Goal: Task Accomplishment & Management: Complete application form

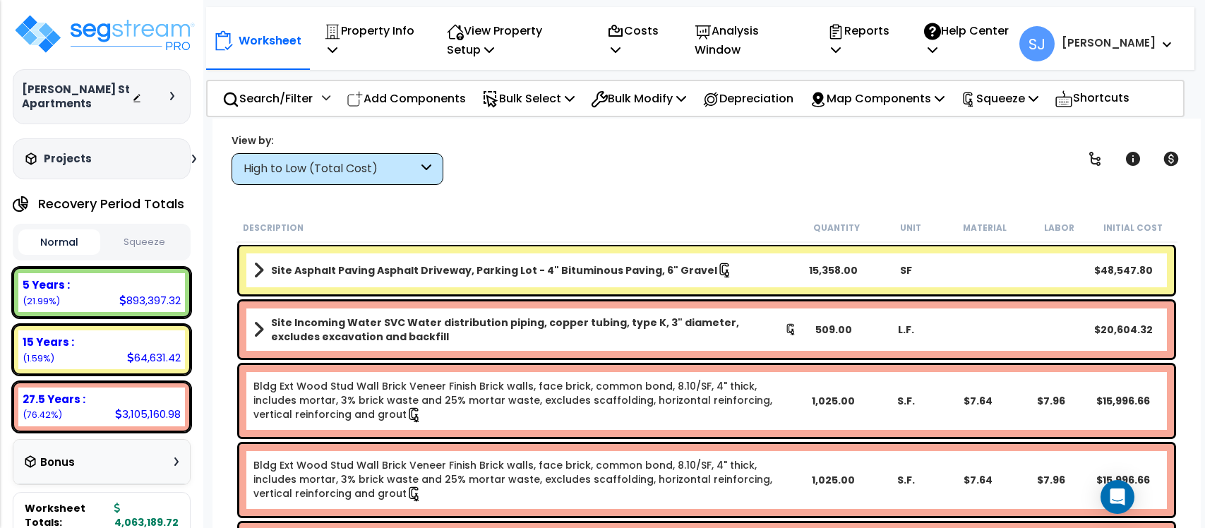
scroll to position [61, 0]
click at [128, 36] on img at bounding box center [105, 34] width 184 height 42
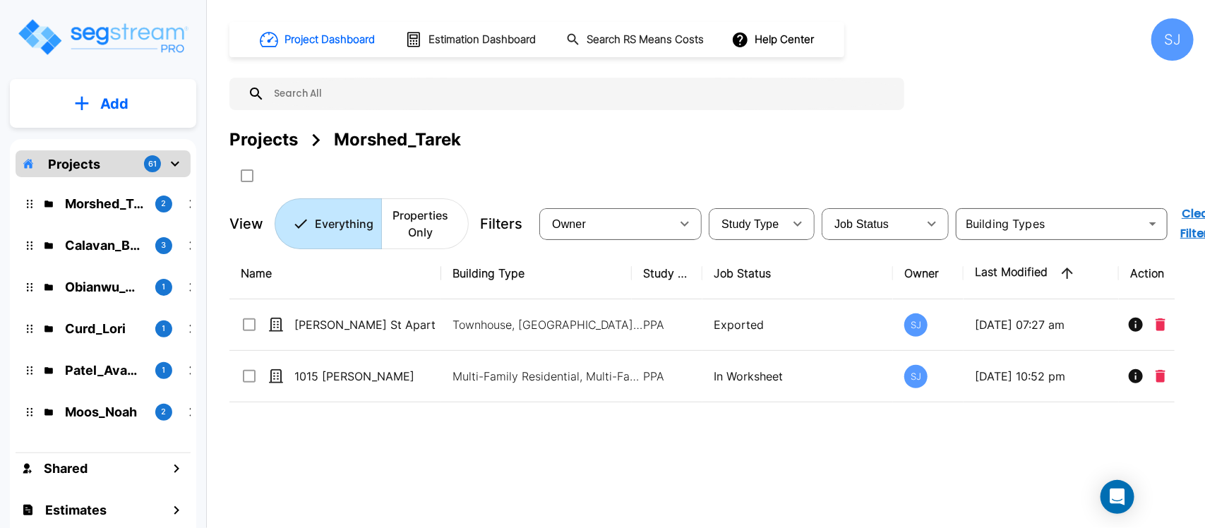
click at [100, 157] on div "Projects 61" at bounding box center [103, 163] width 175 height 27
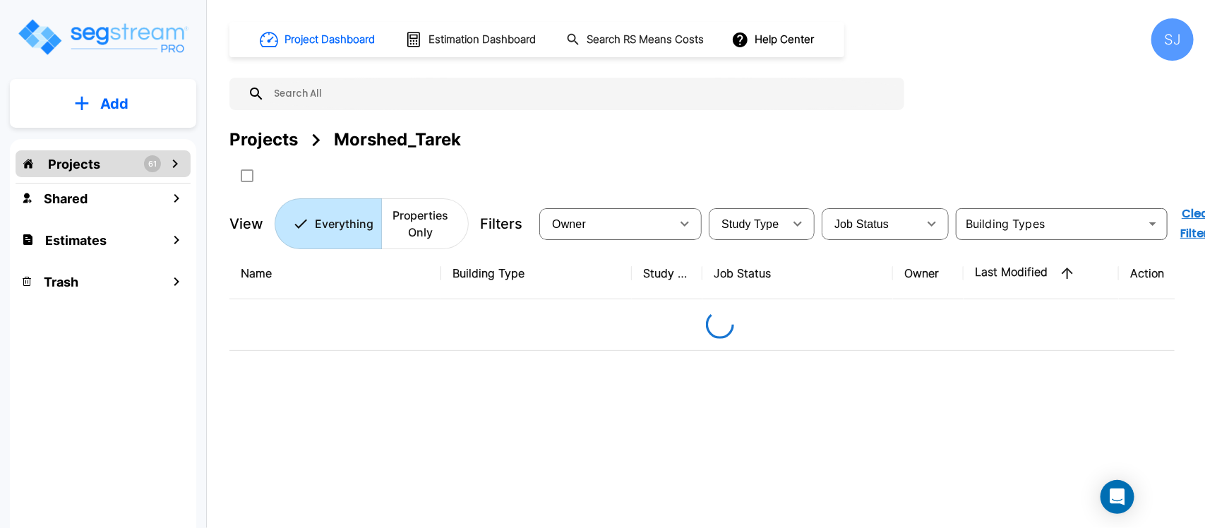
click at [100, 157] on div "Projects 61" at bounding box center [103, 163] width 175 height 27
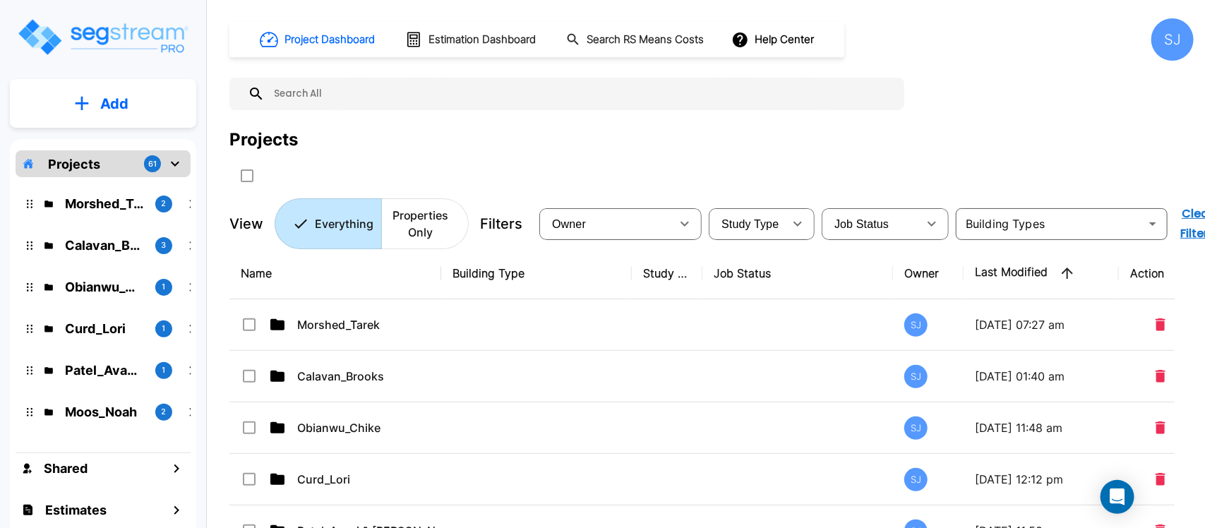
click at [133, 101] on button "Add" at bounding box center [103, 103] width 186 height 41
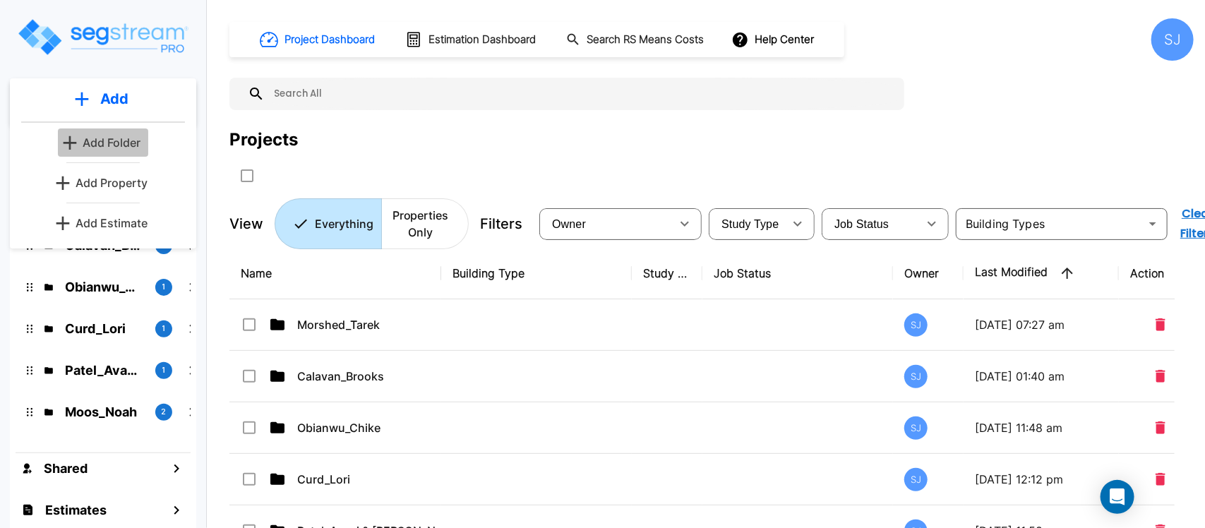
click at [118, 138] on p "Add Folder" at bounding box center [112, 142] width 58 height 17
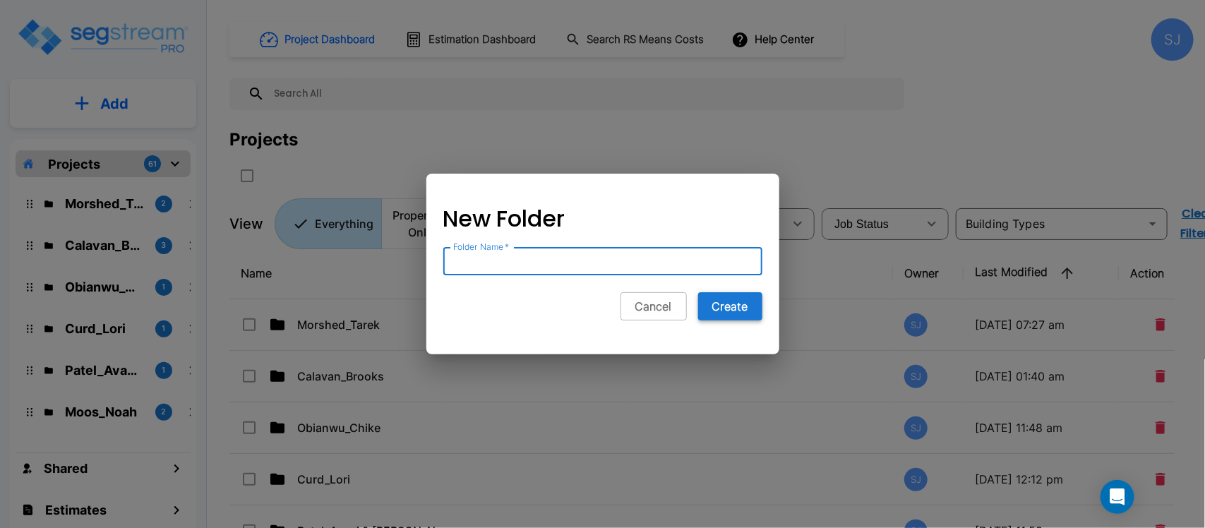
paste input "Tremblay_Leah"
type input "Tremblay_Leah"
click at [747, 302] on button "Create" at bounding box center [730, 306] width 64 height 28
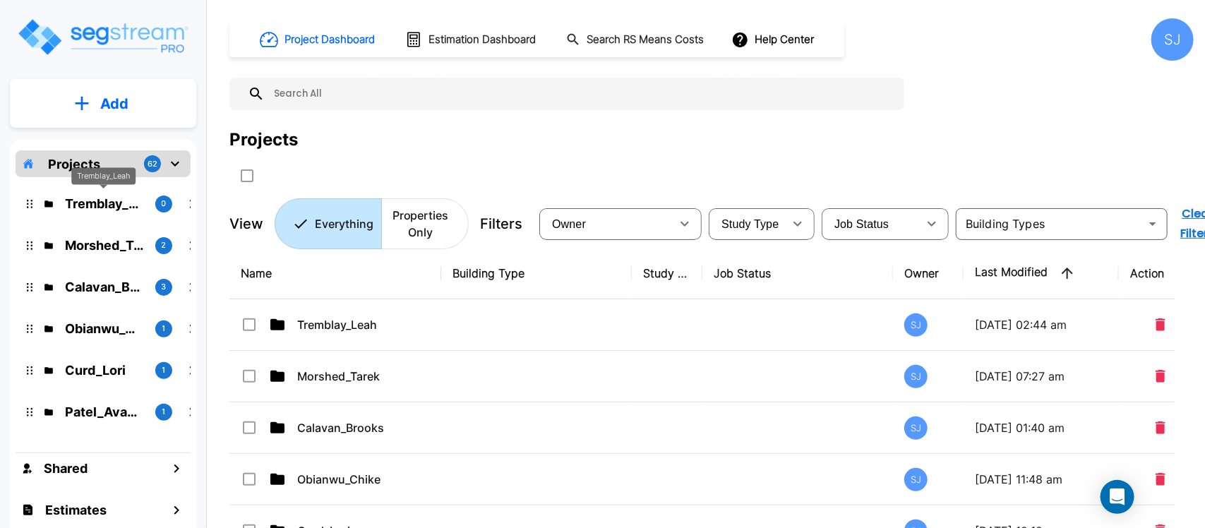
click at [104, 201] on p "Tremblay_Leah" at bounding box center [104, 203] width 79 height 19
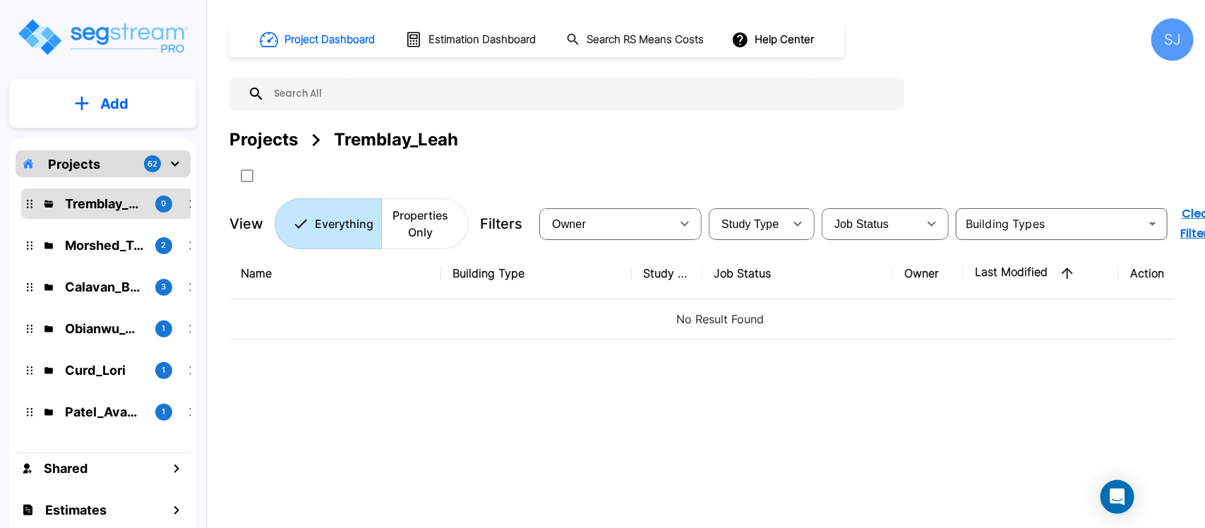
click at [136, 100] on button "Add" at bounding box center [103, 103] width 186 height 41
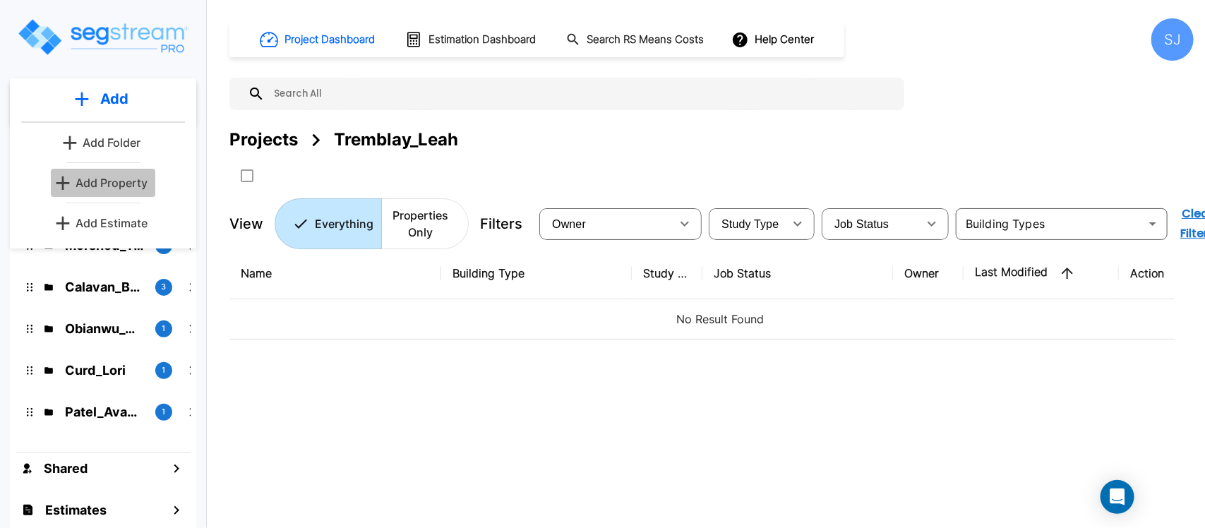
click at [138, 178] on p "Add Property" at bounding box center [112, 182] width 72 height 17
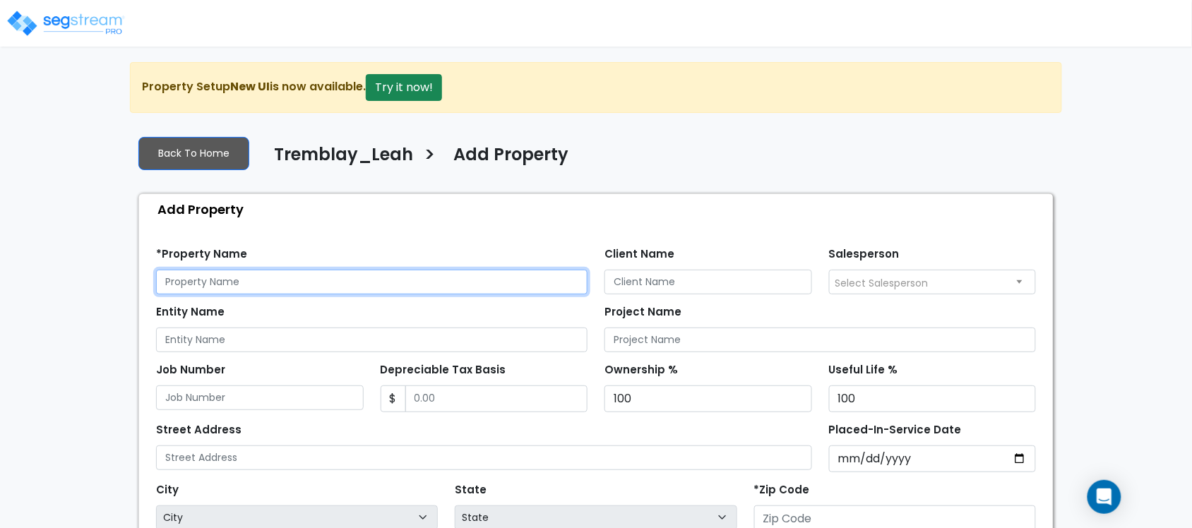
click at [400, 290] on input "text" at bounding box center [371, 282] width 431 height 25
paste input "2616 N Kitty Hawk"
type input "2616 N Kitty Hawk"
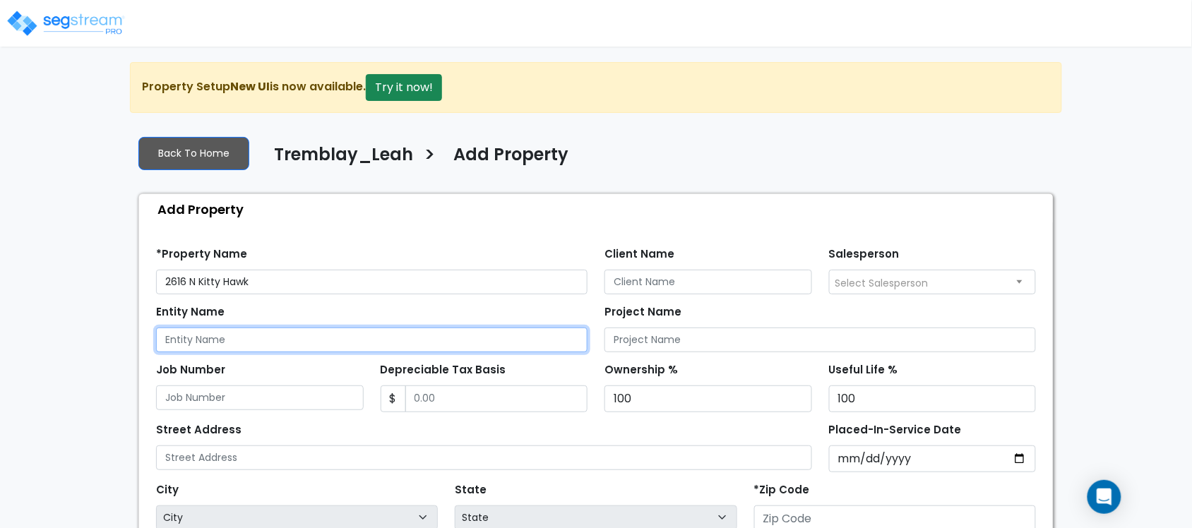
click at [217, 337] on input "Entity Name" at bounding box center [371, 340] width 431 height 25
paste input "2616 N Kitty Hawk"
type input "2616 N Kitty Hawk"
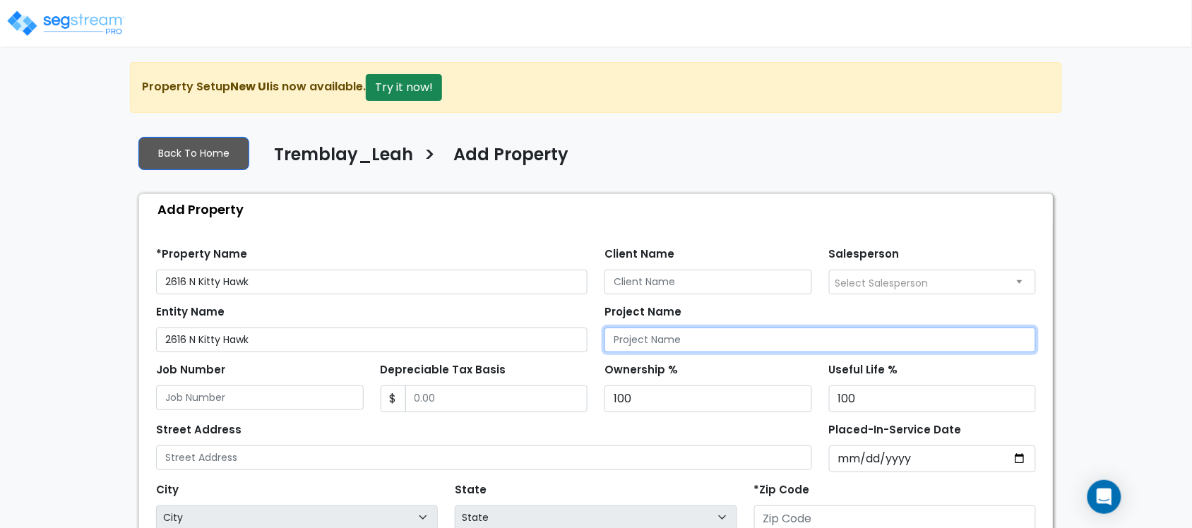
click at [672, 342] on input "Project Name" at bounding box center [819, 340] width 431 height 25
paste input "2616 N Kitty Hawk"
type input "2616 N Kitty Hawk"
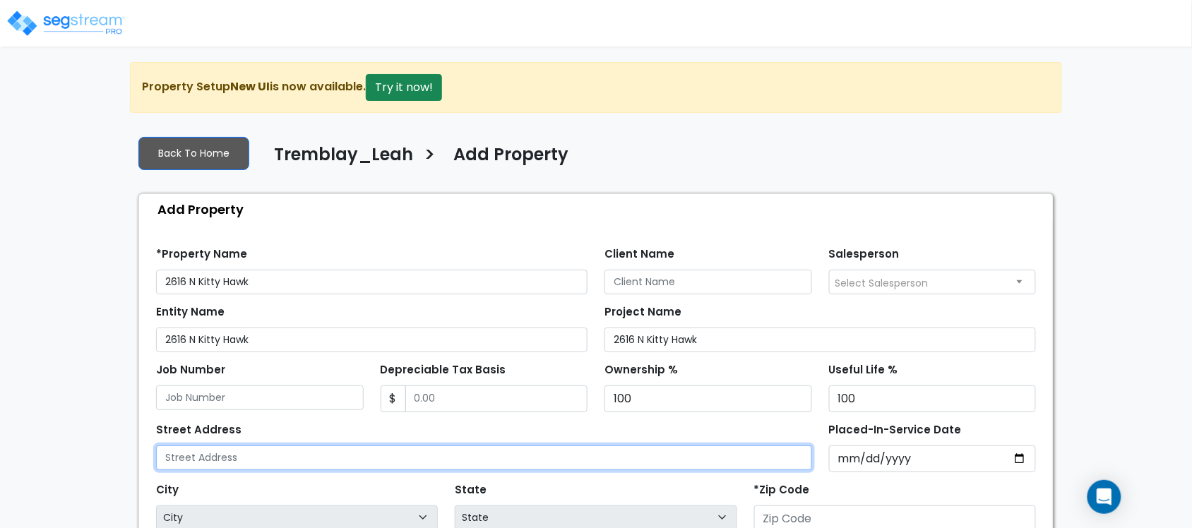
click at [275, 467] on input "text" at bounding box center [484, 457] width 656 height 25
paste input "2616 N Kitty Hawk"
type input "2616 N Kitty Hawk"
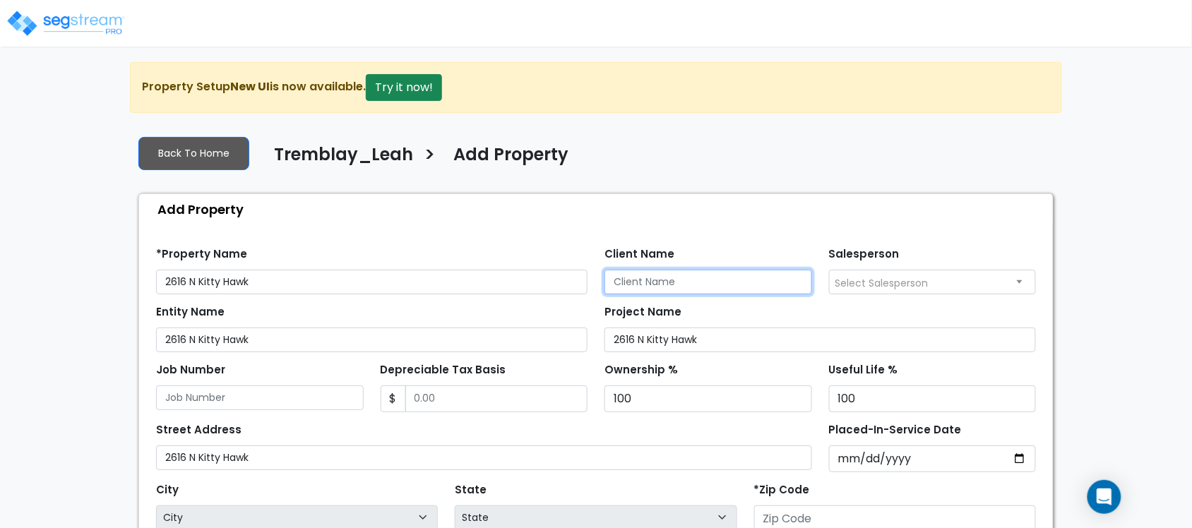
click at [768, 289] on input "Client Name" at bounding box center [708, 282] width 208 height 25
paste input "Tremblay_Leah"
type input "Tremblay_Leah"
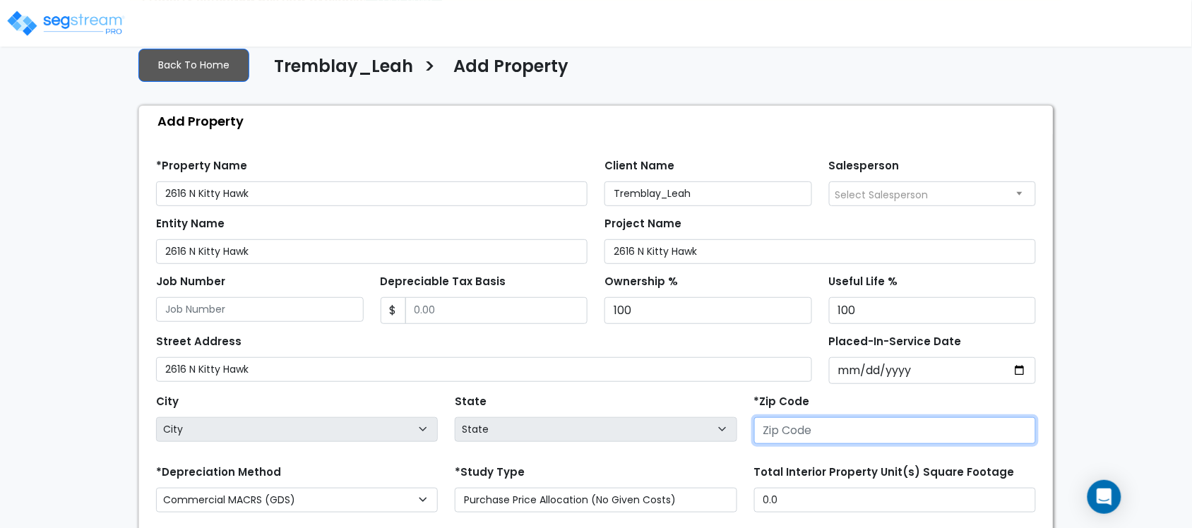
click at [784, 438] on input "number" at bounding box center [895, 430] width 282 height 27
paste input "92262"
type input "92262"
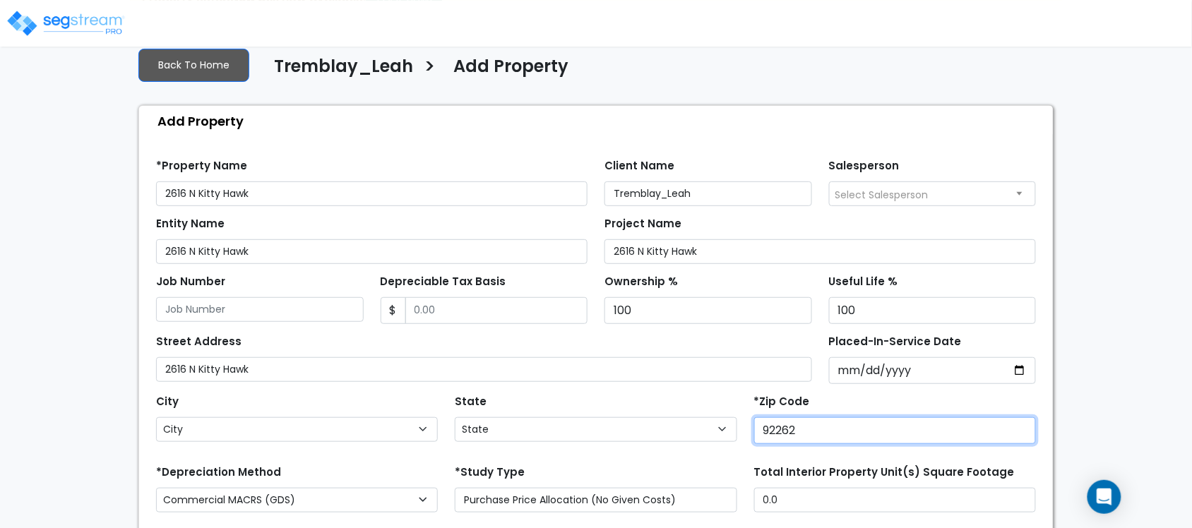
select select "CA"
type input "92262"
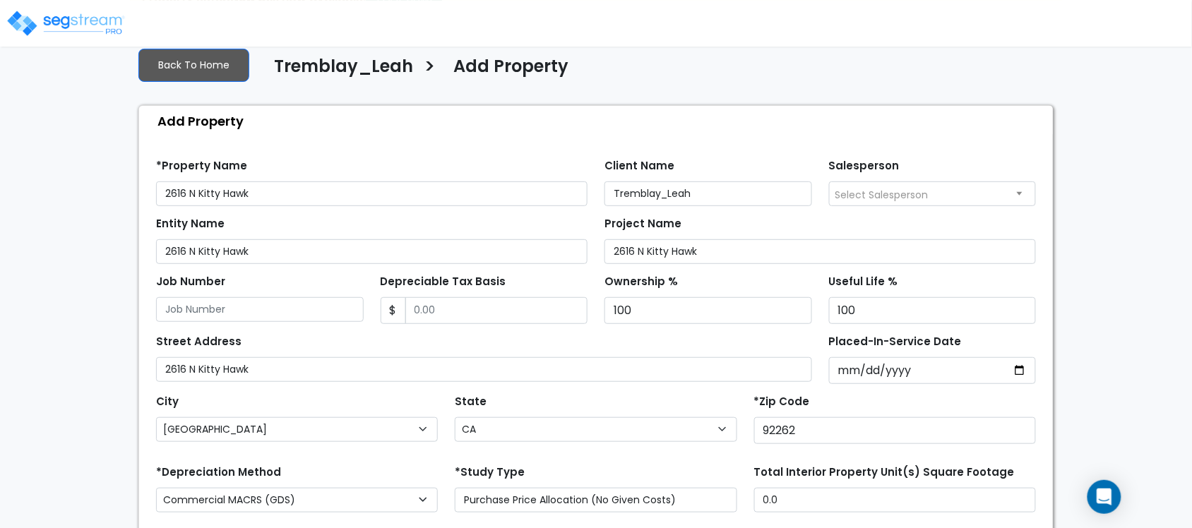
click at [701, 401] on div "State State National Average AB AK AL AR AZ [GEOGRAPHIC_DATA] CA CO CT DC DE FL…" at bounding box center [595, 419] width 299 height 56
click at [851, 376] on input "Placed-In-Service Date" at bounding box center [933, 370] width 208 height 27
type input "[DATE]"
select select "2018"
click at [773, 330] on div "Street Address 2616 N Kitty Hawk Placed-In-Service Date [DATE] *Purchase Date" at bounding box center [596, 354] width 897 height 60
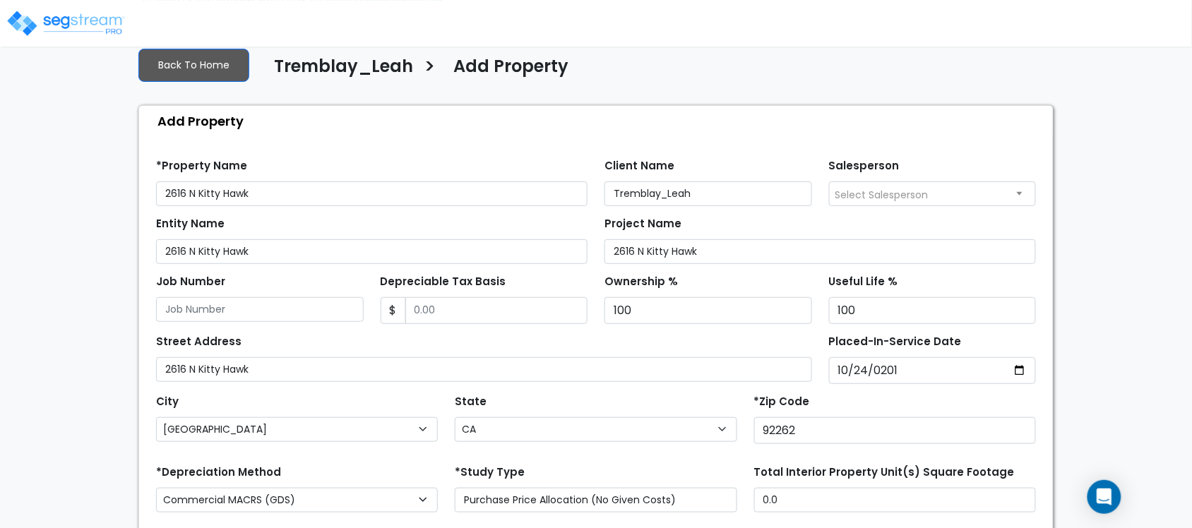
scroll to position [263, 0]
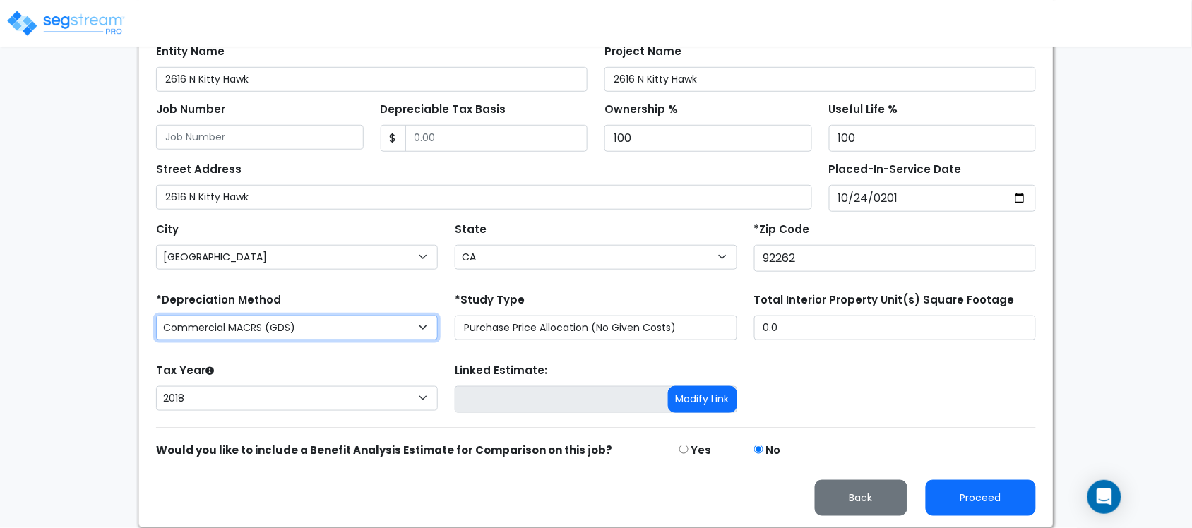
click at [371, 327] on select "Commercial MACRS (GDS) Commercial Residential MACRS (GDS) Commercial MACRS (GDS…" at bounding box center [297, 328] width 282 height 25
select select "CRM(_44"
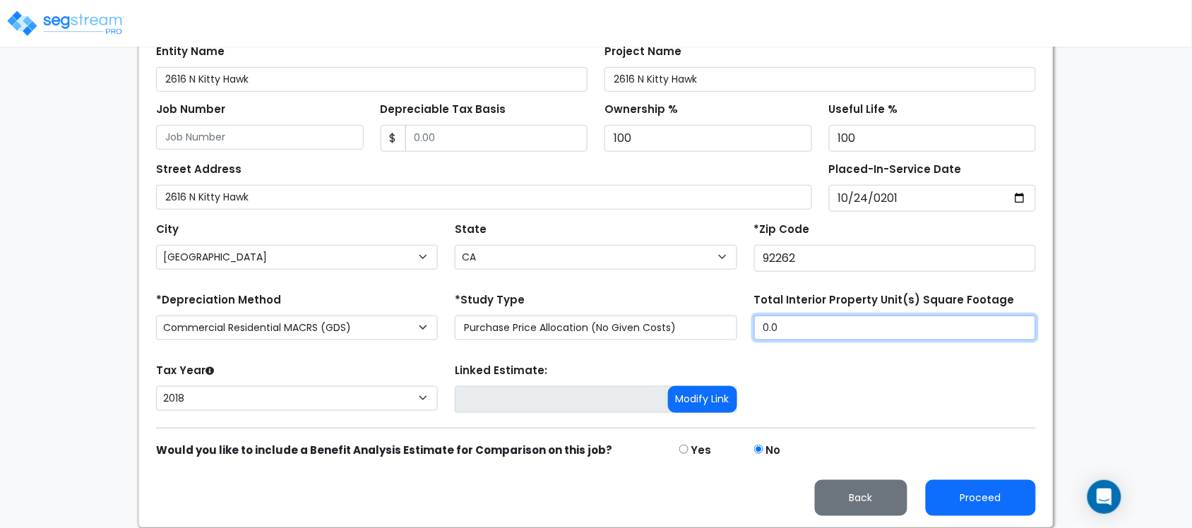
click at [870, 335] on input "0.0" at bounding box center [895, 328] width 282 height 25
paste input "1,225"
paste input "text"
type input "1,225"
click at [676, 292] on div "*Study Type Purchase Price Allocation (No Given Costs) New Construction / Reno …" at bounding box center [596, 314] width 282 height 51
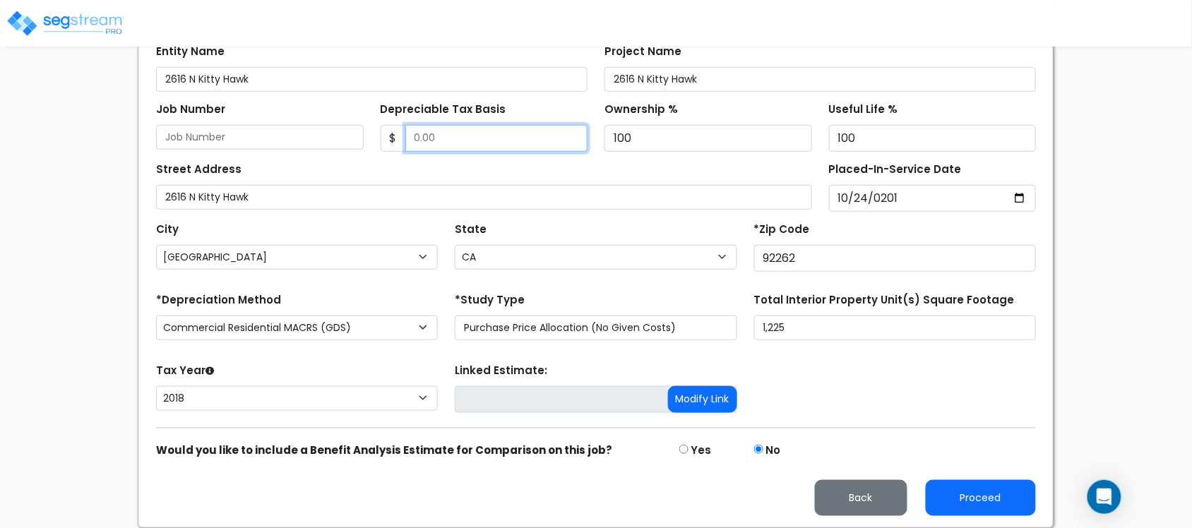
click at [502, 134] on input "Depreciable Tax Basis" at bounding box center [496, 138] width 183 height 27
paste input "742,064"
type input "742,064"
click at [399, 172] on div "Street Address 2616 N Kitty Hawk" at bounding box center [484, 184] width 656 height 51
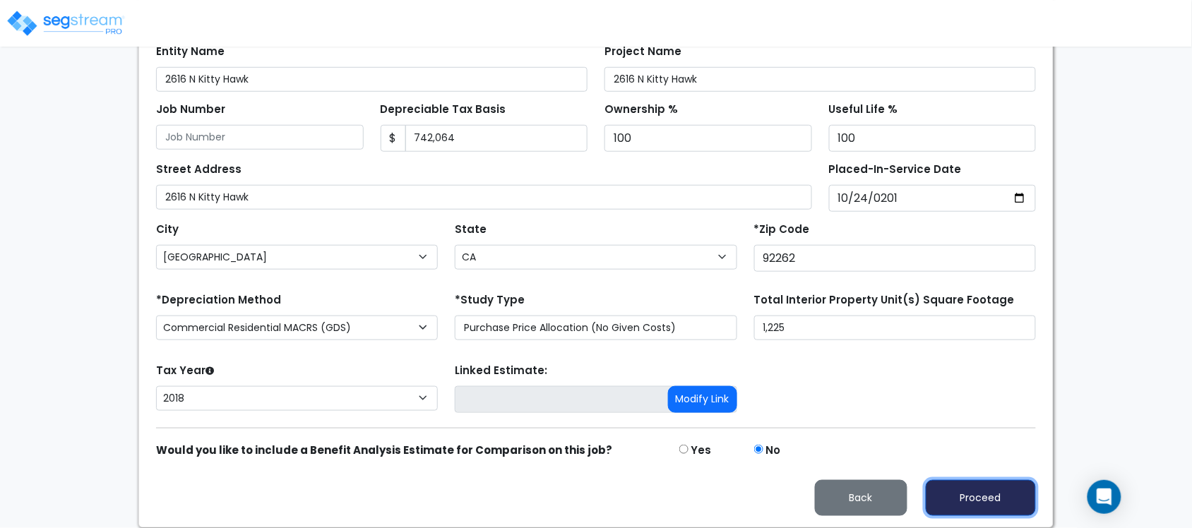
click at [996, 493] on button "Proceed" at bounding box center [980, 498] width 110 height 36
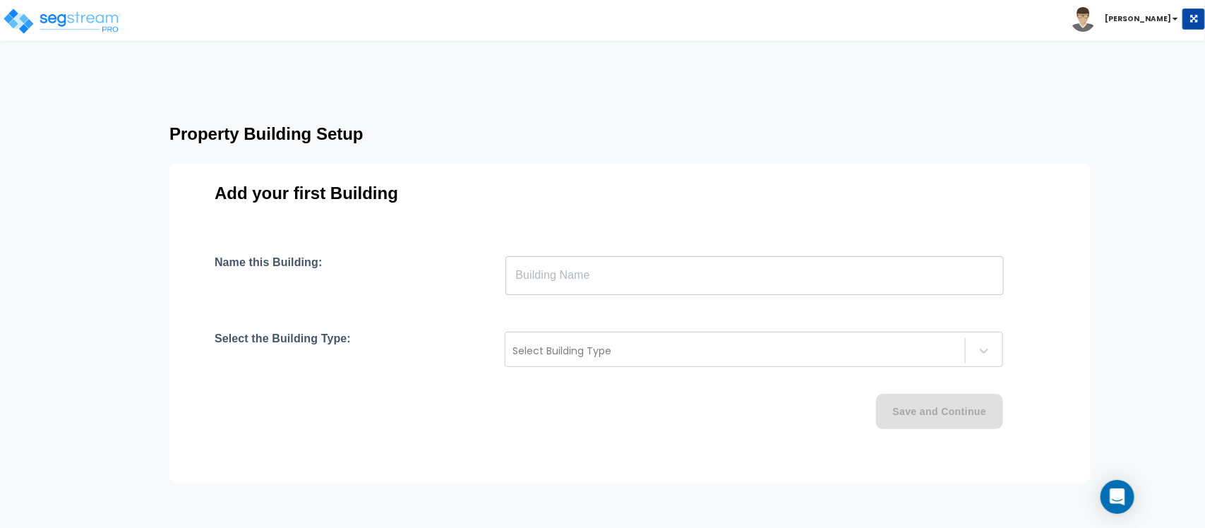
click at [613, 270] on input "text" at bounding box center [754, 276] width 498 height 40
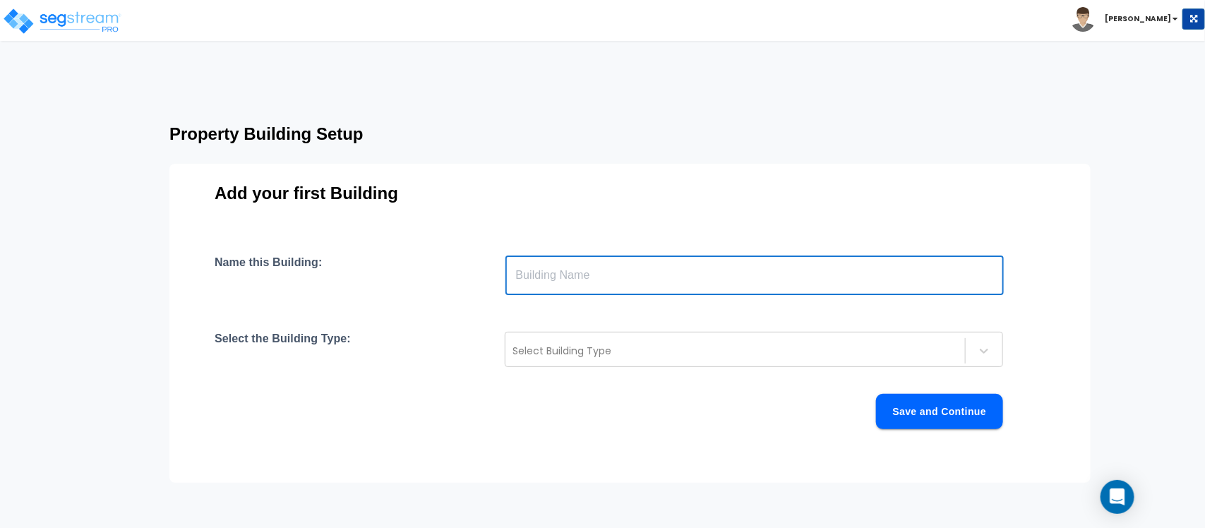
type input "Building"
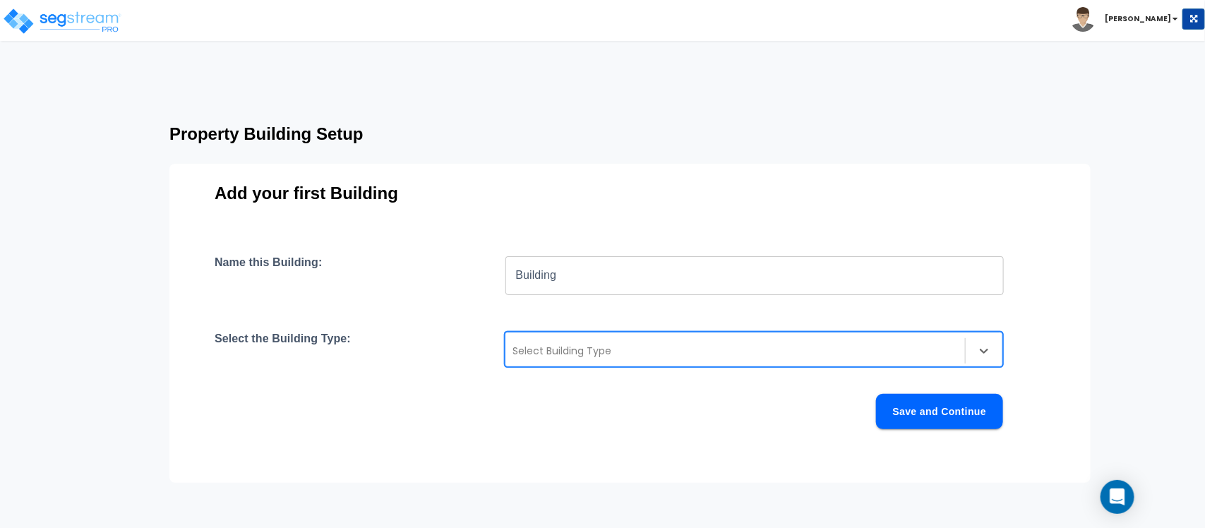
click at [595, 343] on div at bounding box center [734, 350] width 445 height 17
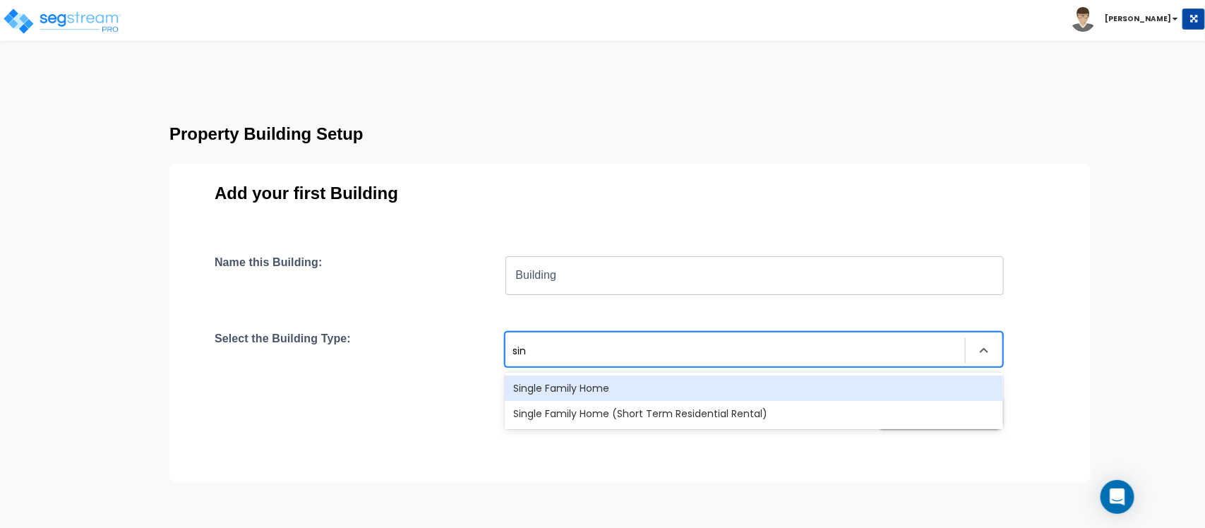
type input "sing"
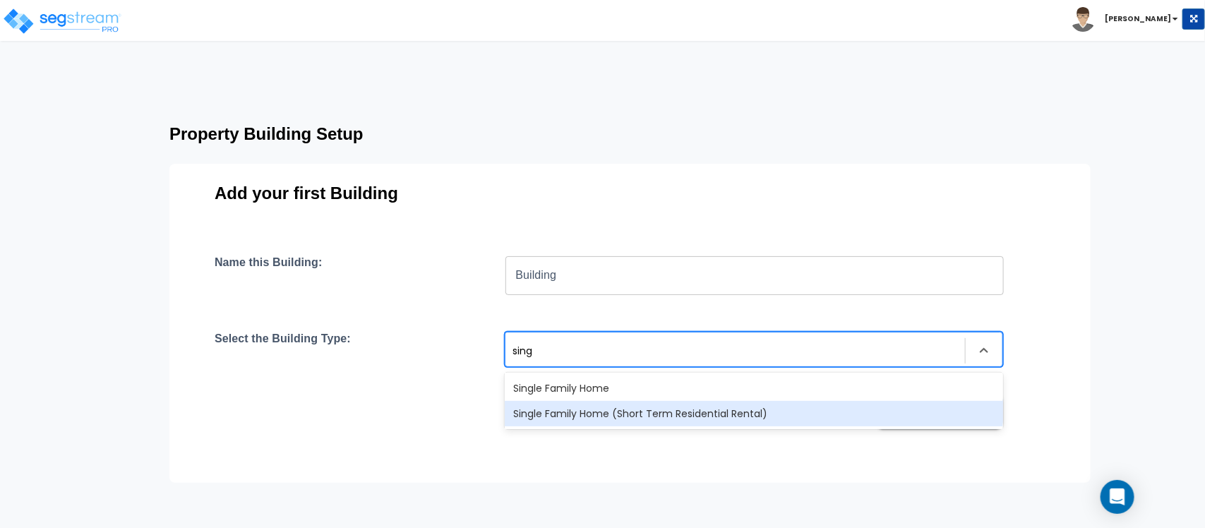
click at [647, 417] on div "Single Family Home (Short Term Residential Rental)" at bounding box center [754, 413] width 498 height 25
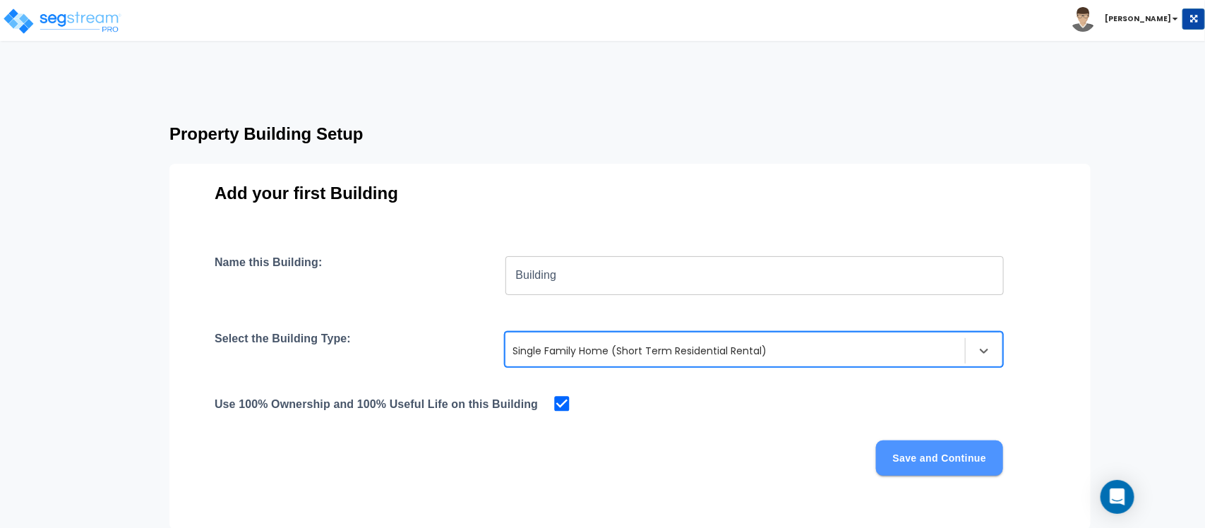
click at [926, 461] on button "Save and Continue" at bounding box center [939, 457] width 127 height 35
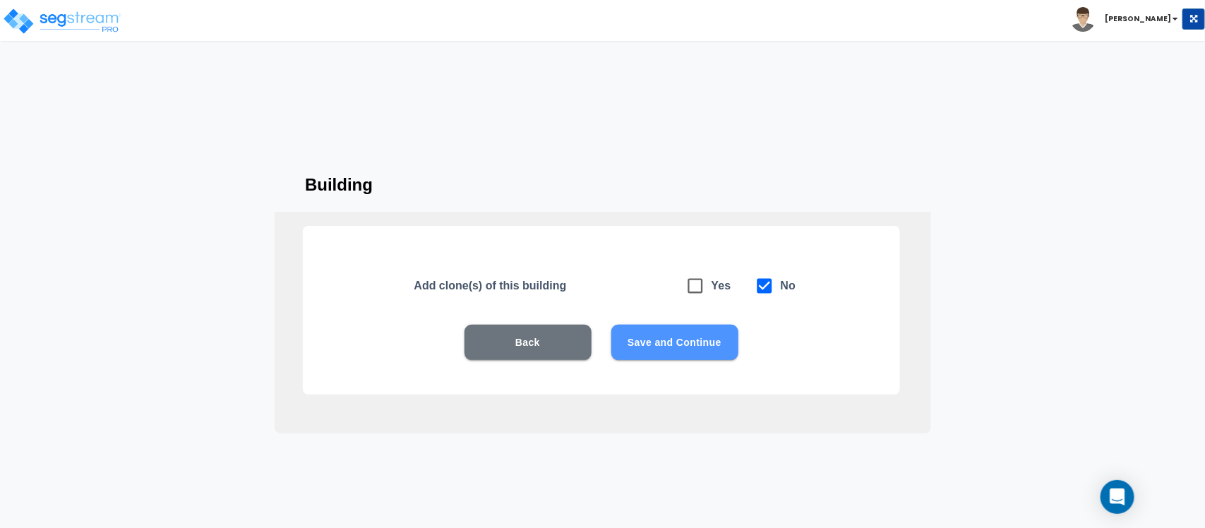
click at [709, 346] on button "Save and Continue" at bounding box center [674, 342] width 127 height 35
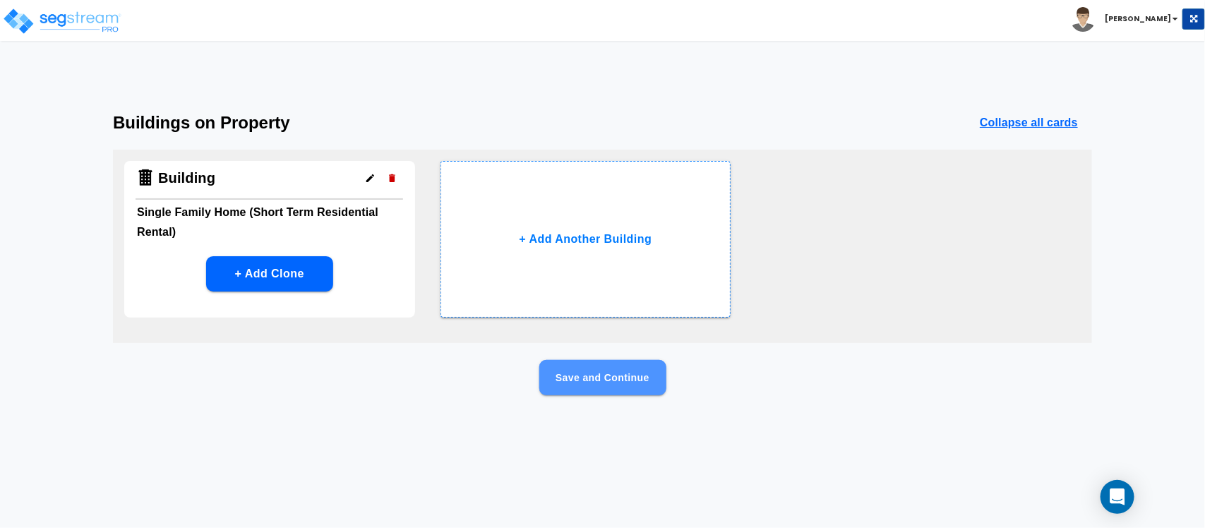
click at [633, 372] on button "Save and Continue" at bounding box center [602, 377] width 127 height 35
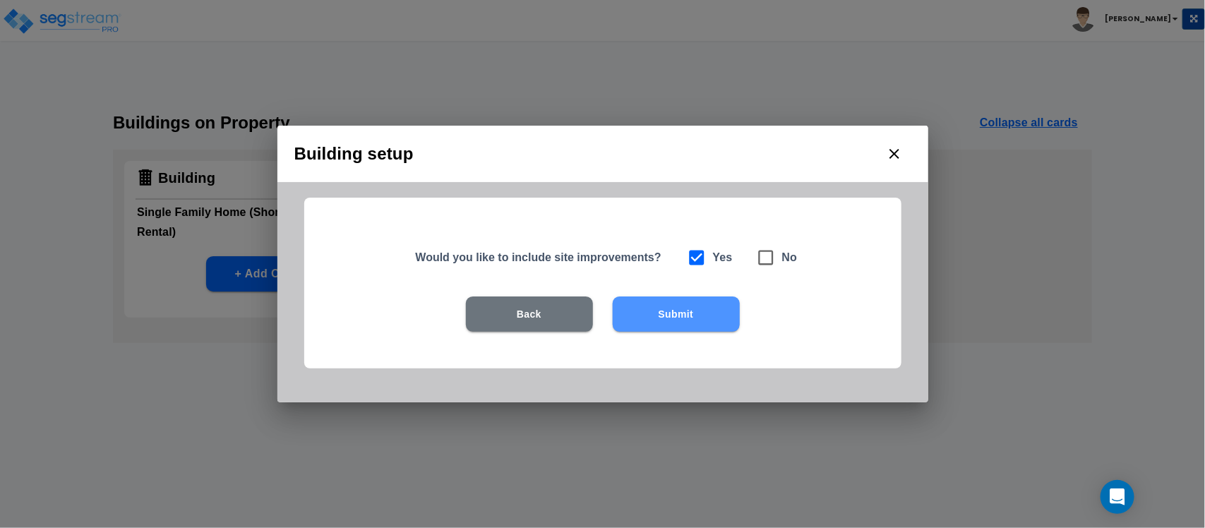
click at [706, 309] on button "Submit" at bounding box center [676, 313] width 127 height 35
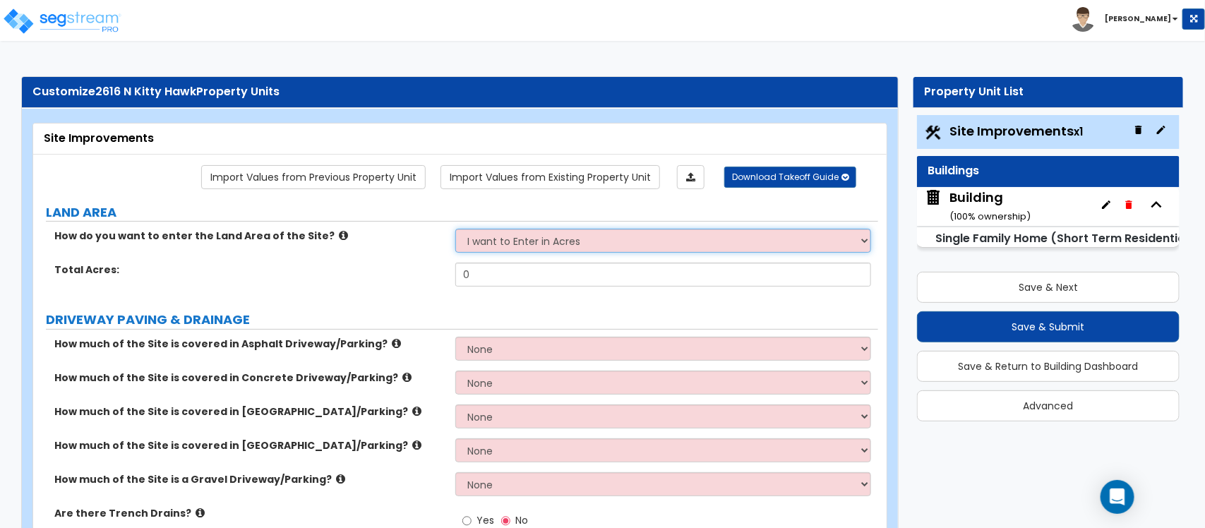
click at [512, 245] on select "I want to Enter in Acres I want to Enter in Square Feet" at bounding box center [662, 241] width 415 height 24
select select "2"
click at [455, 230] on select "I want to Enter in Acres I want to Enter in Square Feet" at bounding box center [662, 241] width 415 height 24
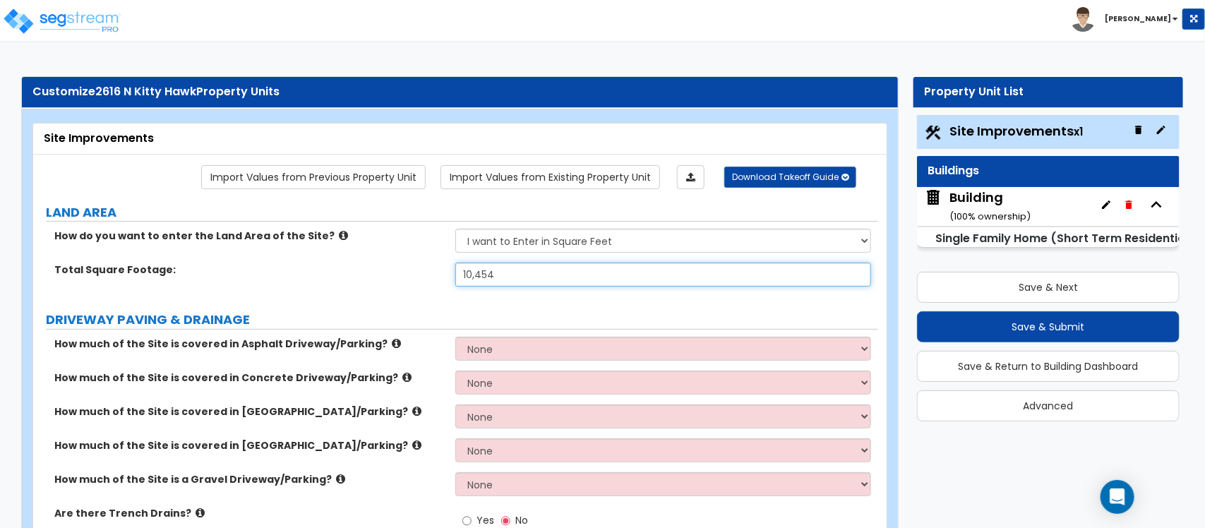
type input "10,454"
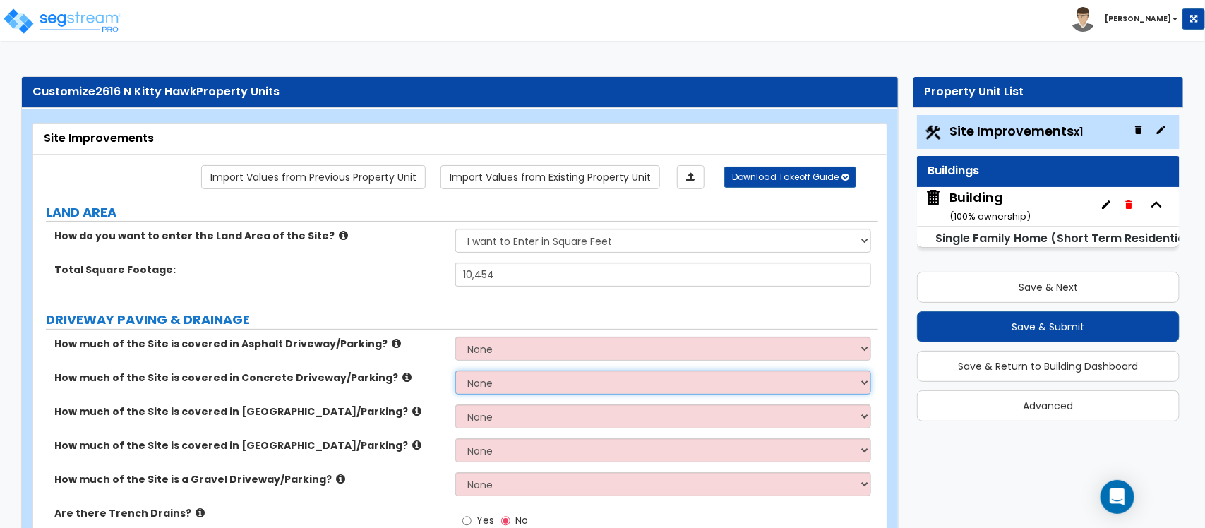
click at [476, 383] on select "None I want to Enter an Approximate Percentage I want to Enter the Square Foota…" at bounding box center [662, 383] width 415 height 24
select select "2"
click at [455, 372] on select "None I want to Enter an Approximate Percentage I want to Enter the Square Foota…" at bounding box center [662, 383] width 415 height 24
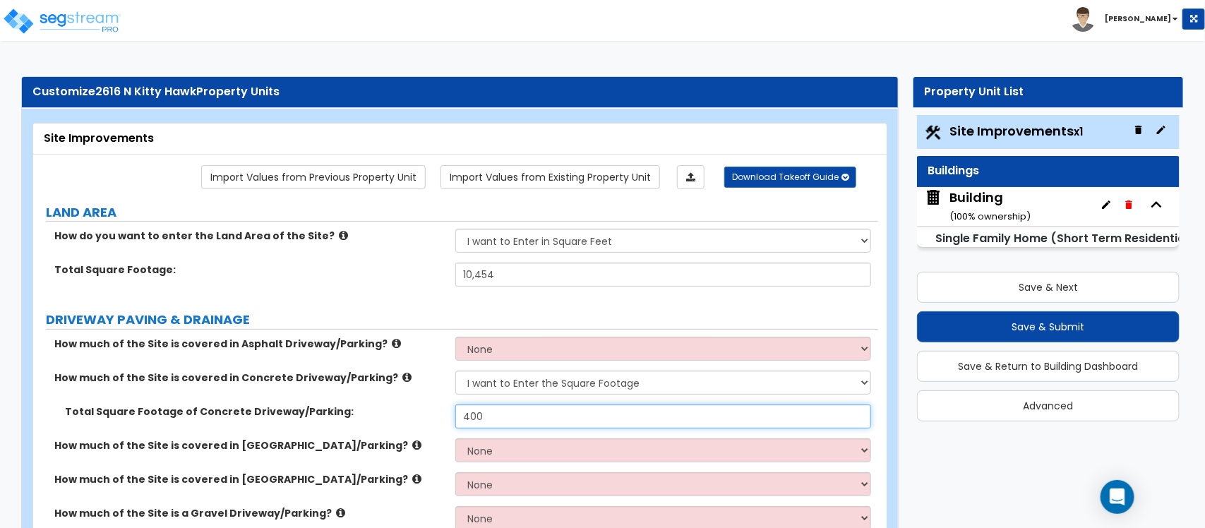
type input "400"
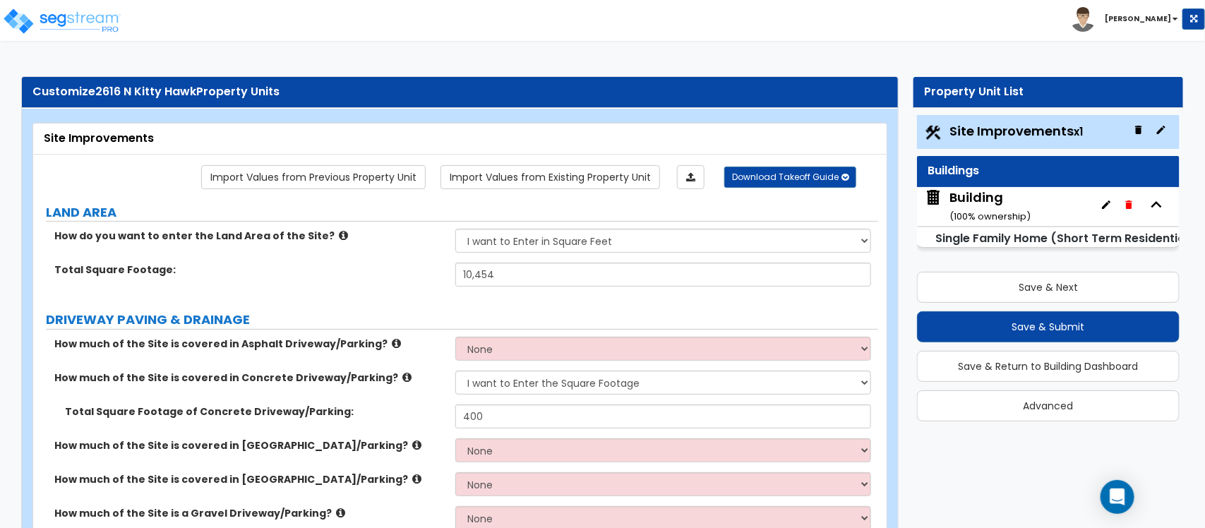
click at [368, 262] on div "How do you want to enter the Land Area of the Site? I want to Enter in Acres I …" at bounding box center [455, 246] width 845 height 34
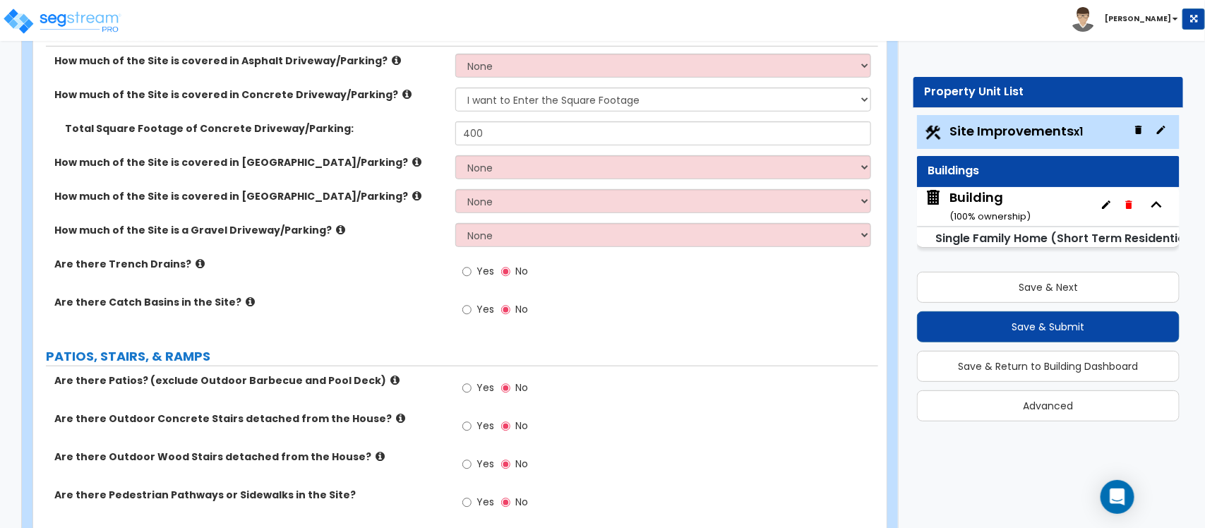
scroll to position [353, 0]
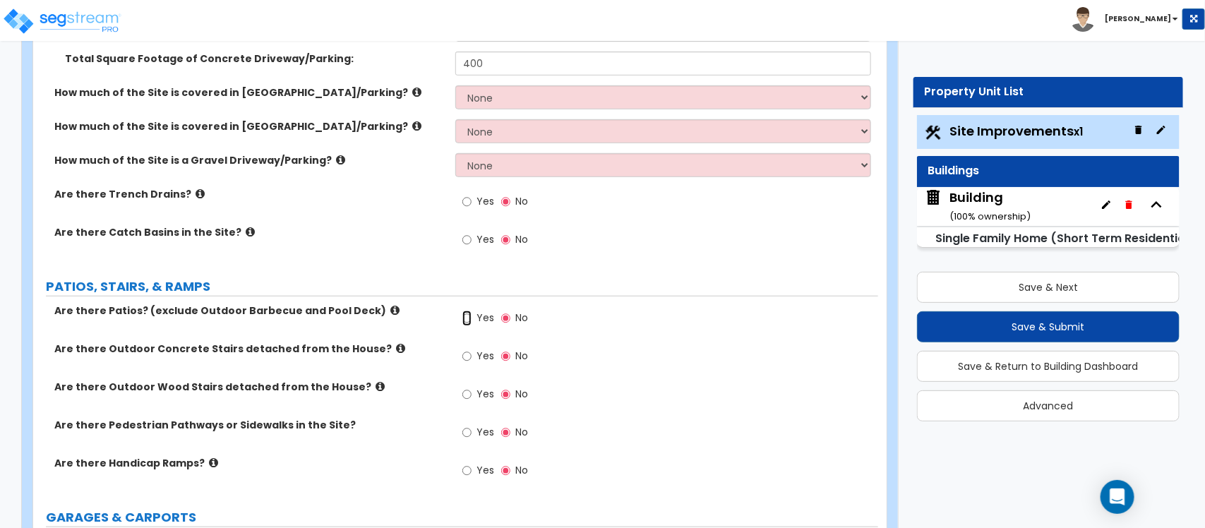
click at [468, 320] on input "Yes" at bounding box center [466, 319] width 9 height 16
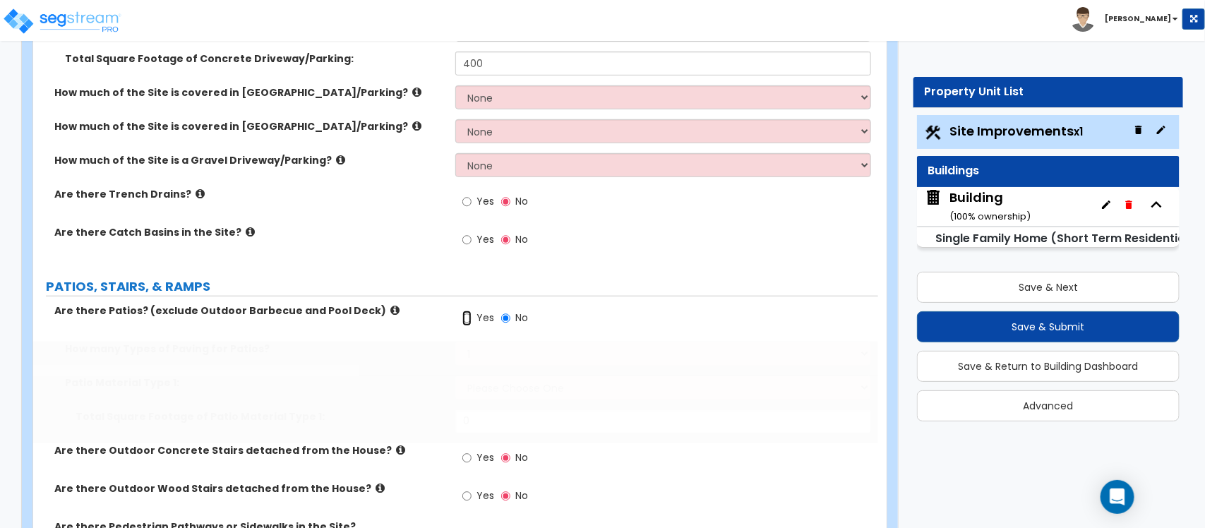
radio input "true"
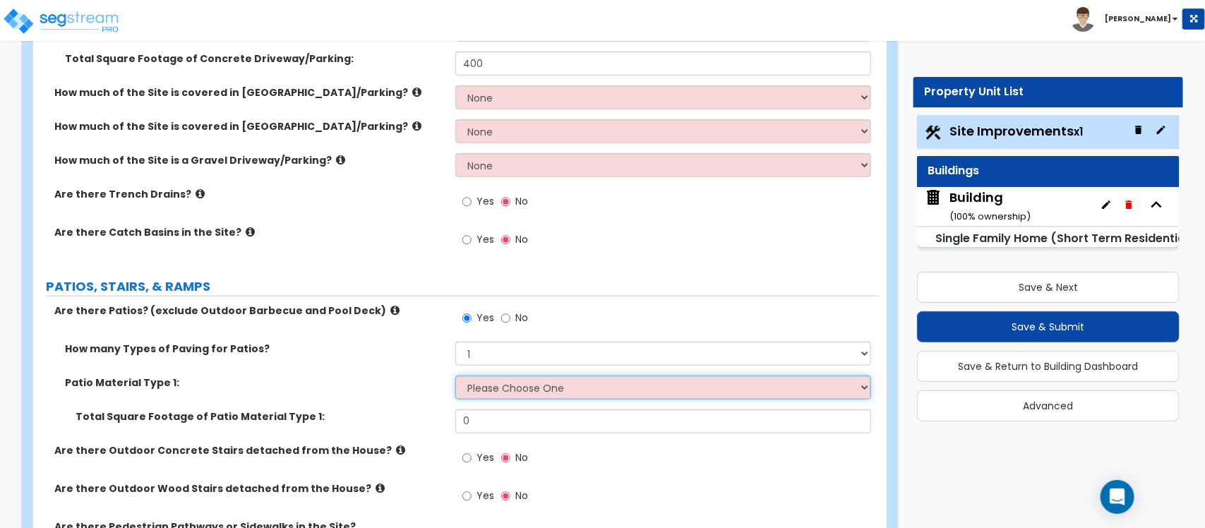
click at [477, 378] on select "Please Choose One Bare Concrete Stamped Concrete Brick Pavers Stone Pavers Tile…" at bounding box center [662, 388] width 415 height 24
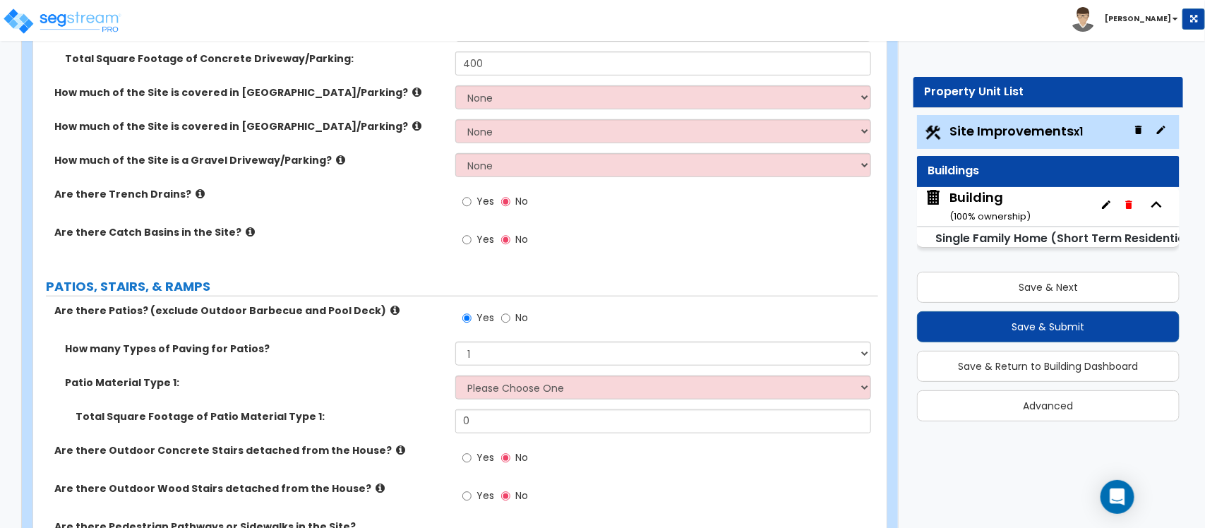
click at [390, 315] on icon at bounding box center [394, 310] width 9 height 11
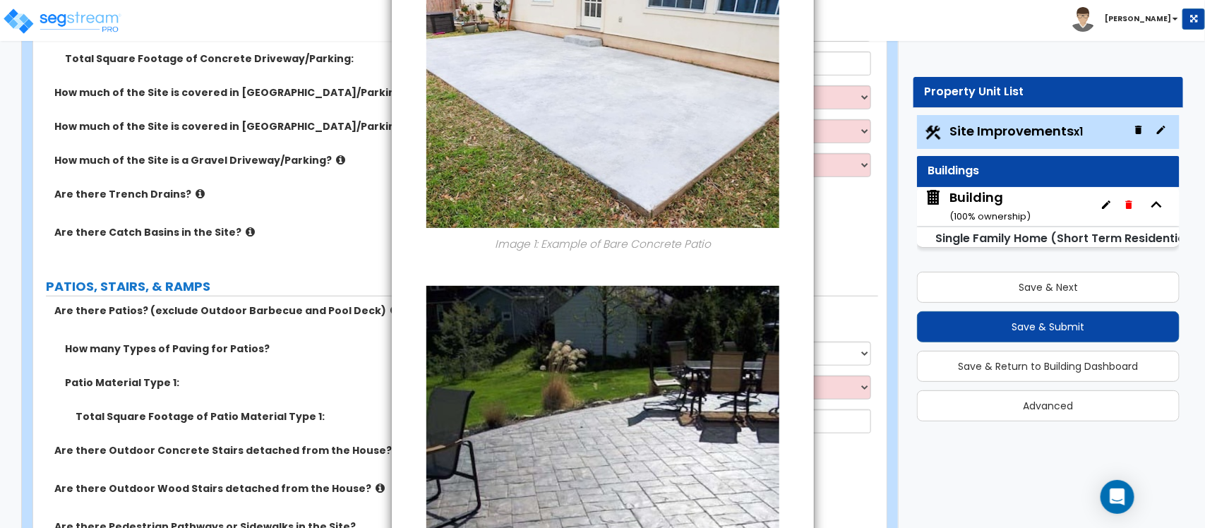
scroll to position [0, 0]
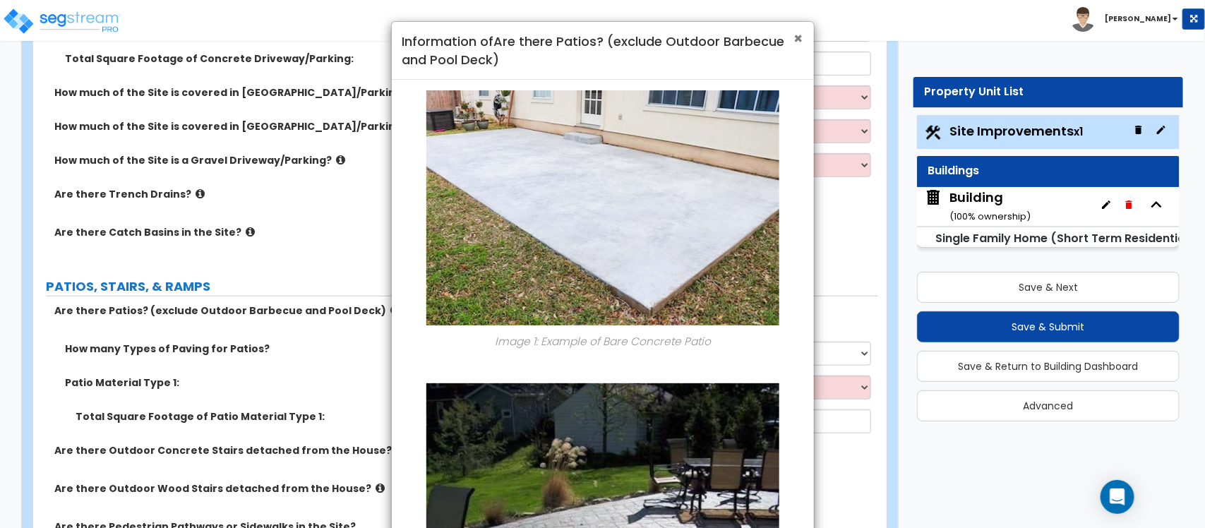
click at [798, 37] on span "×" at bounding box center [798, 38] width 9 height 20
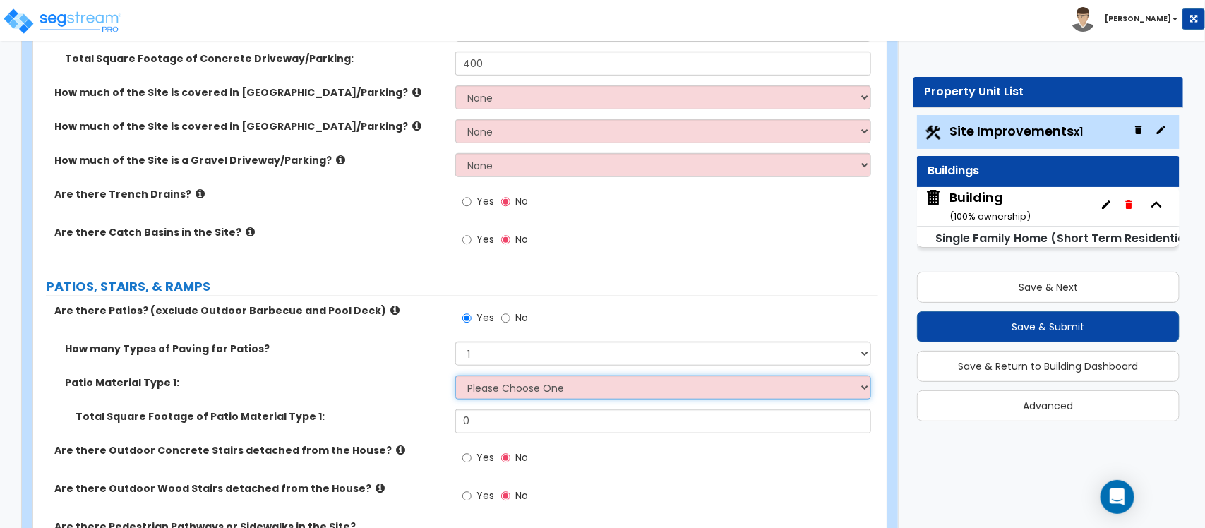
click at [488, 392] on select "Please Choose One Bare Concrete Stamped Concrete Brick Pavers Stone Pavers Tile…" at bounding box center [662, 388] width 415 height 24
select select "1"
click at [455, 376] on select "Please Choose One Bare Concrete Stamped Concrete Brick Pavers Stone Pavers Tile…" at bounding box center [662, 388] width 415 height 24
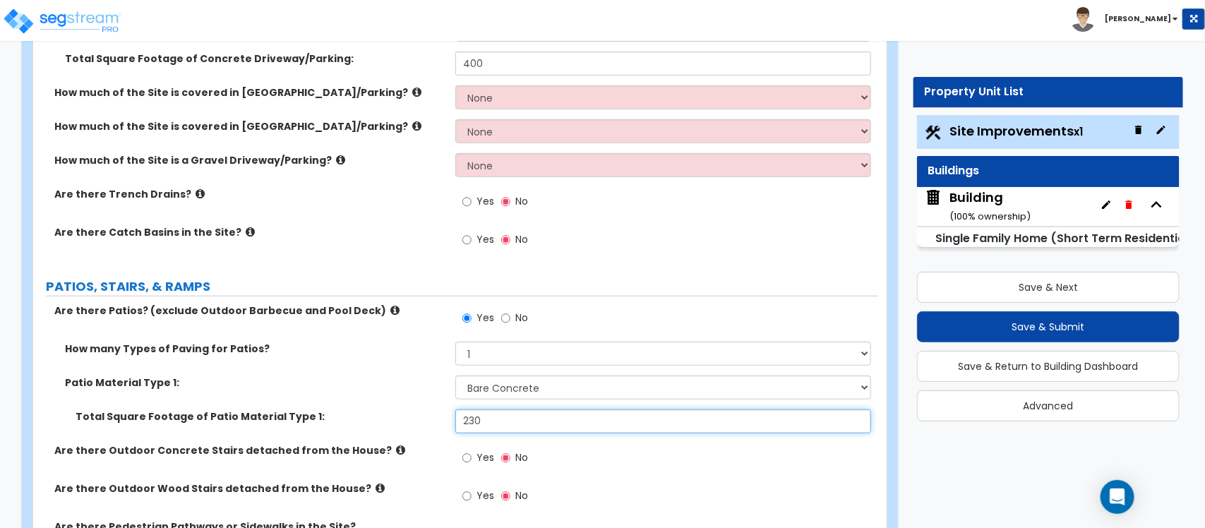
type input "230"
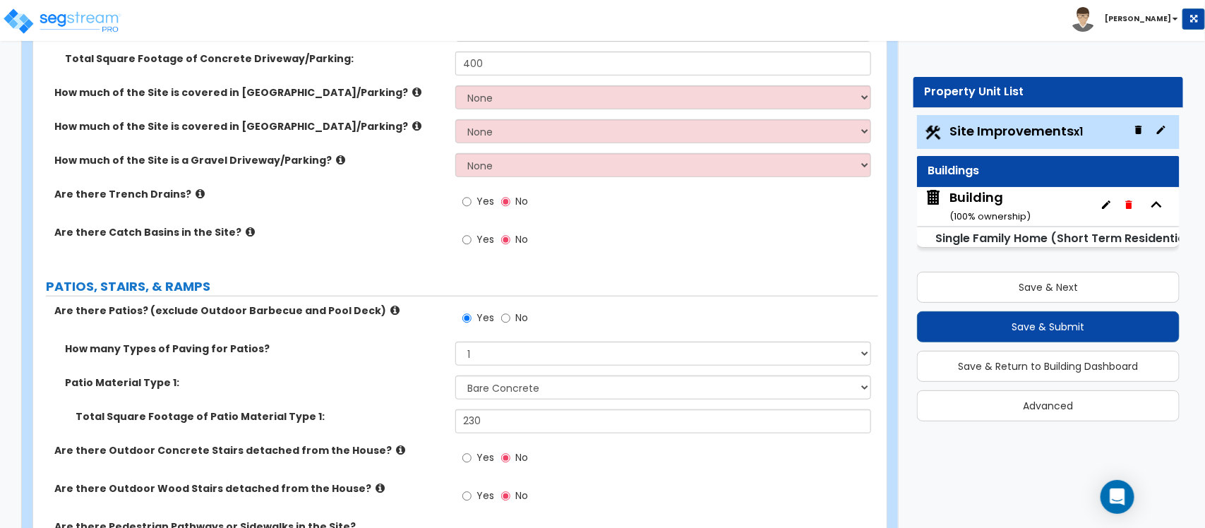
click at [383, 389] on label "Patio Material Type 1:" at bounding box center [255, 383] width 380 height 14
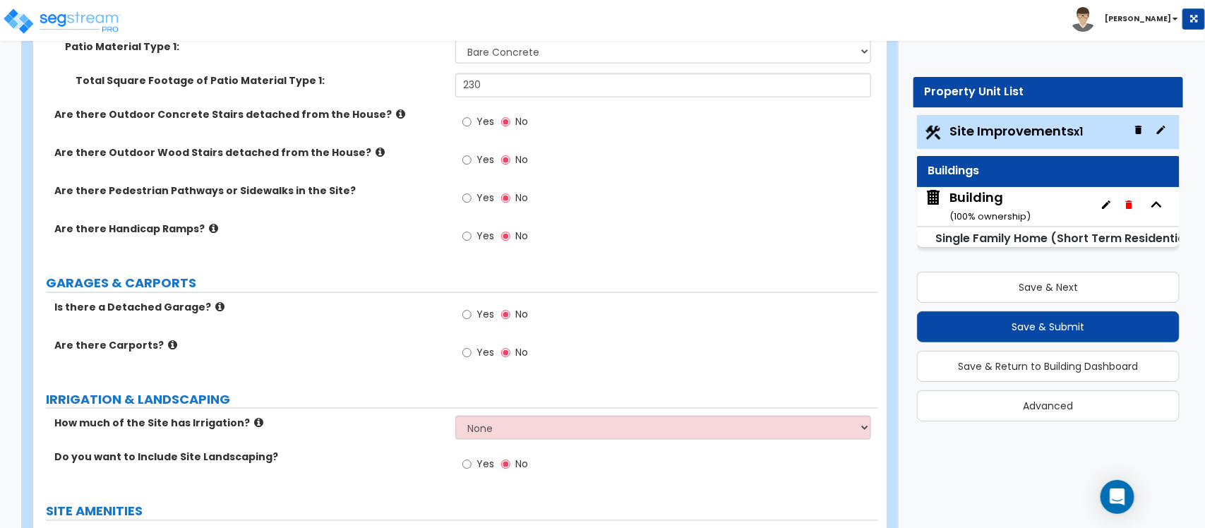
scroll to position [706, 0]
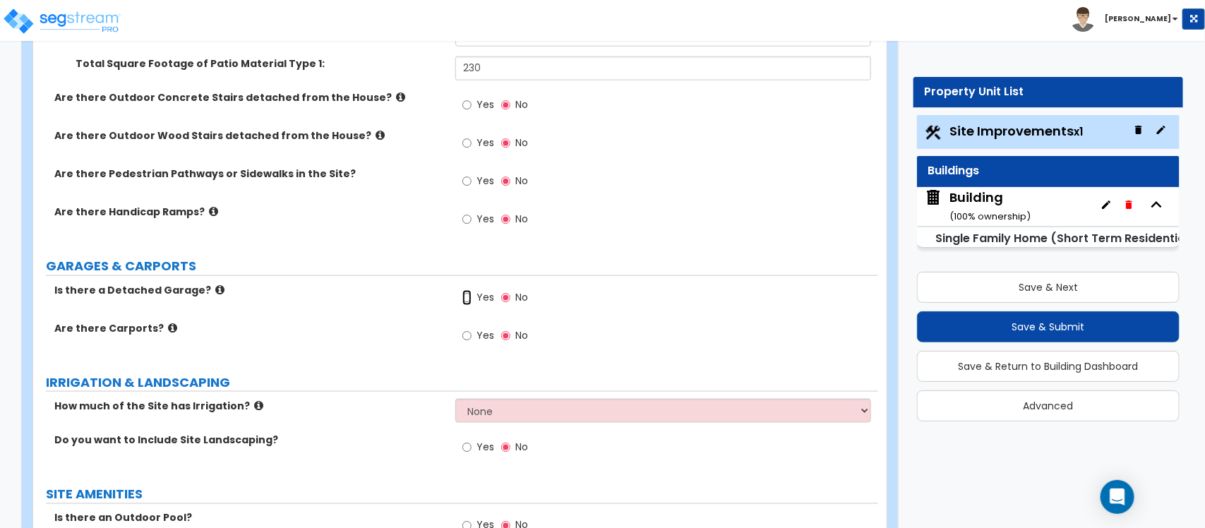
click at [466, 296] on input "Yes" at bounding box center [466, 298] width 9 height 16
radio input "true"
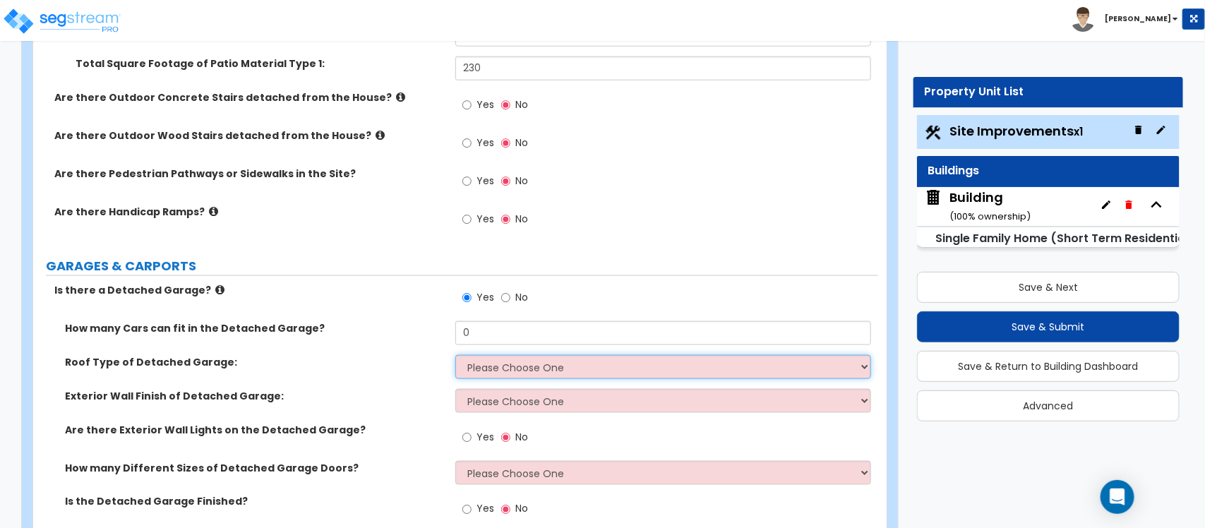
click at [548, 368] on select "Please Choose One Gabled Roof Flat Roof" at bounding box center [662, 367] width 415 height 24
click at [515, 371] on select "Please Choose One Gabled Roof Flat Roof" at bounding box center [662, 367] width 415 height 24
select select "1"
click at [455, 356] on select "Please Choose One Gabled Roof Flat Roof" at bounding box center [662, 367] width 415 height 24
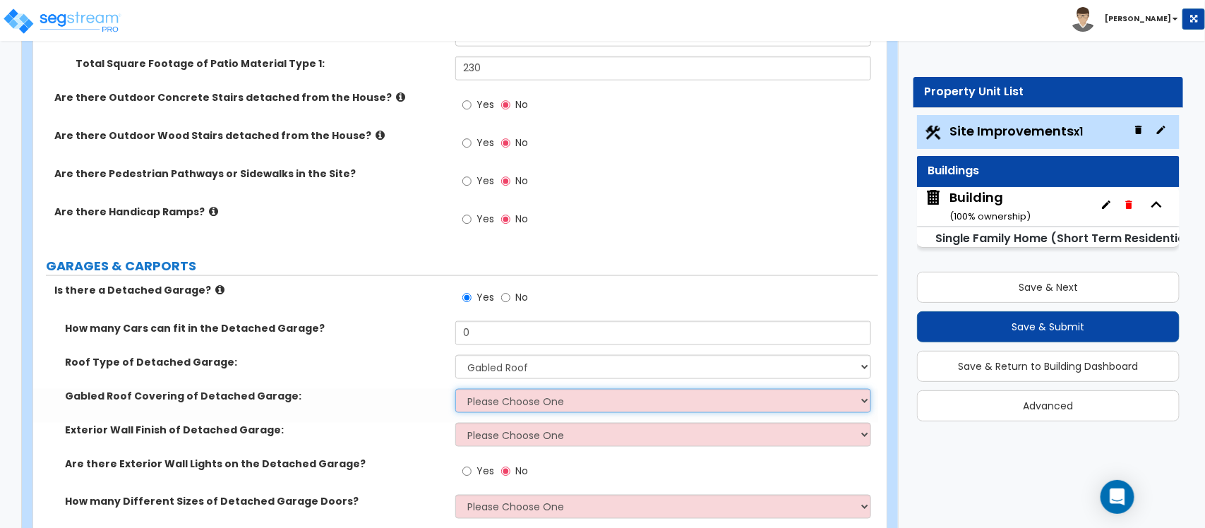
click at [506, 408] on select "Please Choose One Asphalt Shingle Clay Tile Wood Shingle Metal Shingle Standing…" at bounding box center [662, 401] width 415 height 24
click at [611, 392] on select "Please Choose One Asphalt Shingle Clay Tile Wood Shingle Metal Shingle Standing…" at bounding box center [662, 401] width 415 height 24
click at [502, 395] on select "Please Choose One Asphalt Shingle Clay Tile Wood Shingle Metal Shingle Standing…" at bounding box center [662, 401] width 415 height 24
select select "1"
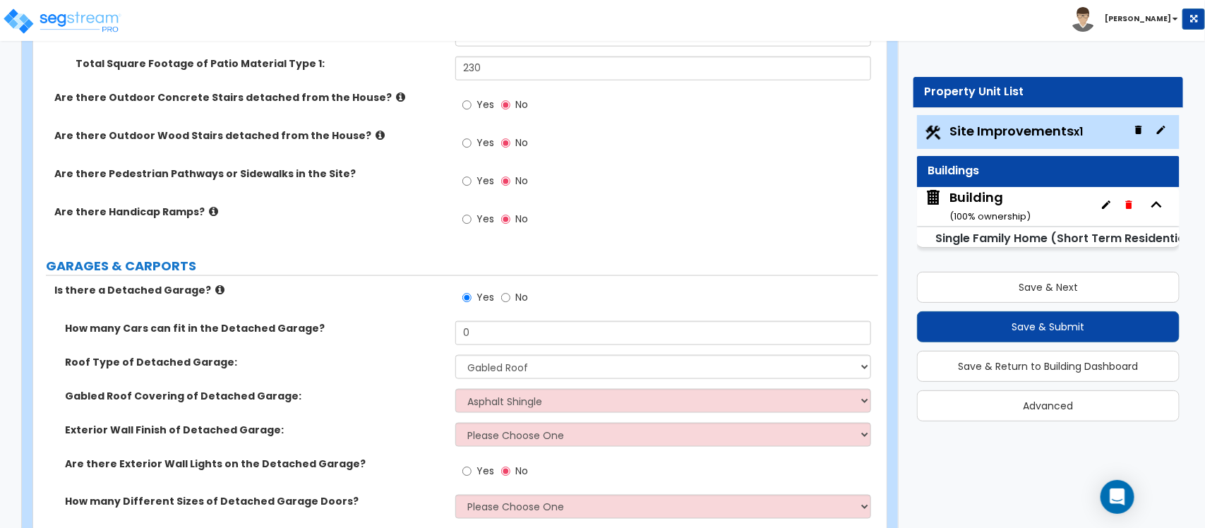
click at [402, 395] on label "Gabled Roof Covering of Detached Garage:" at bounding box center [255, 396] width 380 height 14
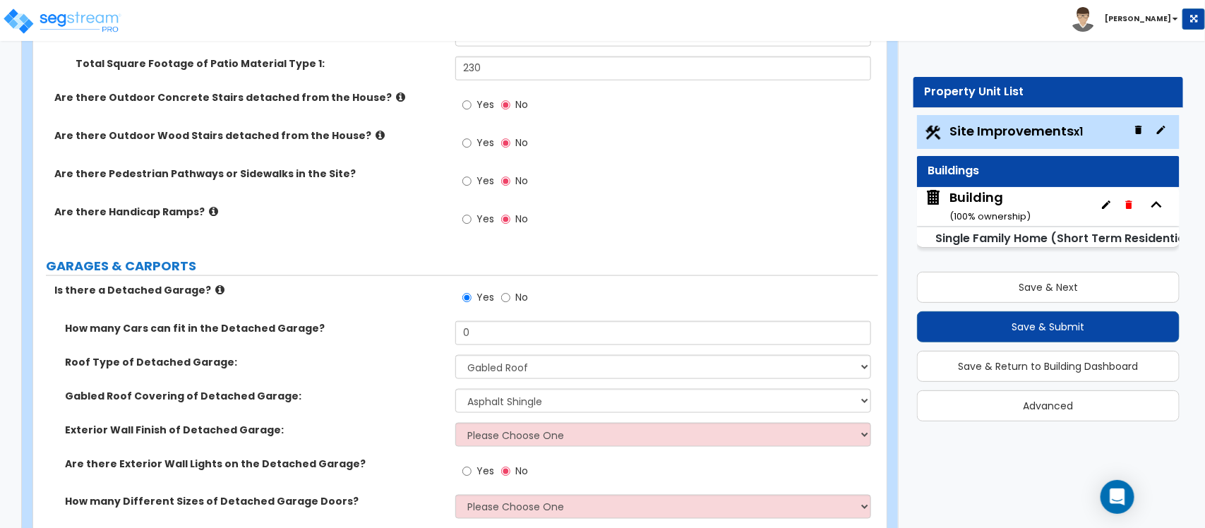
scroll to position [794, 0]
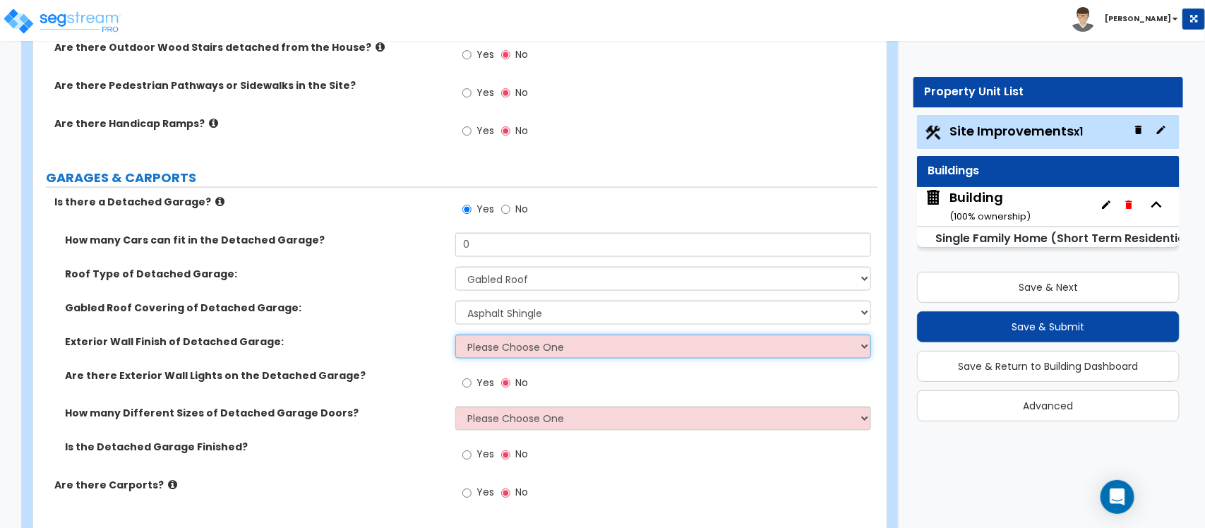
click at [584, 339] on select "Please Choose One Brick Veneer Stone Veneer Wood Siding Vinyl Siding Standing S…" at bounding box center [662, 347] width 415 height 24
select select "6"
click at [455, 335] on select "Please Choose One Brick Veneer Stone Veneer Wood Siding Vinyl Siding Standing S…" at bounding box center [662, 347] width 415 height 24
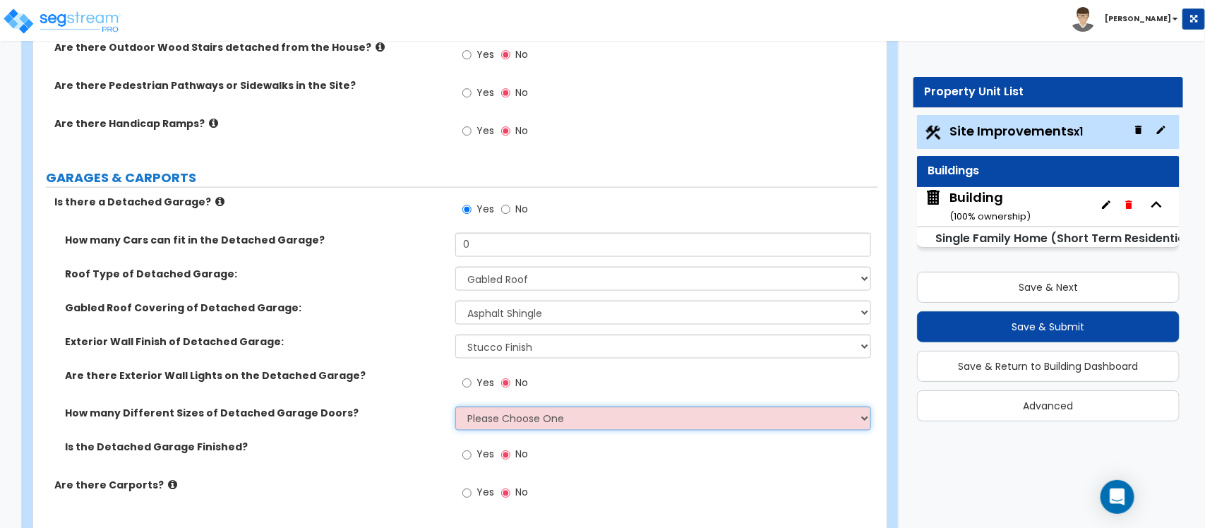
click at [491, 417] on select "Please Choose One 1 2" at bounding box center [662, 419] width 415 height 24
select select "1"
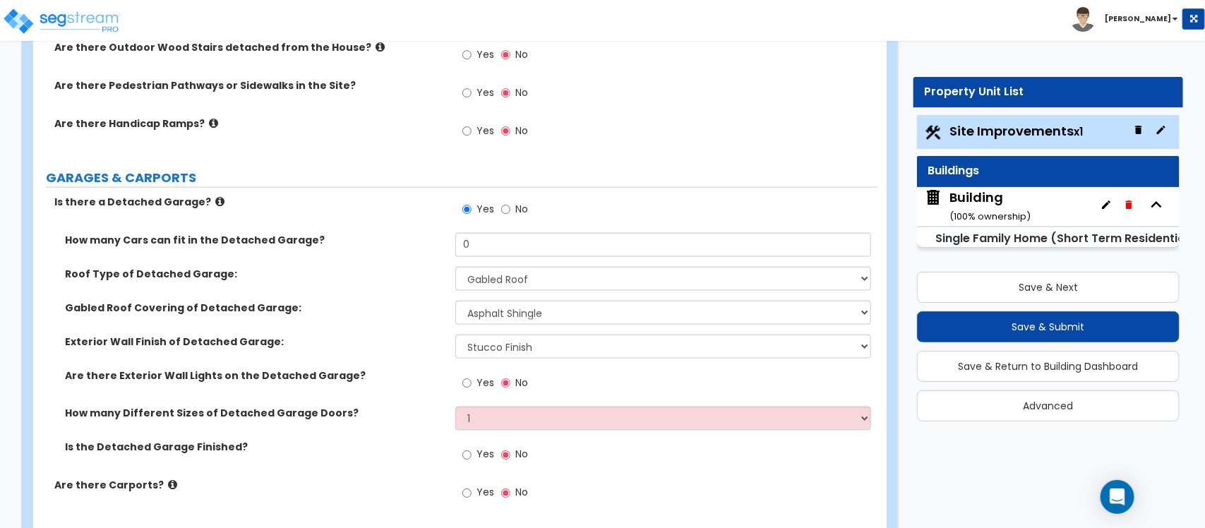
click at [424, 435] on div "How many Different Sizes of Detached Garage Doors? Please Choose One 1 2" at bounding box center [455, 424] width 845 height 34
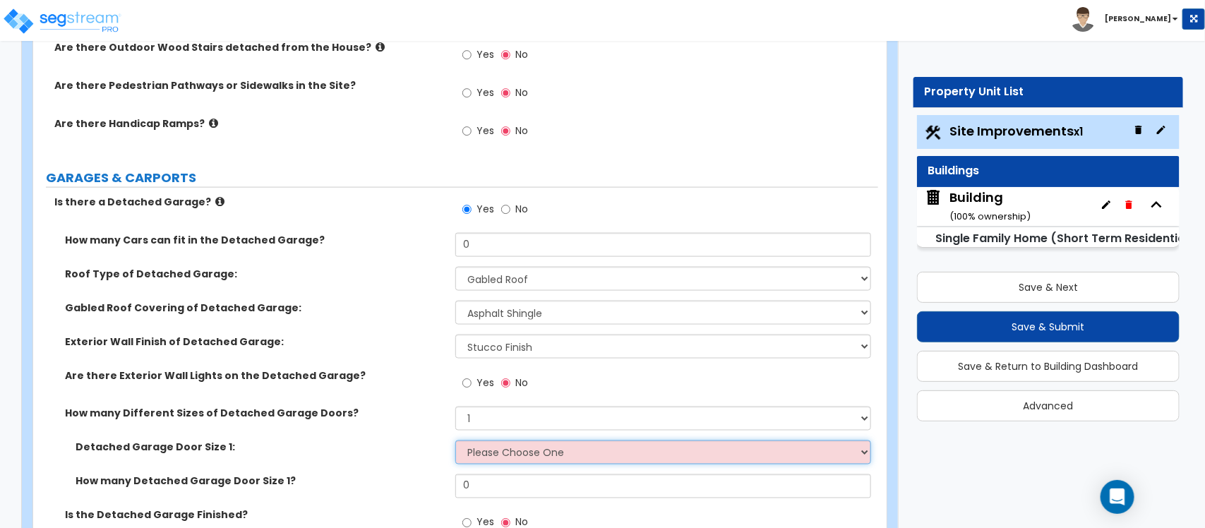
click at [496, 453] on select "Please Choose One 9' x 7' 16' x 7'" at bounding box center [662, 452] width 415 height 24
select select "2"
click at [455, 441] on select "Please Choose One 9' x 7' 16' x 7'" at bounding box center [662, 452] width 415 height 24
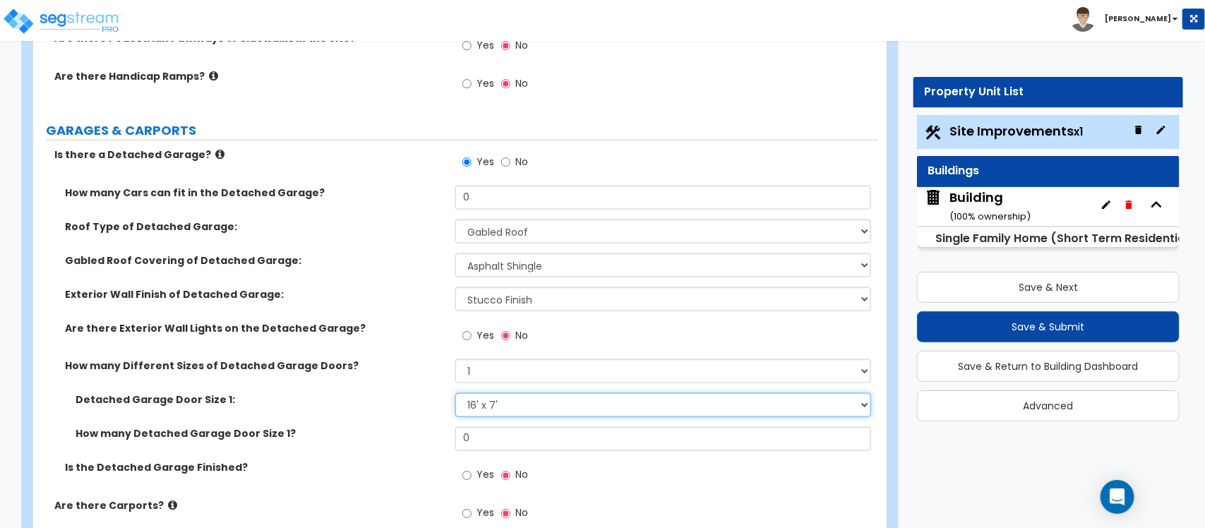
scroll to position [882, 0]
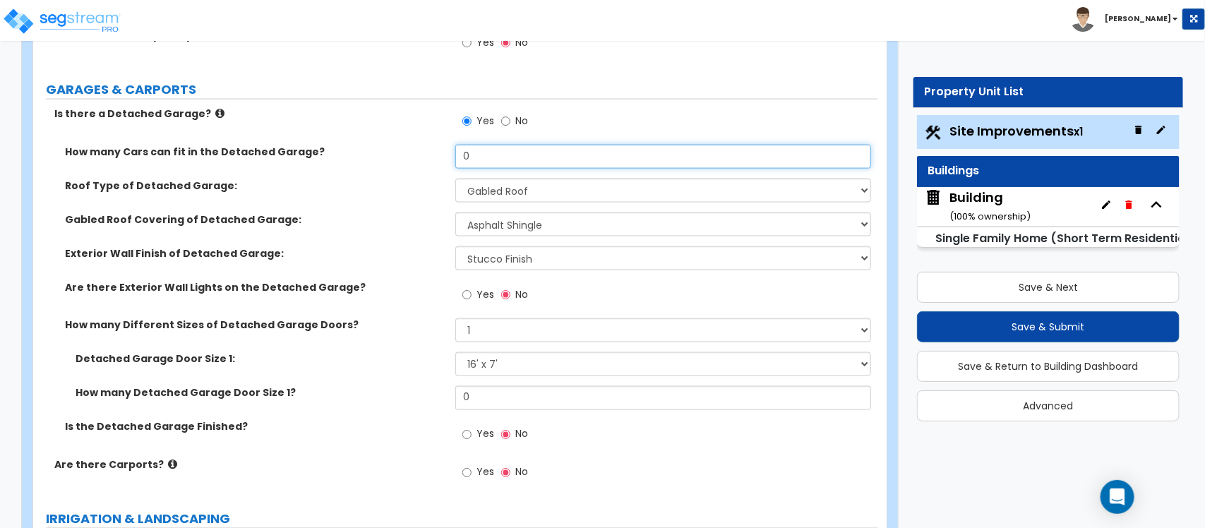
drag, startPoint x: 484, startPoint y: 164, endPoint x: 394, endPoint y: 154, distance: 91.0
click at [394, 154] on div "How many Cars can fit in the Detached Garage? 0" at bounding box center [455, 162] width 845 height 34
type input "2"
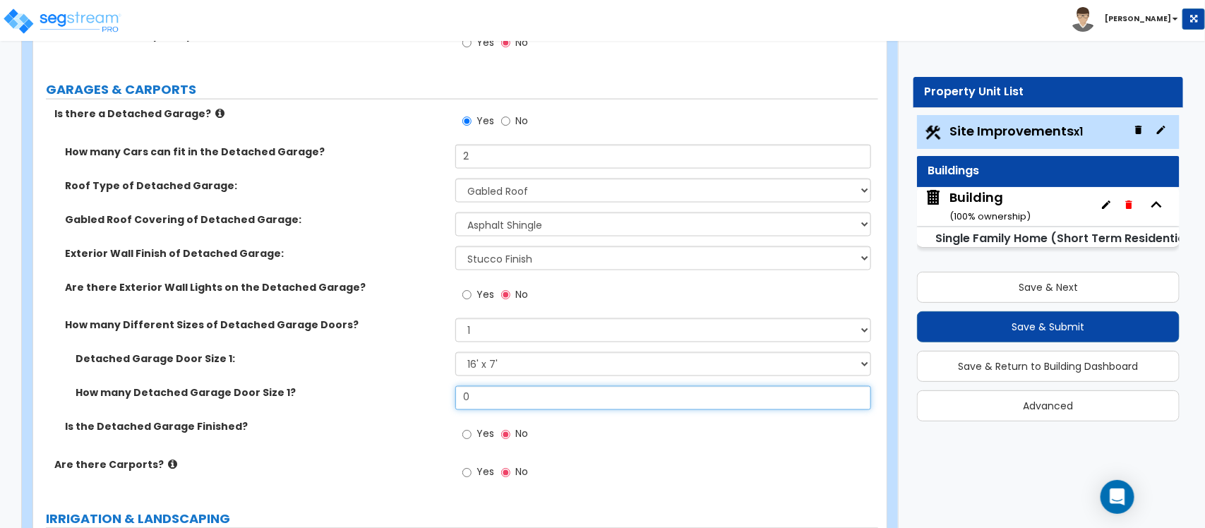
drag, startPoint x: 485, startPoint y: 396, endPoint x: 403, endPoint y: 378, distance: 83.9
click at [403, 378] on div "Detached Garage Door Size 1: Please Choose One 9' x 7' 16' x 7' How many Detach…" at bounding box center [456, 386] width 824 height 68
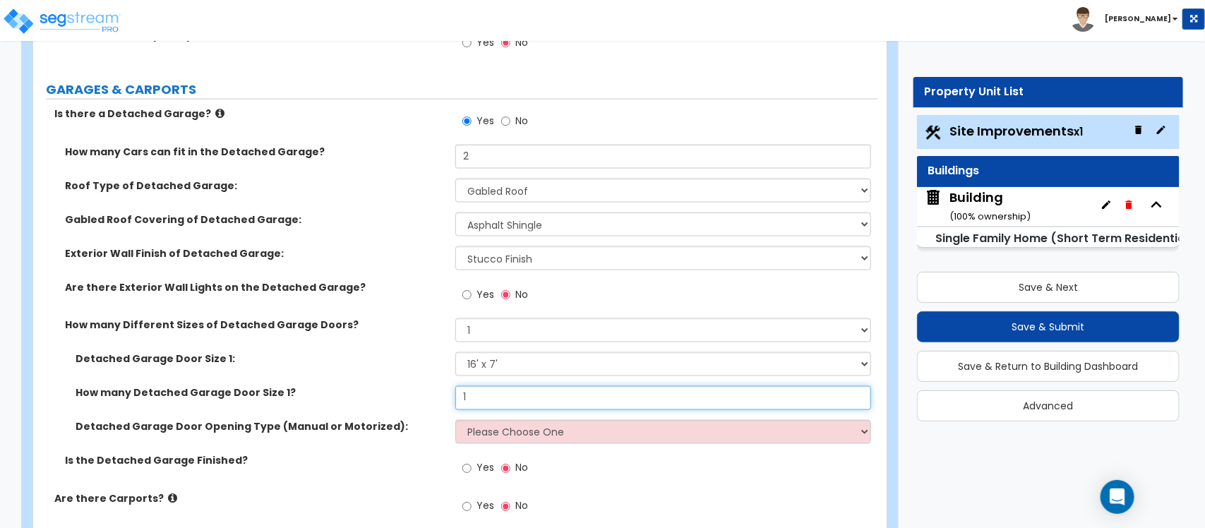
type input "1"
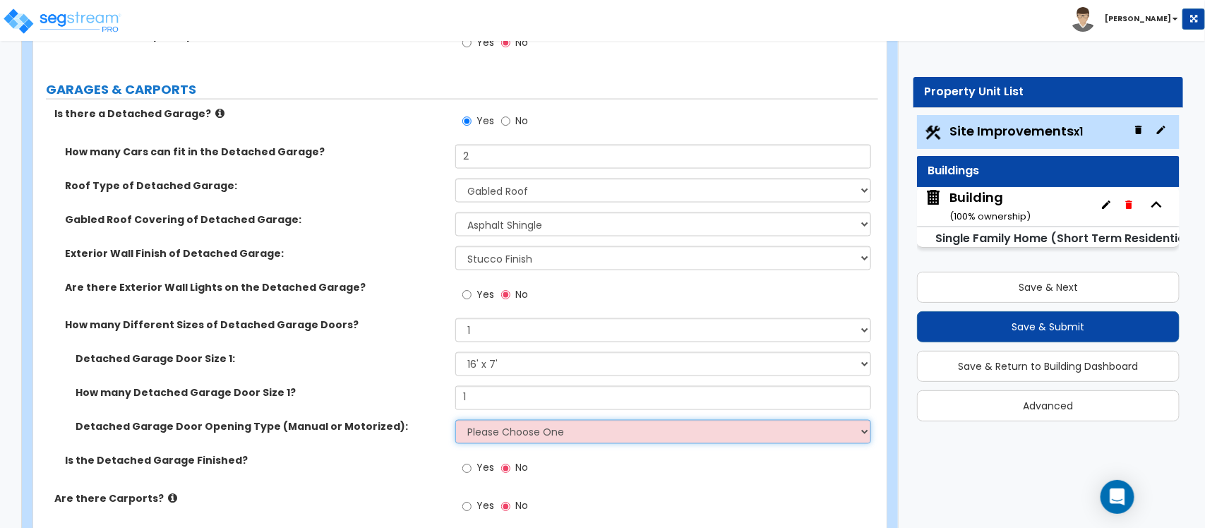
click at [478, 434] on select "Please Choose One Manual Motorized" at bounding box center [662, 432] width 415 height 24
select select "2"
click at [455, 421] on select "Please Choose One Manual Motorized" at bounding box center [662, 432] width 415 height 24
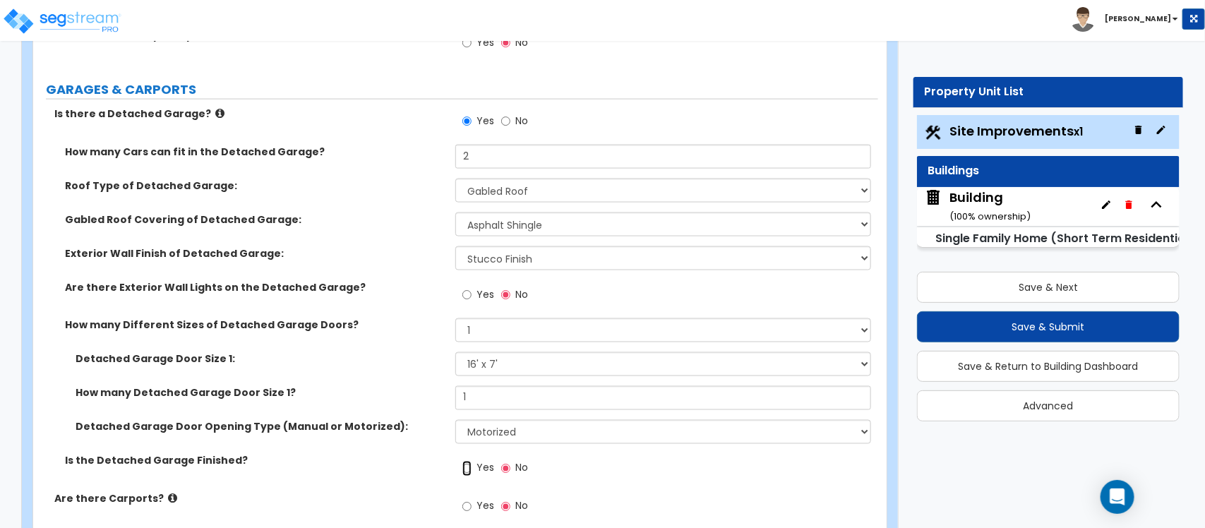
click at [468, 468] on input "Yes" at bounding box center [466, 469] width 9 height 16
radio input "true"
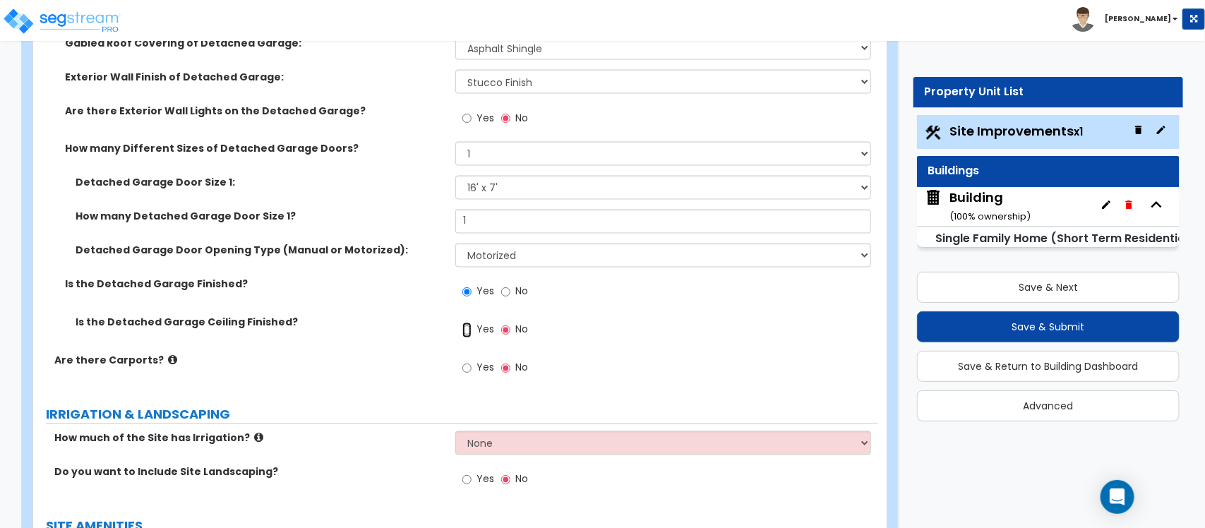
click at [467, 332] on input "Yes" at bounding box center [466, 331] width 9 height 16
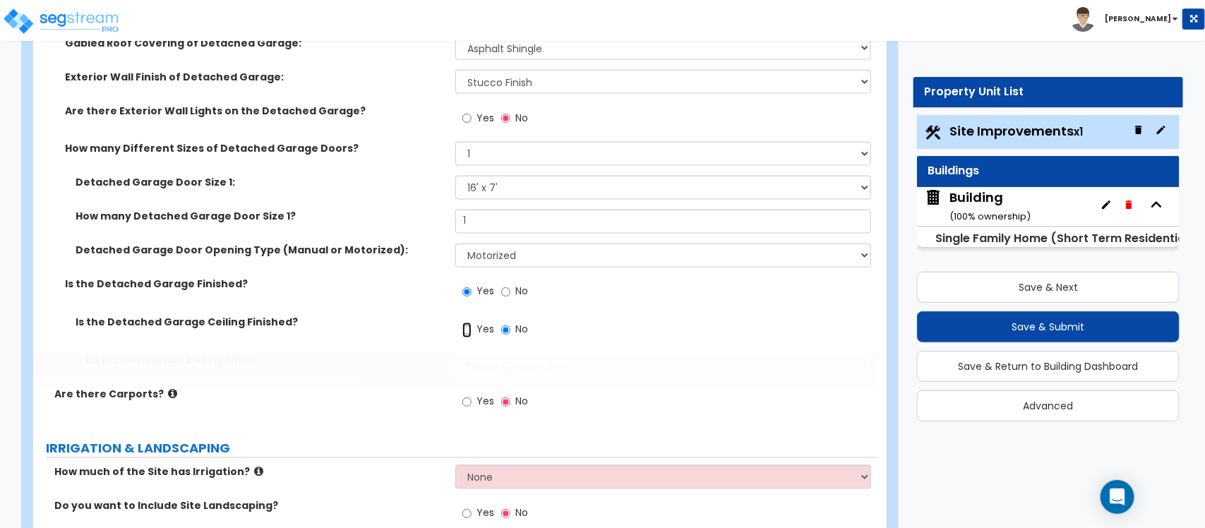
radio input "true"
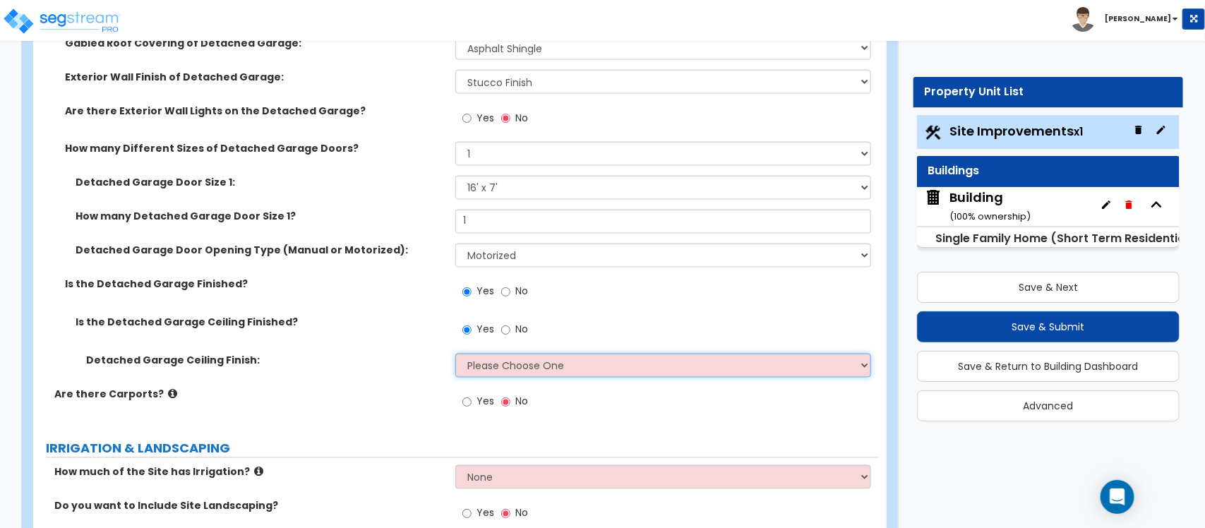
click at [488, 374] on select "Please Choose One Drop Ceiling Drywall Ceiling Open Ceiling" at bounding box center [662, 366] width 415 height 24
select select "2"
click at [455, 354] on select "Please Choose One Drop Ceiling Drywall Ceiling Open Ceiling" at bounding box center [662, 366] width 415 height 24
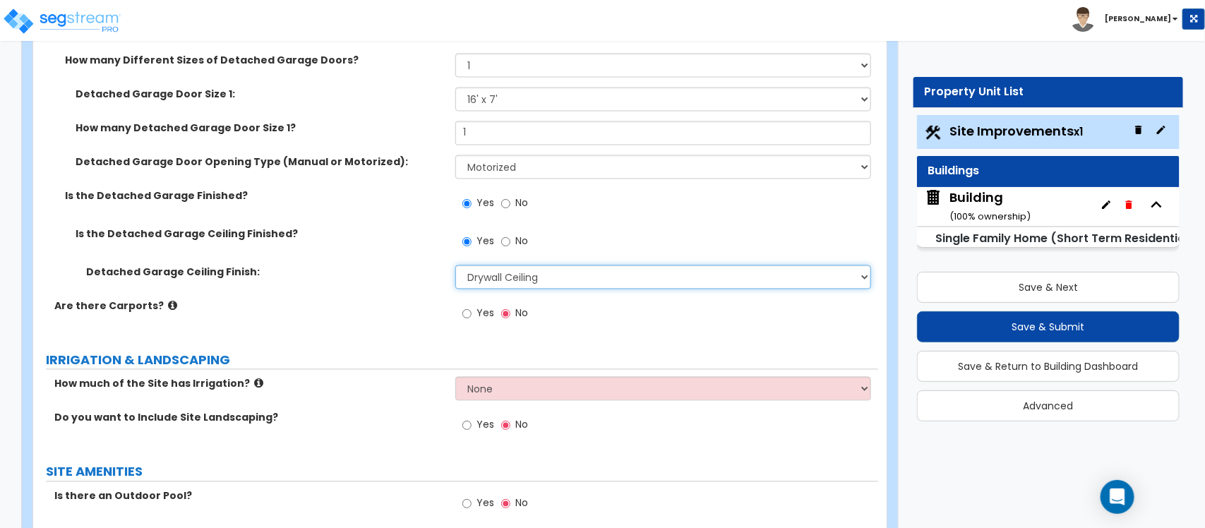
scroll to position [1324, 0]
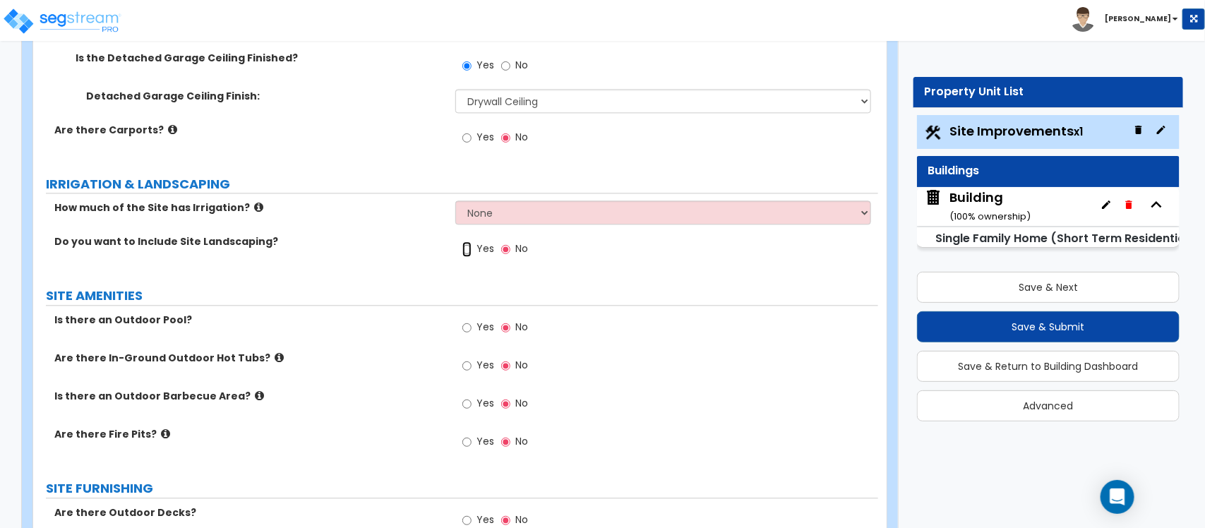
click at [468, 244] on input "Yes" at bounding box center [466, 249] width 9 height 16
radio input "true"
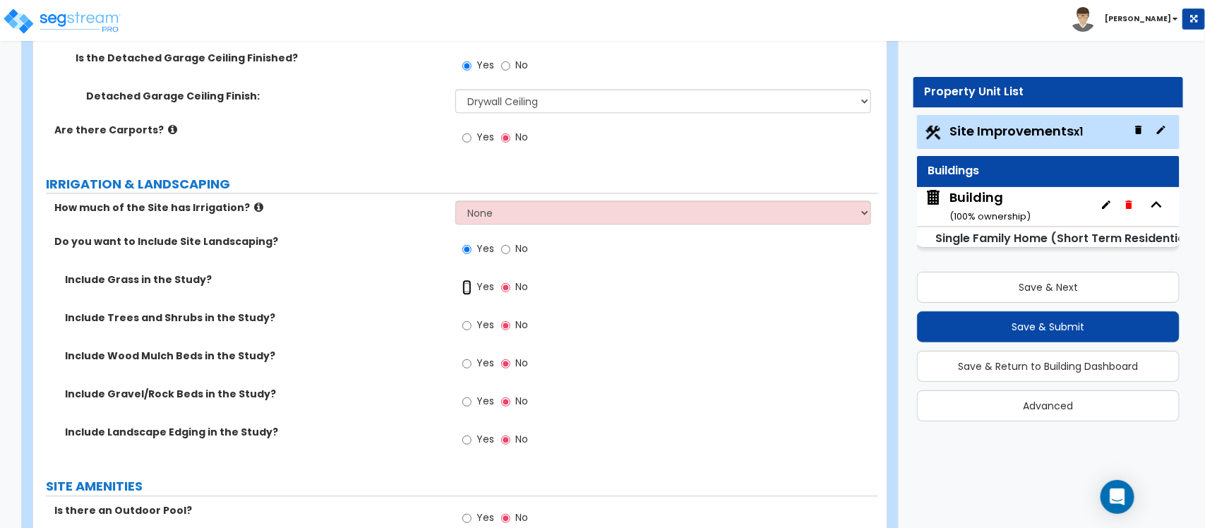
click at [467, 292] on input "Yes" at bounding box center [466, 288] width 9 height 16
radio input "true"
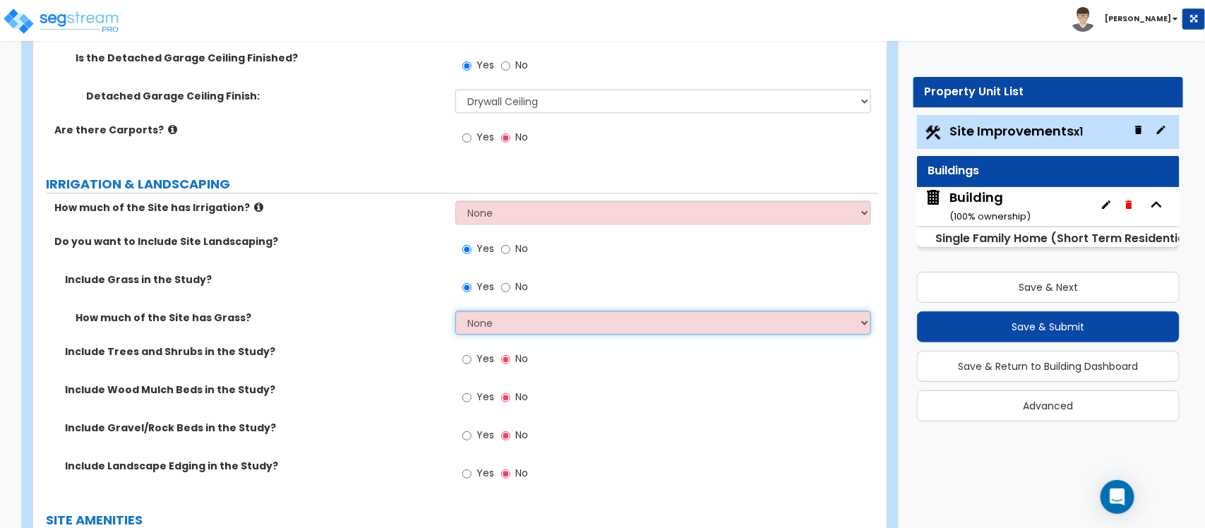
click at [515, 330] on select "None I want to Enter an Approximate Percentage I want to Enter the Square Foota…" at bounding box center [662, 323] width 415 height 24
select select "2"
click at [455, 312] on select "None I want to Enter an Approximate Percentage I want to Enter the Square Foota…" at bounding box center [662, 323] width 415 height 24
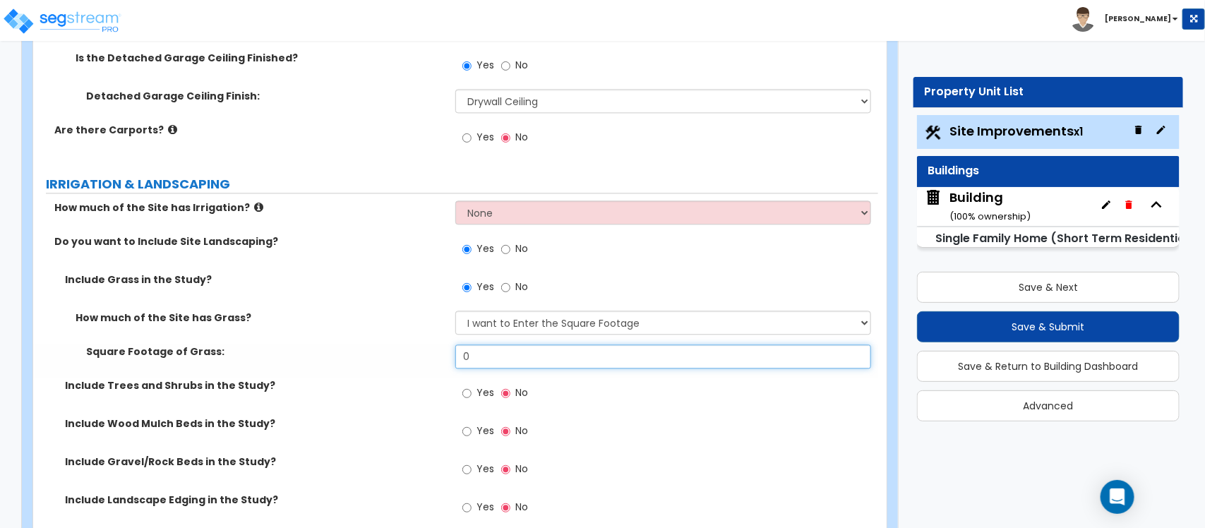
drag, startPoint x: 519, startPoint y: 354, endPoint x: 376, endPoint y: 356, distance: 143.3
click at [376, 356] on div "Square Footage of Grass: 0" at bounding box center [455, 361] width 845 height 34
type input "500"
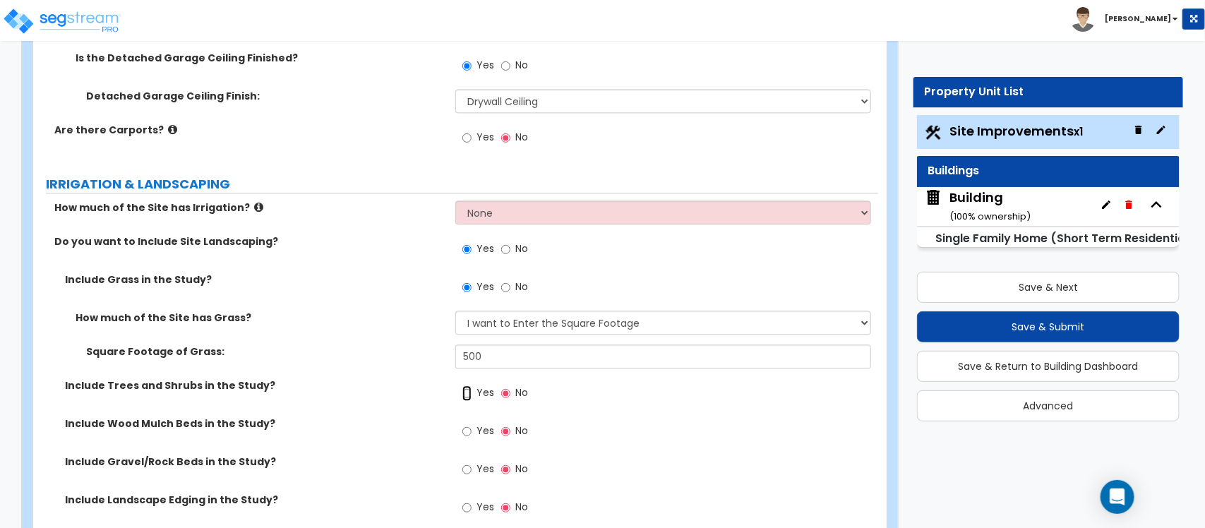
click at [469, 397] on input "Yes" at bounding box center [466, 393] width 9 height 16
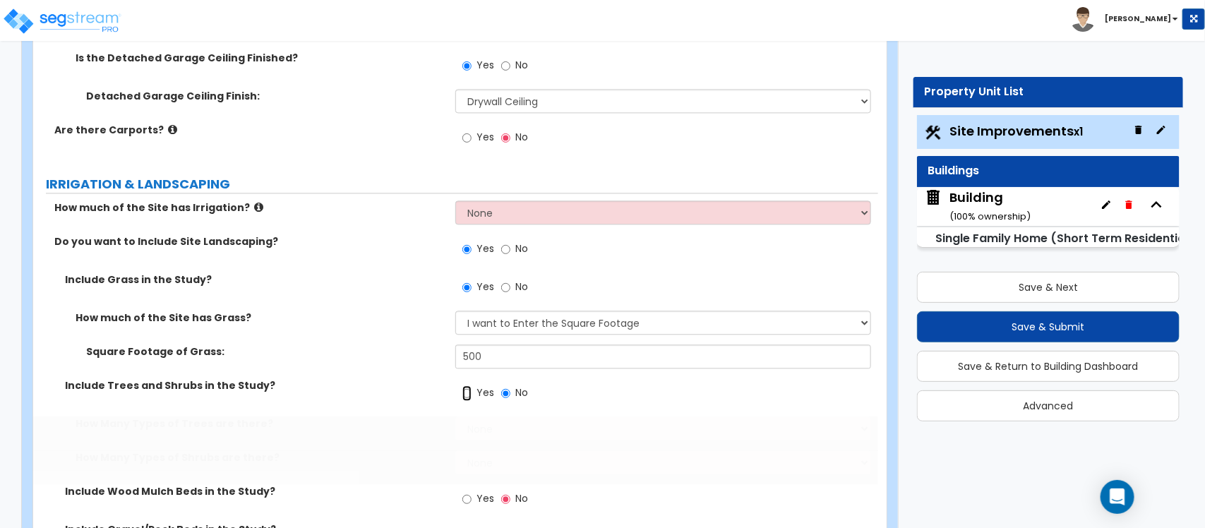
radio input "true"
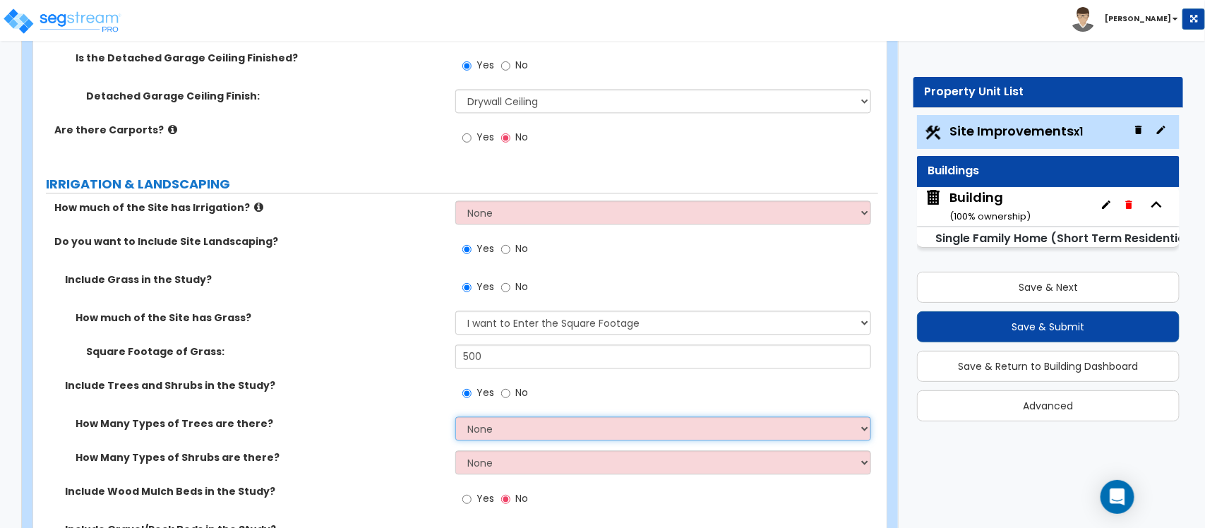
click at [526, 431] on select "None 1 2 3" at bounding box center [662, 428] width 415 height 24
select select "1"
click at [455, 418] on select "None 1 2 3" at bounding box center [662, 428] width 415 height 24
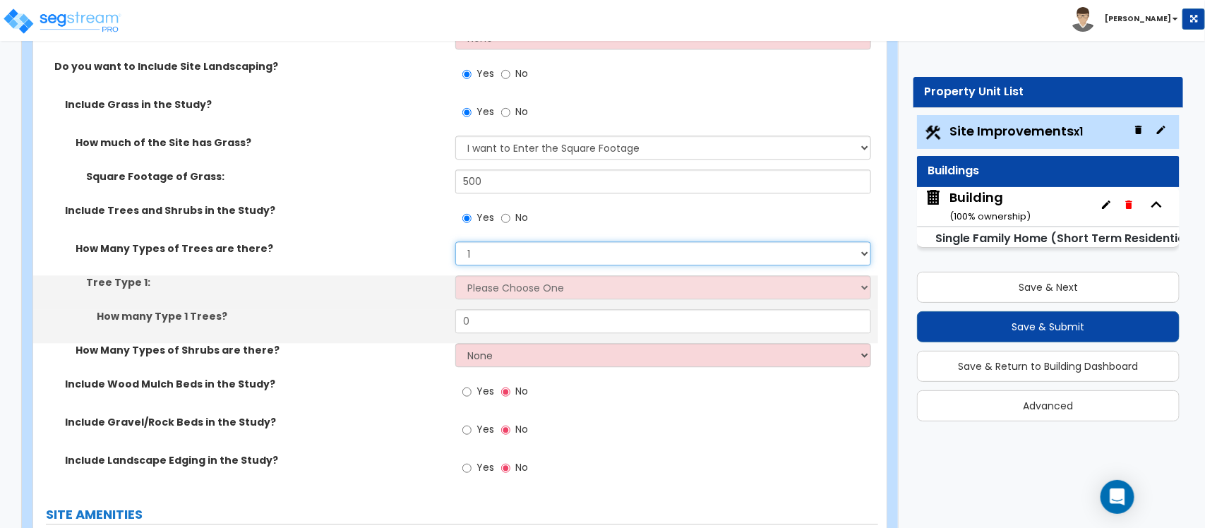
scroll to position [1500, 0]
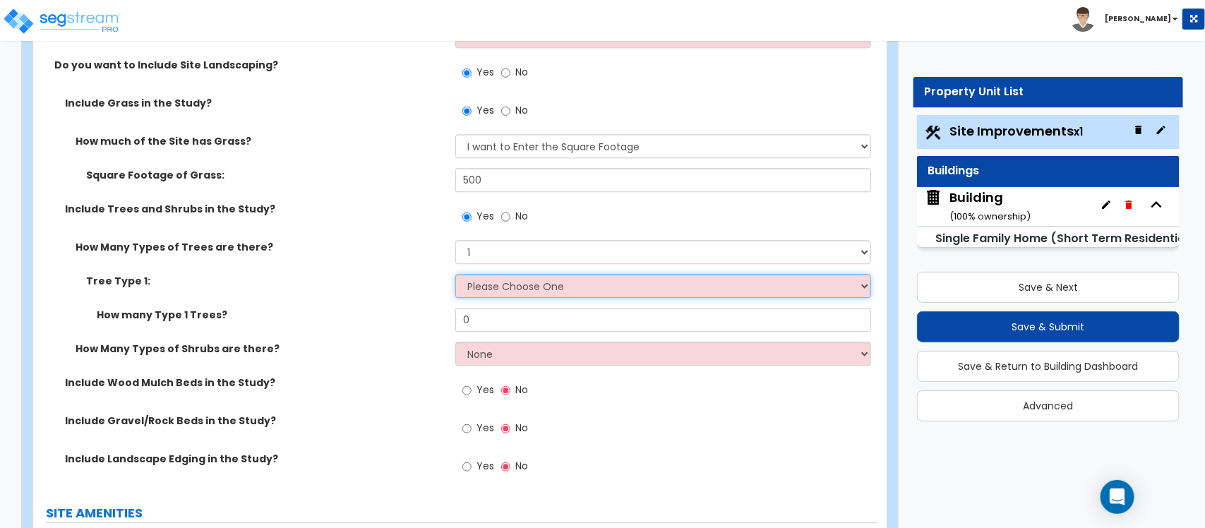
click at [556, 292] on select "Please Choose One Honey Locust Planetree Poplar Elm Hawthorn Linden Maple Red M…" at bounding box center [662, 286] width 415 height 24
click at [534, 295] on select "Please Choose One Honey Locust Planetree Poplar Elm Hawthorn Linden Maple Red M…" at bounding box center [662, 286] width 415 height 24
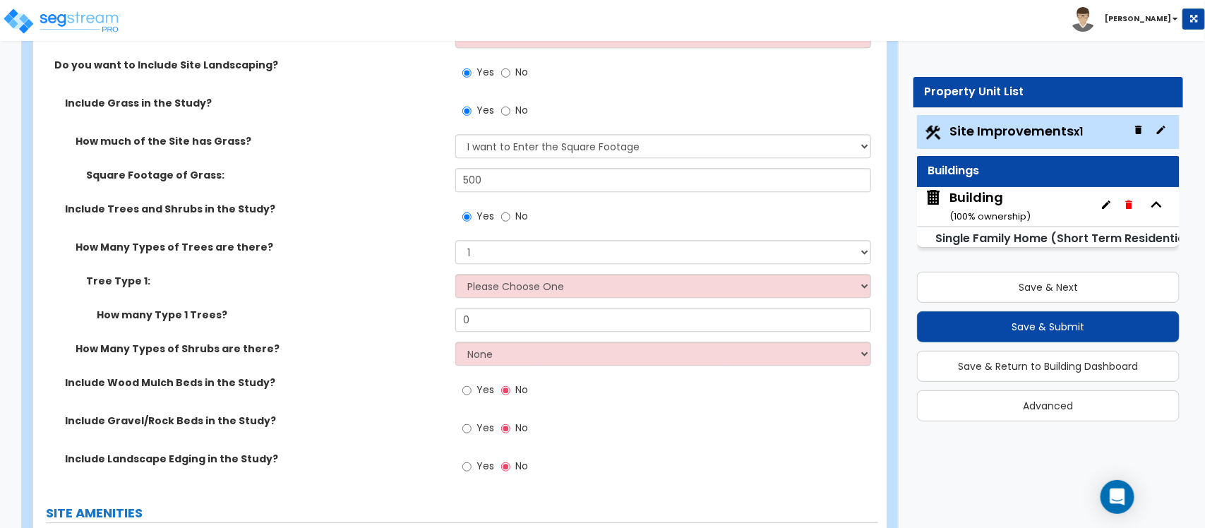
click at [520, 301] on div "Tree Type 1: Please Choose One Honey Locust Planetree Poplar Elm Hawthorn Linde…" at bounding box center [455, 291] width 845 height 34
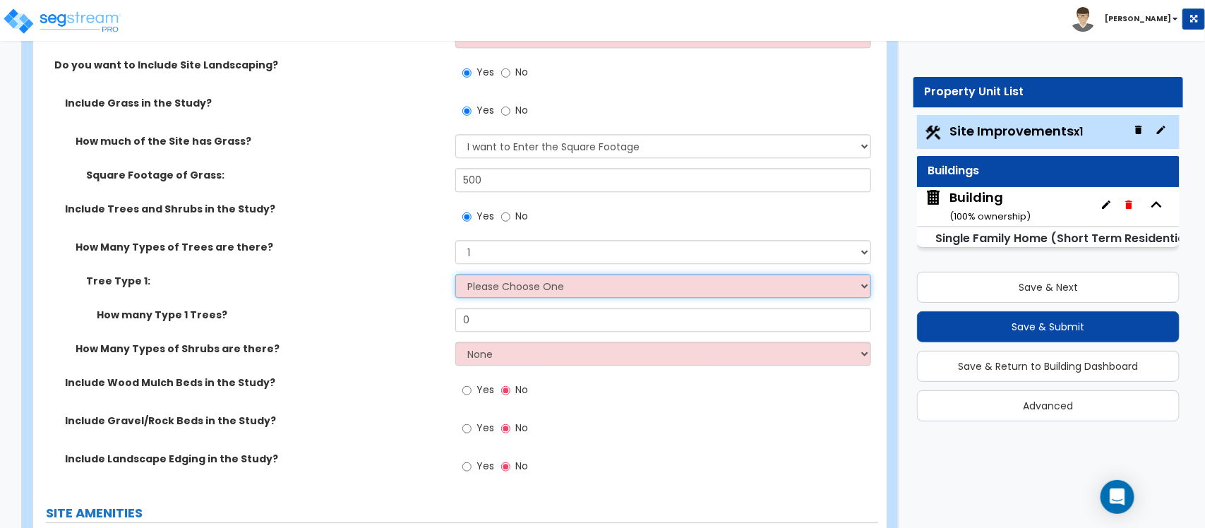
click at [524, 292] on select "Please Choose One Honey Locust Planetree Poplar Elm Hawthorn Linden Maple Red M…" at bounding box center [662, 286] width 415 height 24
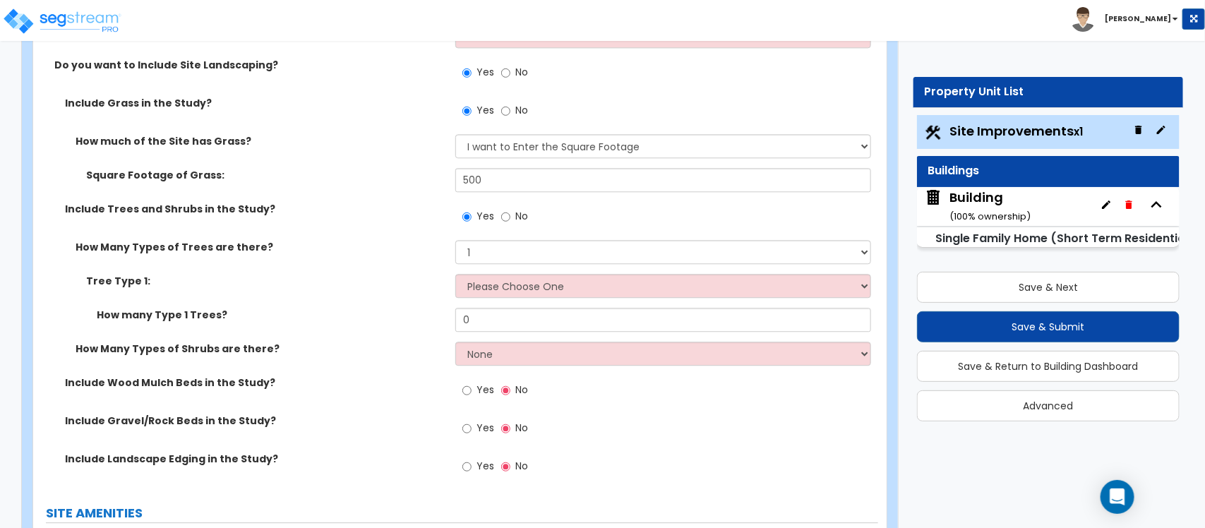
click at [551, 274] on div "How Many Types of Trees are there? None 1 2 3" at bounding box center [455, 257] width 845 height 34
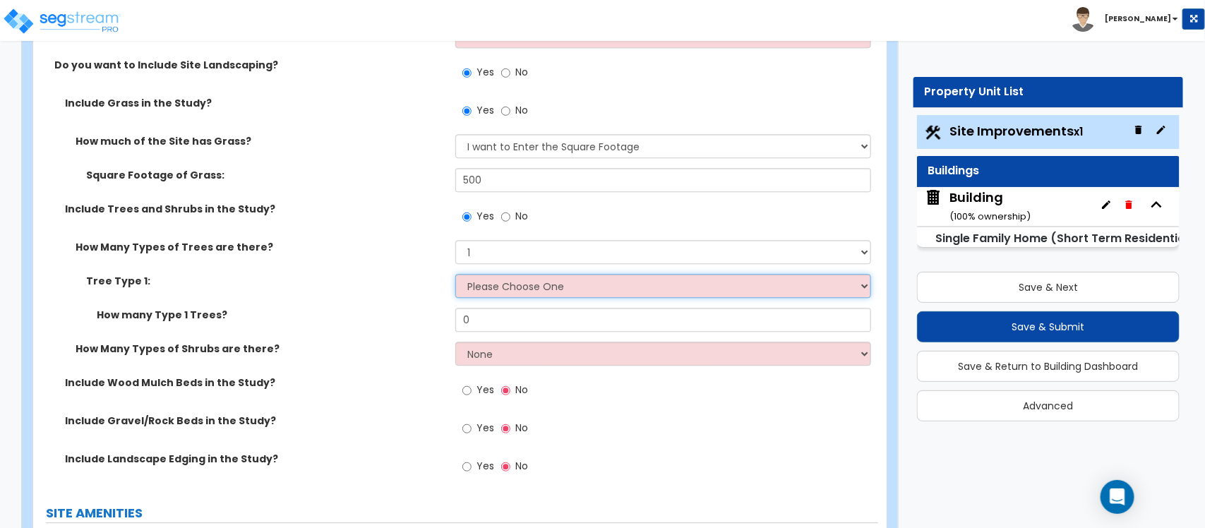
click at [551, 283] on select "Please Choose One Honey Locust Planetree Poplar Elm Hawthorn Linden Maple Red M…" at bounding box center [662, 286] width 415 height 24
click at [522, 293] on select "Please Choose One Honey Locust Planetree Poplar Elm Hawthorn Linden Maple Red M…" at bounding box center [662, 286] width 415 height 24
click at [491, 289] on select "Please Choose One Honey Locust Planetree Poplar Elm Hawthorn Linden Maple Red M…" at bounding box center [662, 286] width 415 height 24
click at [510, 292] on select "Please Choose One Honey Locust Planetree Poplar Elm Hawthorn Linden Maple Red M…" at bounding box center [662, 286] width 415 height 24
click at [516, 292] on select "Please Choose One Honey Locust Planetree Poplar Elm Hawthorn Linden Maple Red M…" at bounding box center [662, 286] width 415 height 24
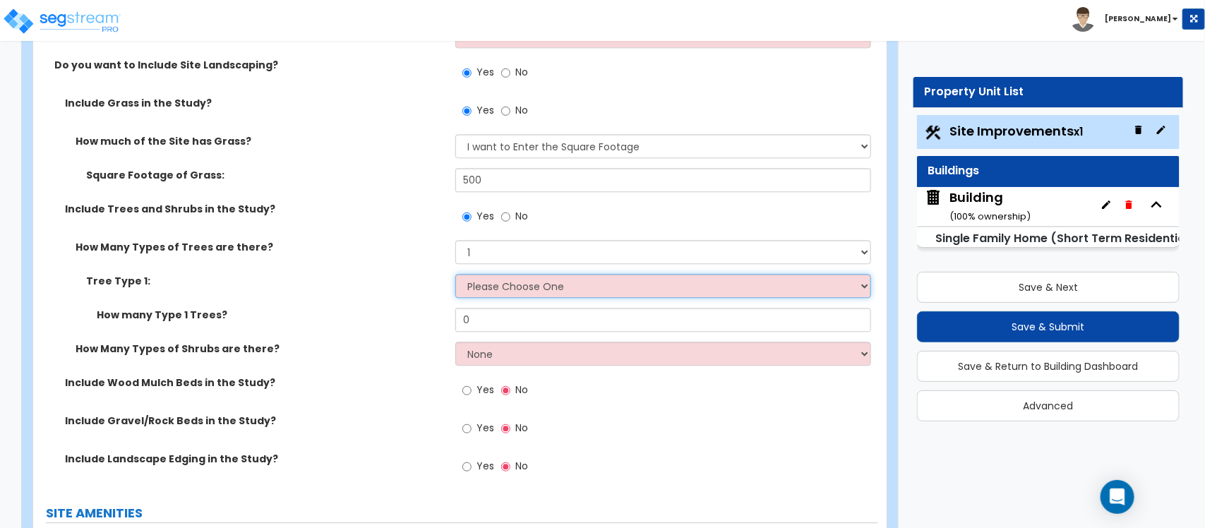
click at [541, 287] on select "Please Choose One Honey Locust Planetree Poplar Elm Hawthorn Linden Maple Red M…" at bounding box center [662, 286] width 415 height 24
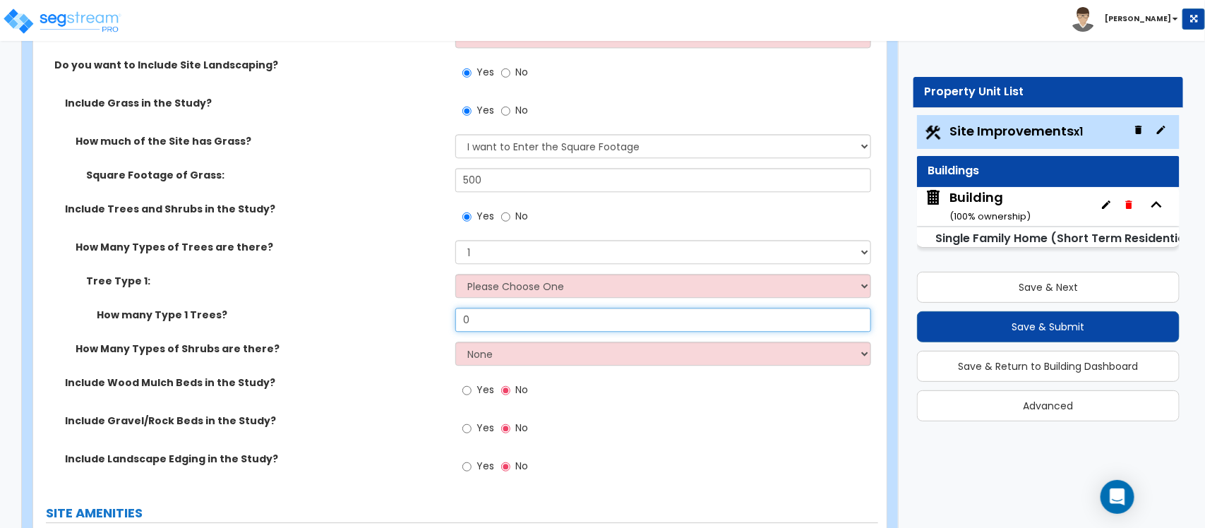
drag, startPoint x: 487, startPoint y: 323, endPoint x: 376, endPoint y: 311, distance: 111.5
click at [380, 312] on div "How many Type 1 Trees? 0" at bounding box center [455, 325] width 845 height 34
type input "10"
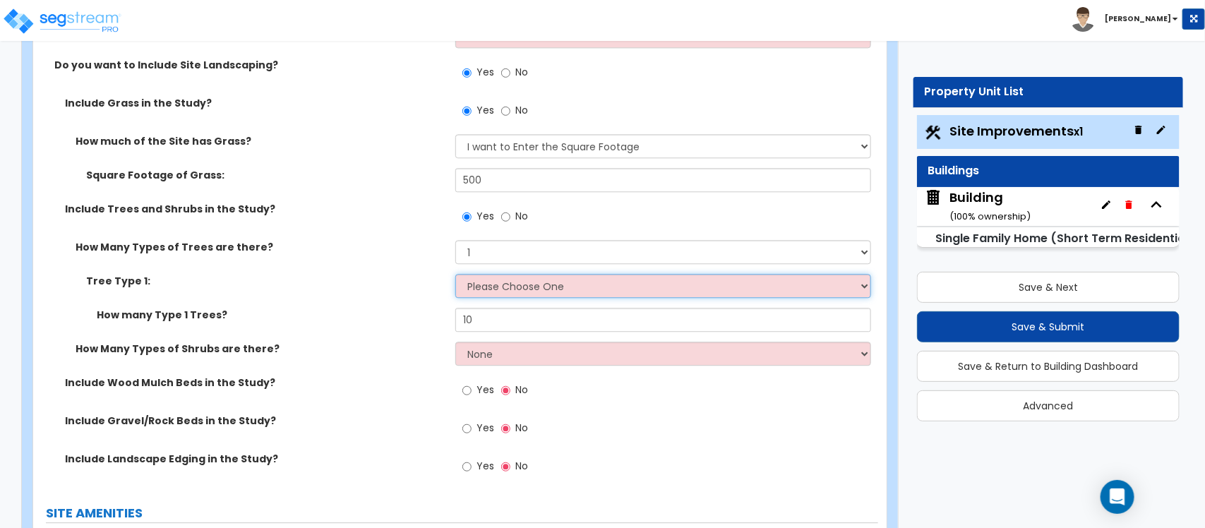
click at [513, 286] on select "Please Choose One Honey Locust Planetree Poplar Elm Hawthorn Linden Maple Red M…" at bounding box center [662, 286] width 415 height 24
select select "3"
click at [455, 275] on select "Please Choose One Honey Locust Planetree Poplar Elm Hawthorn Linden Maple Red M…" at bounding box center [662, 286] width 415 height 24
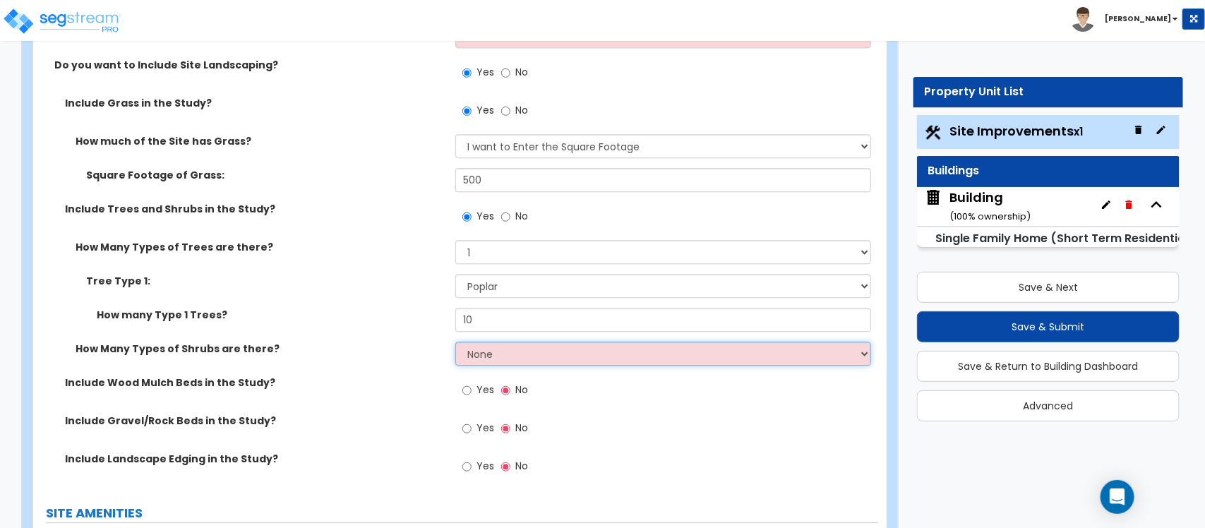
click at [516, 352] on select "None 1 2 3" at bounding box center [662, 354] width 415 height 24
select select "1"
click at [455, 343] on select "None 1 2 3" at bounding box center [662, 354] width 415 height 24
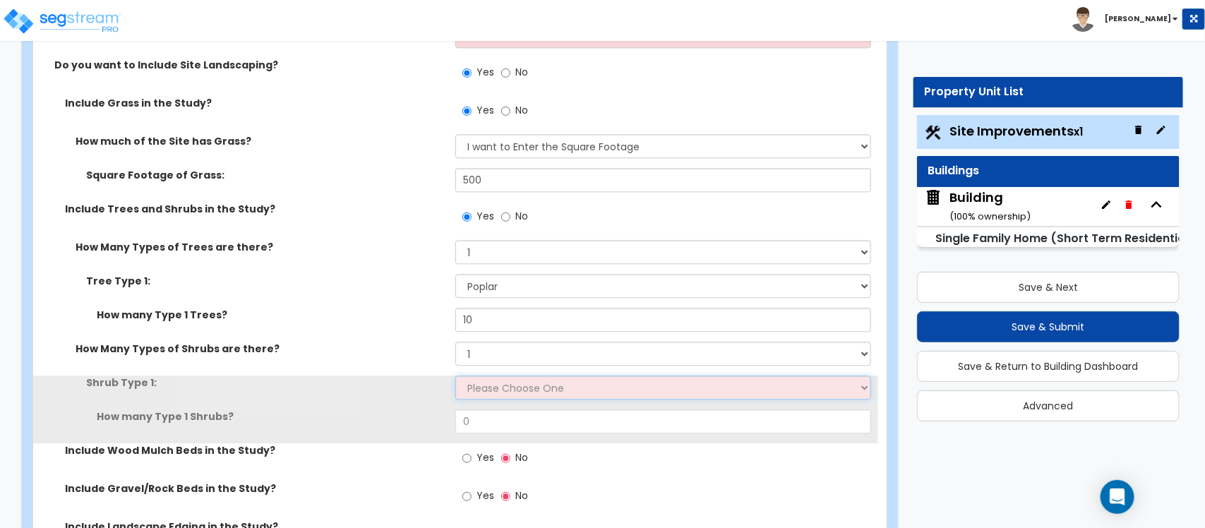
click at [505, 390] on select "Please Choose One Arborvitae Azalea Yew Boxwood Juniper Holly Cotoneaster Euony…" at bounding box center [662, 388] width 415 height 24
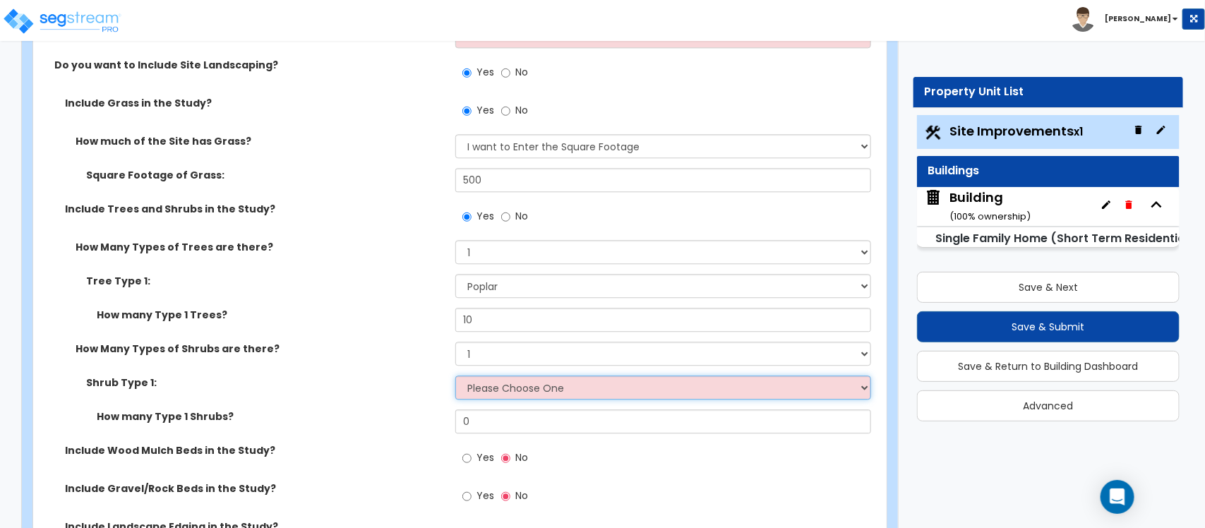
select select "4"
click at [455, 377] on select "Please Choose One Arborvitae Azalea Yew Boxwood Juniper Holly Cotoneaster Euony…" at bounding box center [662, 388] width 415 height 24
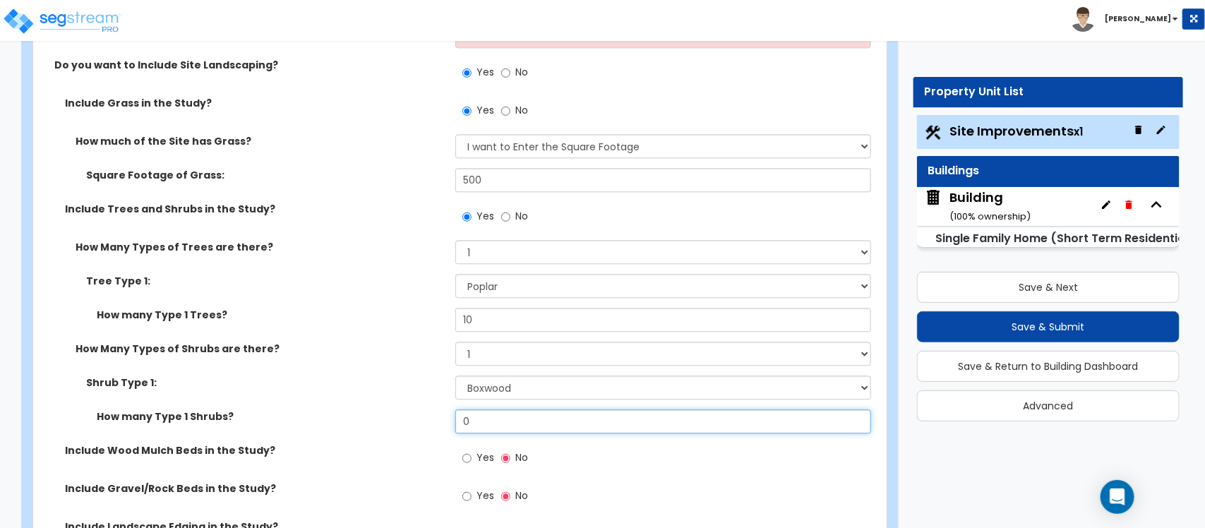
drag, startPoint x: 485, startPoint y: 429, endPoint x: 399, endPoint y: 427, distance: 86.1
click at [399, 427] on div "How many Type 1 Shrubs? 0" at bounding box center [455, 426] width 845 height 34
type input "100"
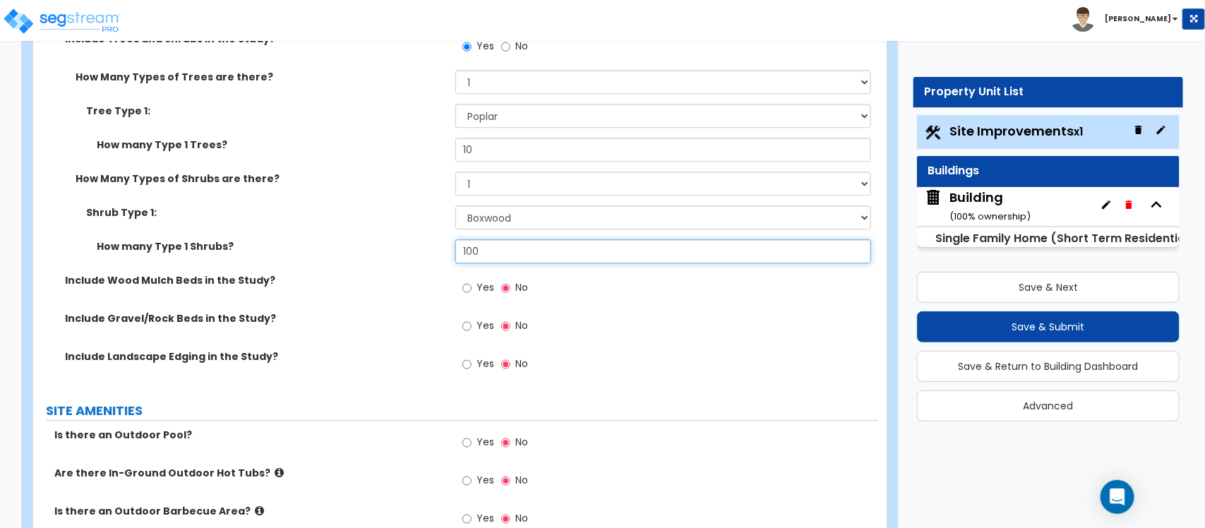
scroll to position [1677, 0]
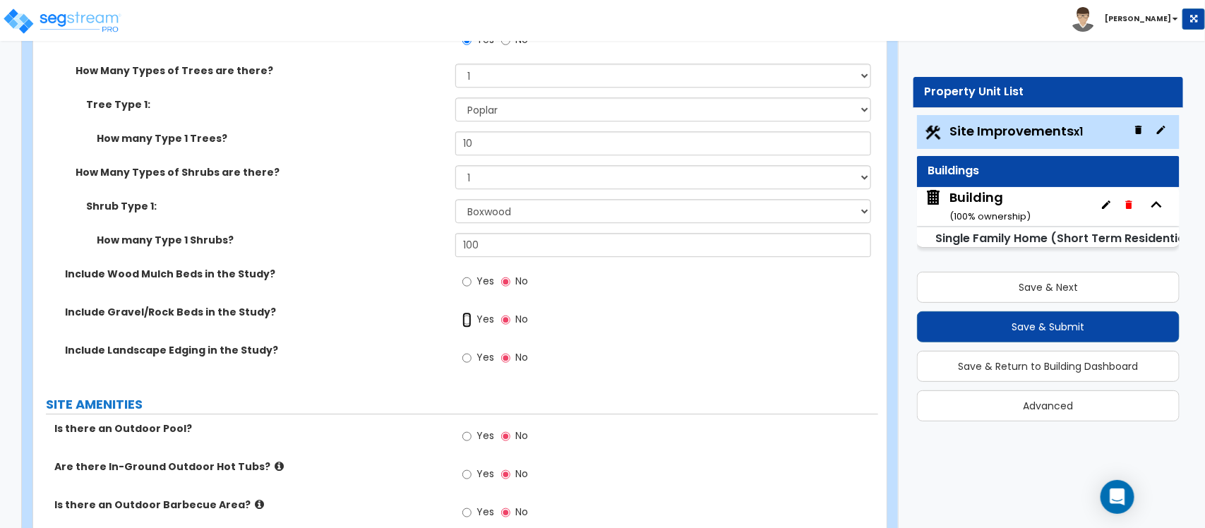
click at [471, 323] on input "Yes" at bounding box center [466, 320] width 9 height 16
radio input "true"
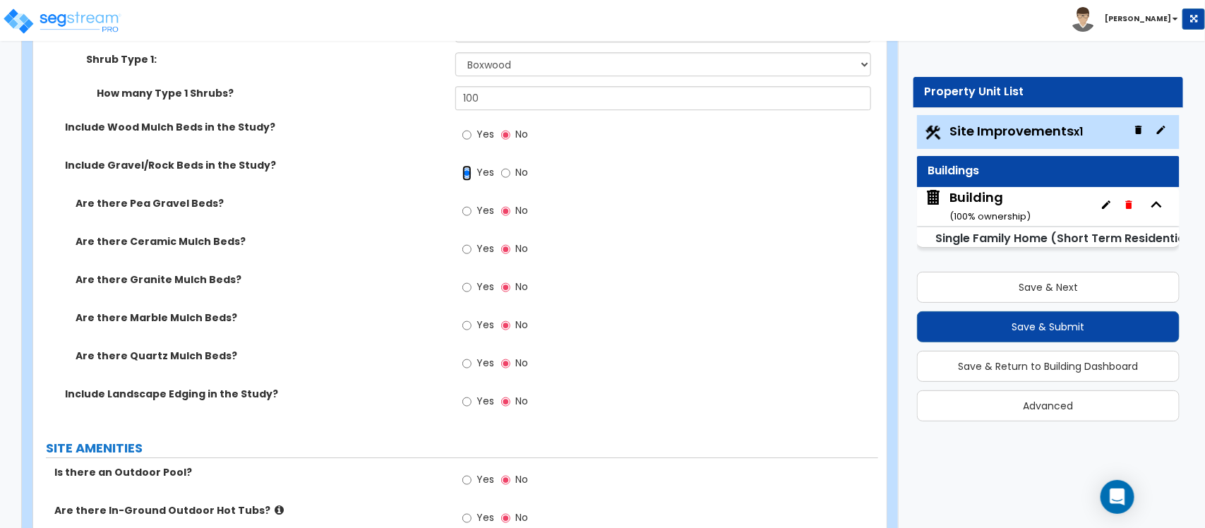
scroll to position [1853, 0]
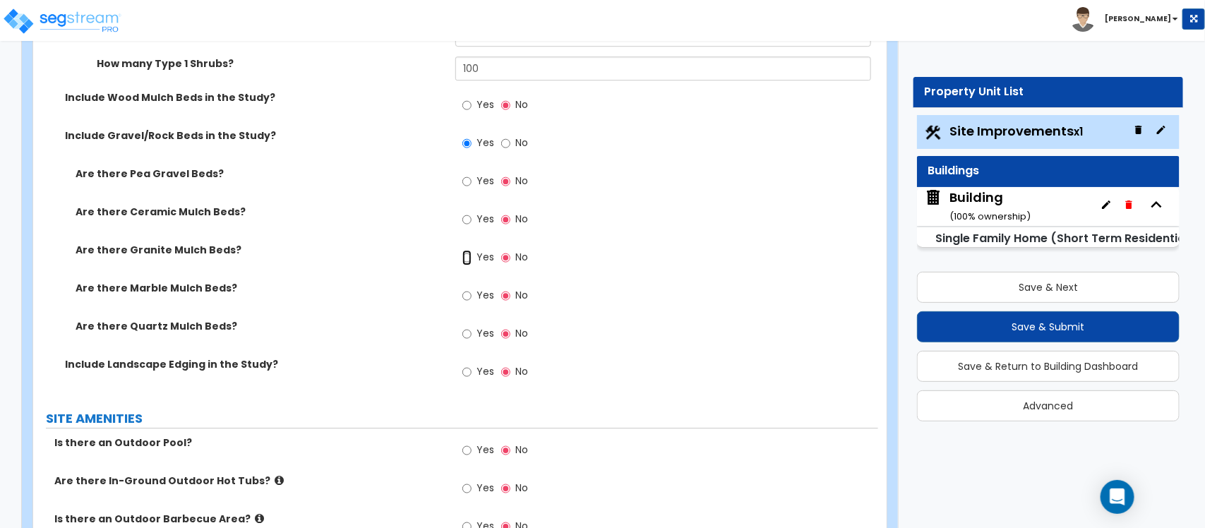
click at [466, 258] on input "Yes" at bounding box center [466, 258] width 9 height 16
radio input "true"
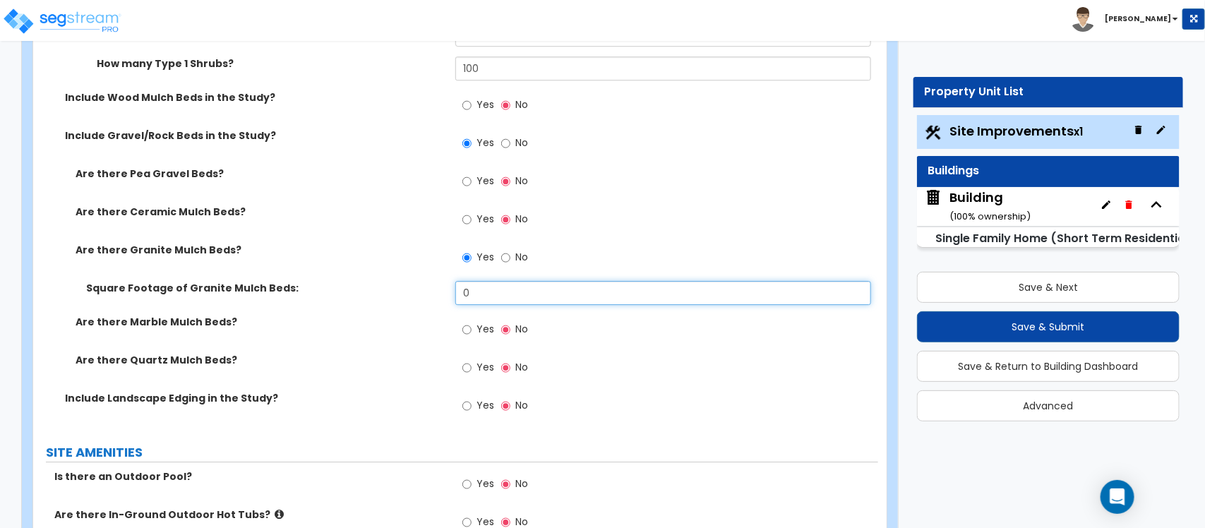
drag, startPoint x: 463, startPoint y: 293, endPoint x: 411, endPoint y: 296, distance: 52.4
click at [411, 296] on div "Square Footage of Granite Mulch Beds: 0" at bounding box center [455, 298] width 845 height 34
type input "2,000"
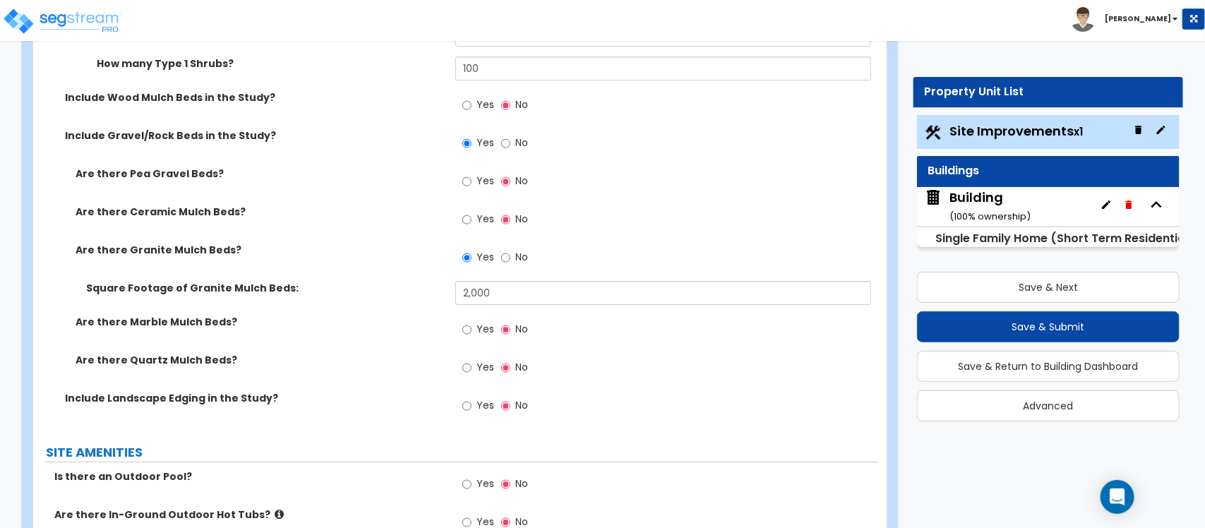
click at [412, 294] on label "Square Footage of Granite Mulch Beds:" at bounding box center [265, 288] width 359 height 14
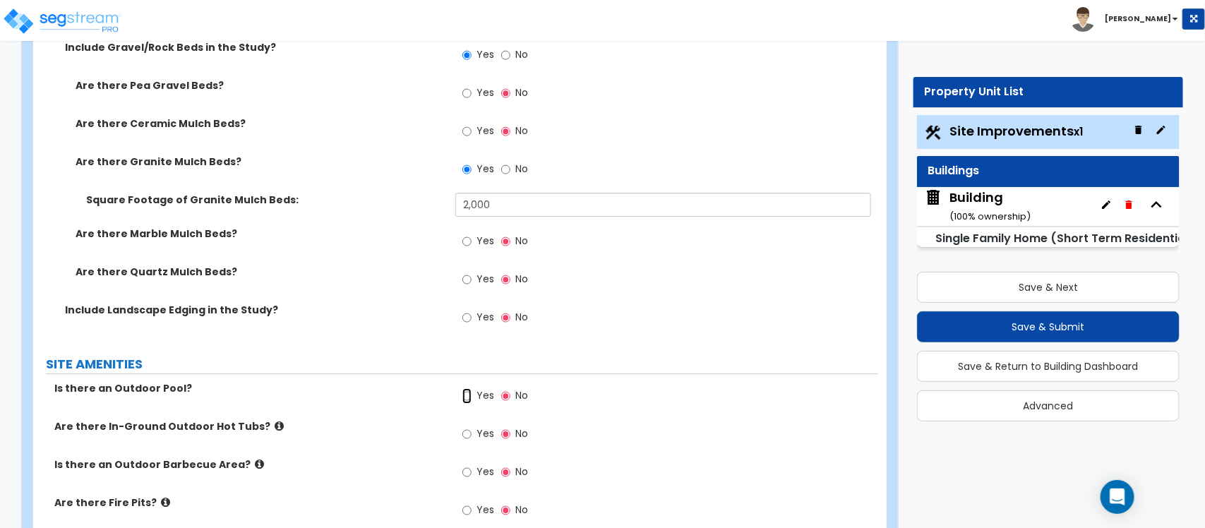
click at [468, 399] on input "Yes" at bounding box center [466, 396] width 9 height 16
radio input "true"
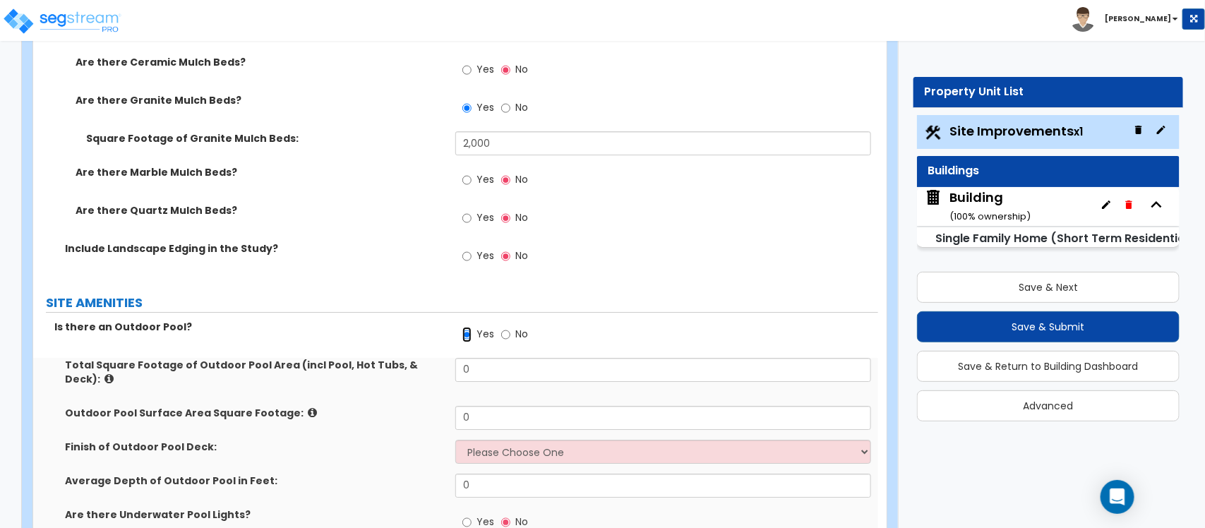
scroll to position [2206, 0]
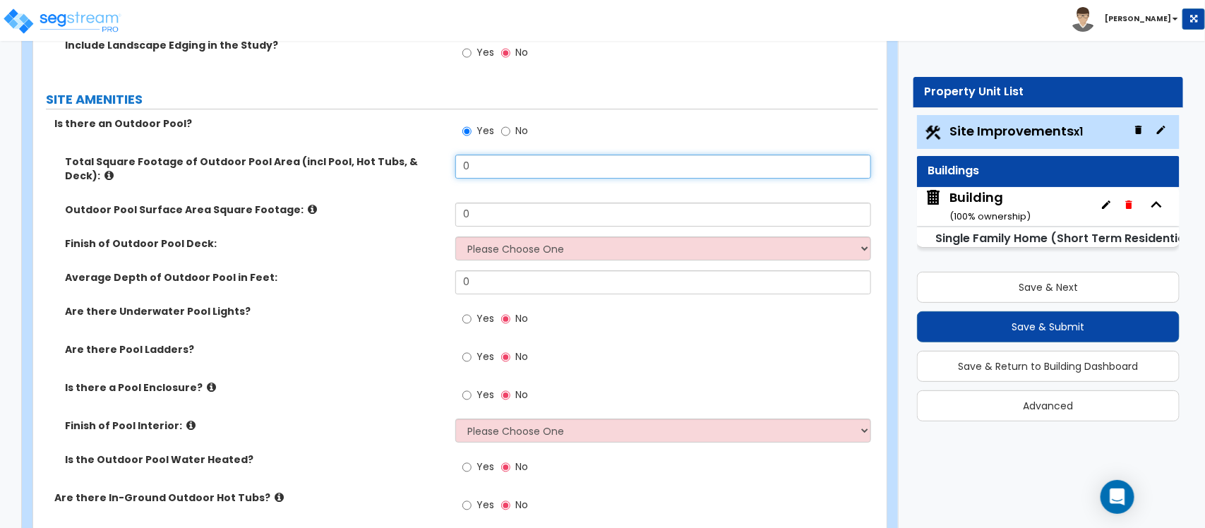
drag, startPoint x: 503, startPoint y: 164, endPoint x: 392, endPoint y: 164, distance: 110.8
click at [392, 164] on div "Total Square Footage of Outdoor Pool Area (incl Pool, Hot Tubs, & Deck): 0" at bounding box center [455, 179] width 845 height 48
type input "1,000"
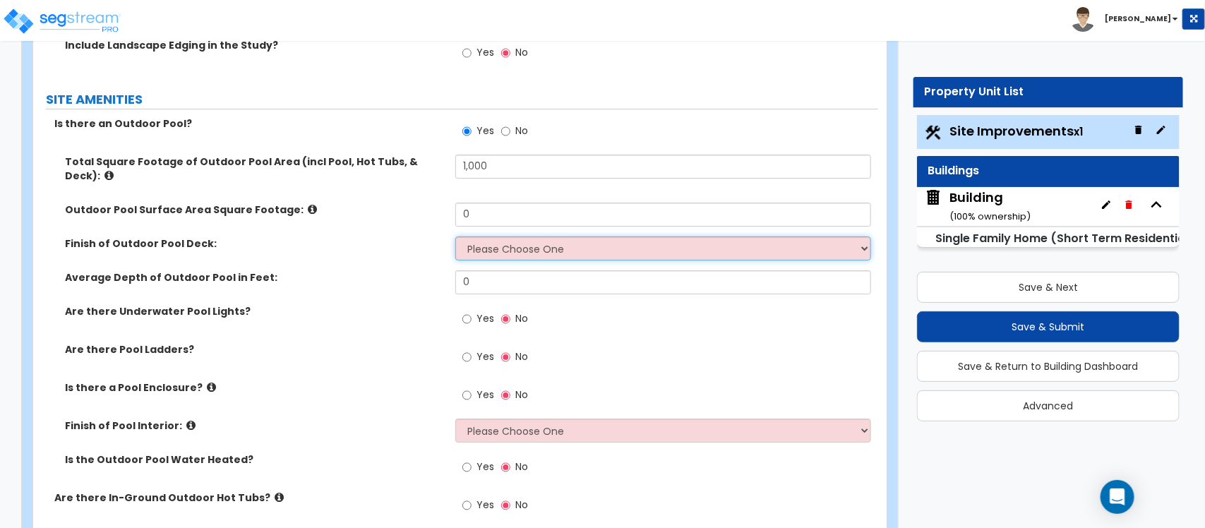
click at [523, 236] on select "Please Choose One Bare Concrete Stamped Concrete Brick Pavers Stone Pavers Wood…" at bounding box center [662, 248] width 415 height 24
click at [517, 203] on input "0" at bounding box center [662, 215] width 415 height 24
type input "350"
click at [503, 248] on div "Finish of Outdoor Pool Deck: Please Choose One Bare Concrete Stamped Concrete B…" at bounding box center [455, 253] width 845 height 34
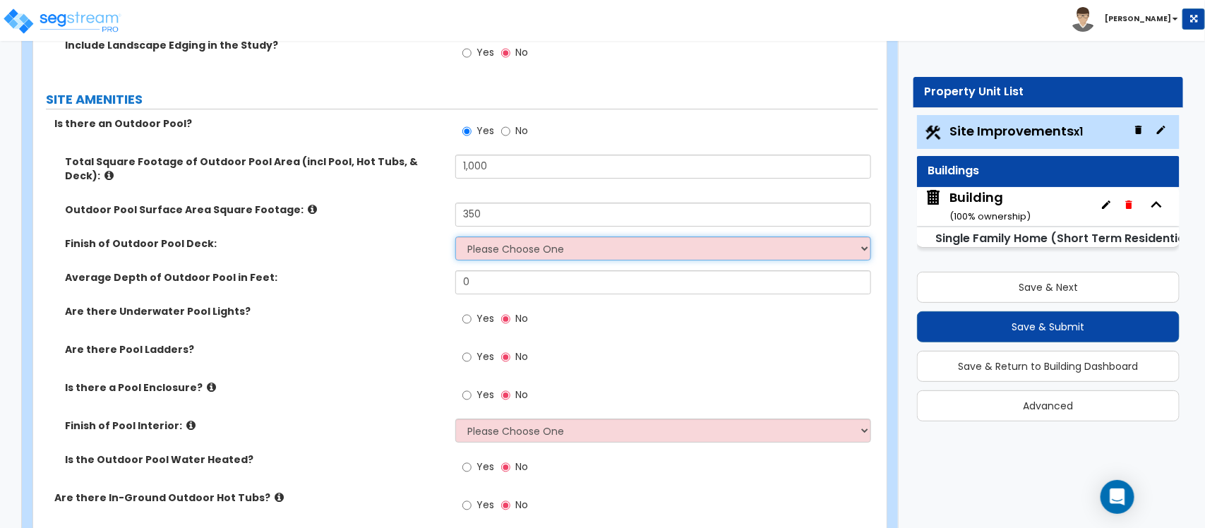
click at [508, 240] on select "Please Choose One Bare Concrete Stamped Concrete Brick Pavers Stone Pavers Wood…" at bounding box center [662, 248] width 415 height 24
select select "1"
click at [455, 236] on select "Please Choose One Bare Concrete Stamped Concrete Brick Pavers Stone Pavers Wood…" at bounding box center [662, 248] width 415 height 24
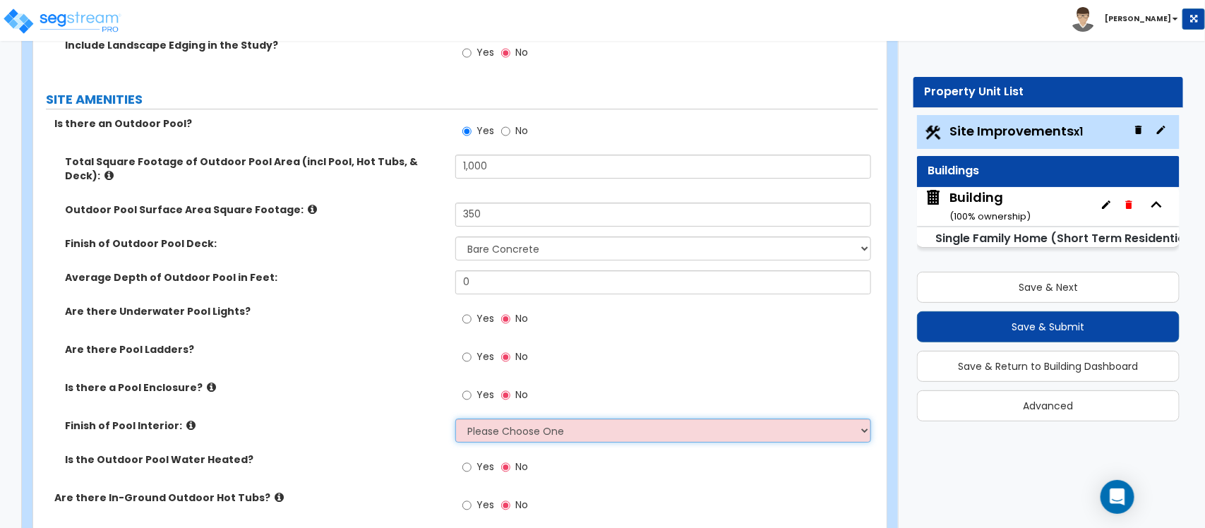
click at [507, 419] on select "Please Choose One Tile Plaster Vinyl" at bounding box center [662, 431] width 415 height 24
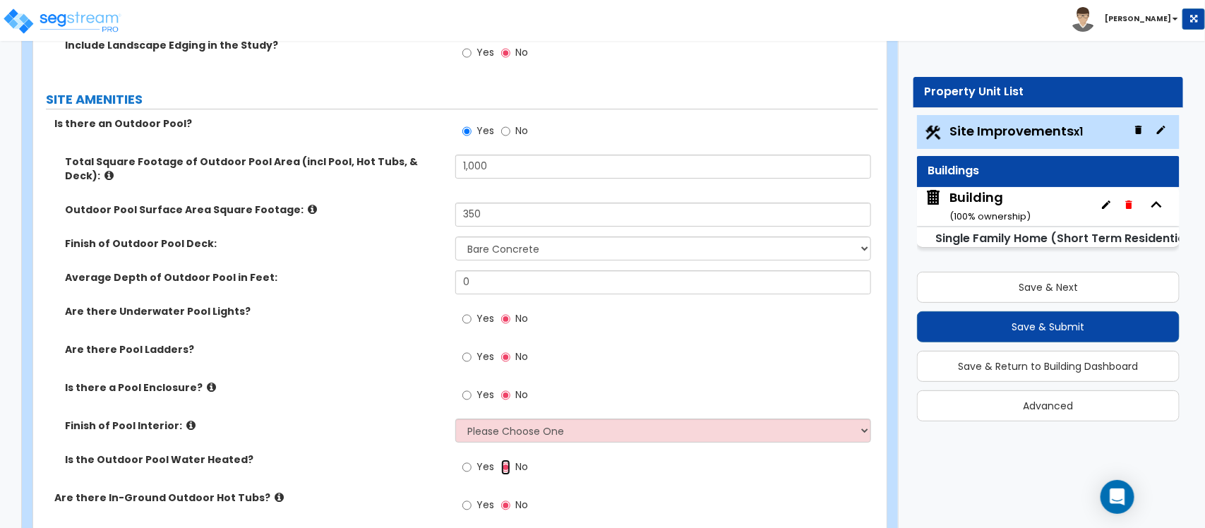
click at [508, 460] on input "No" at bounding box center [505, 468] width 9 height 16
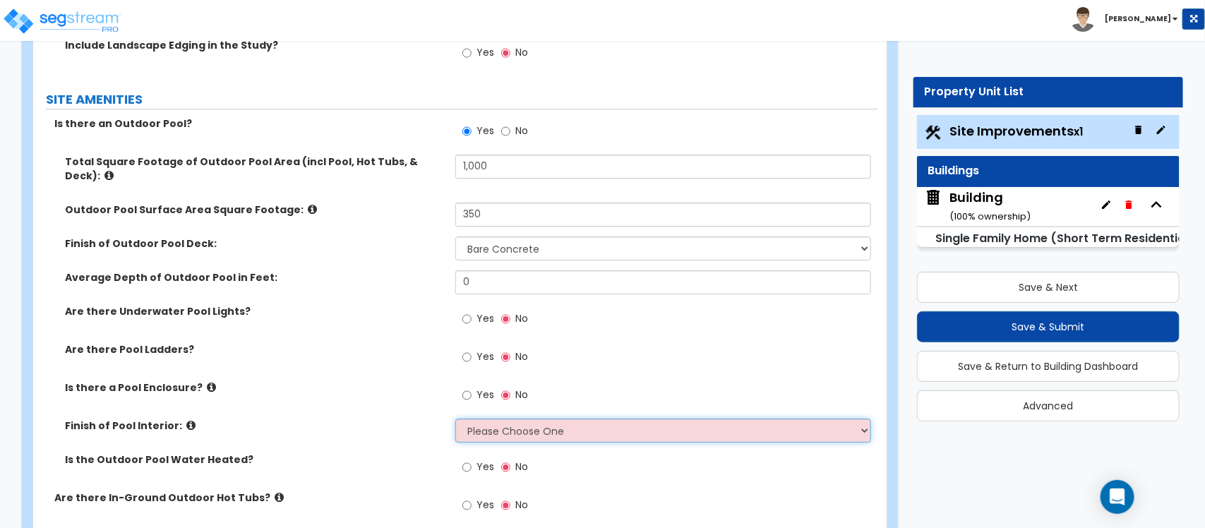
click at [521, 427] on select "Please Choose One Tile Plaster Vinyl" at bounding box center [662, 431] width 415 height 24
select select "2"
click at [455, 419] on select "Please Choose One Tile Plaster Vinyl" at bounding box center [662, 431] width 415 height 24
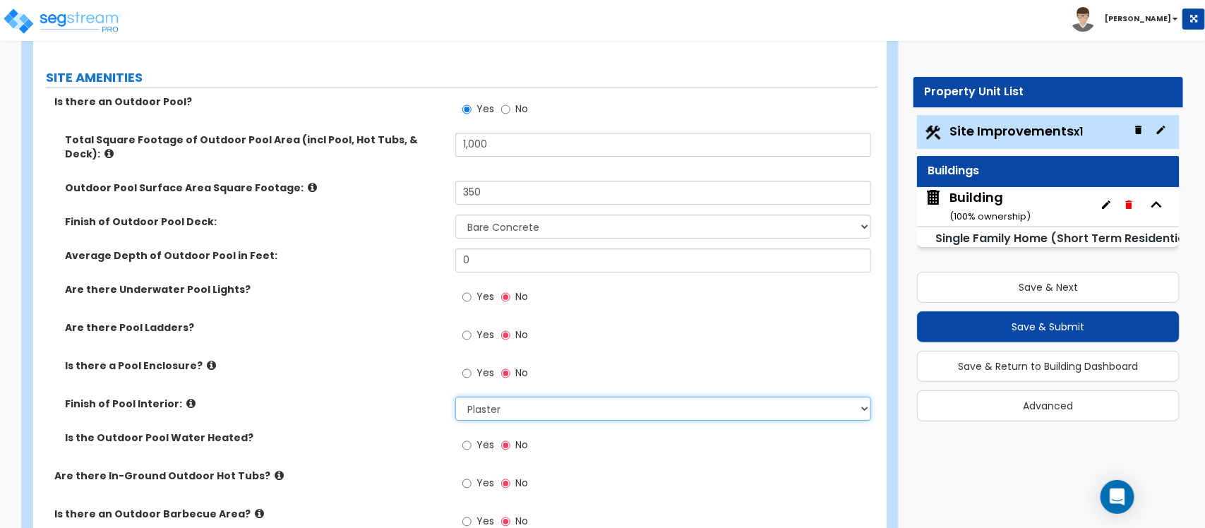
scroll to position [2294, 0]
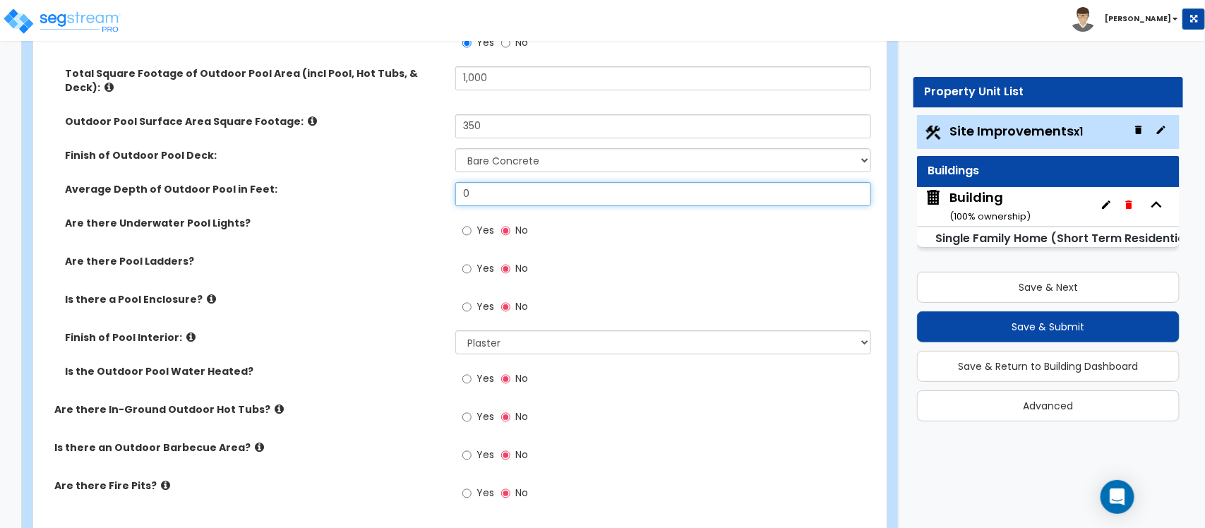
drag, startPoint x: 519, startPoint y: 180, endPoint x: 397, endPoint y: 179, distance: 122.1
click at [397, 182] on div "Average Depth of Outdoor Pool in Feet: 0" at bounding box center [455, 199] width 845 height 34
type input "4"
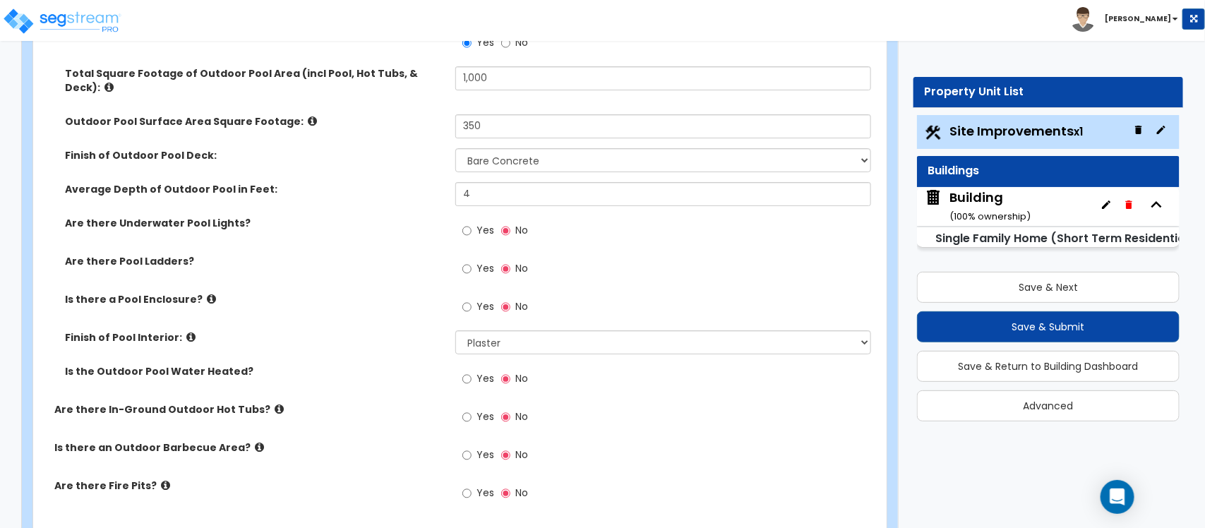
click at [474, 368] on label "Yes" at bounding box center [478, 380] width 32 height 24
click at [472, 371] on input "Yes" at bounding box center [466, 379] width 9 height 16
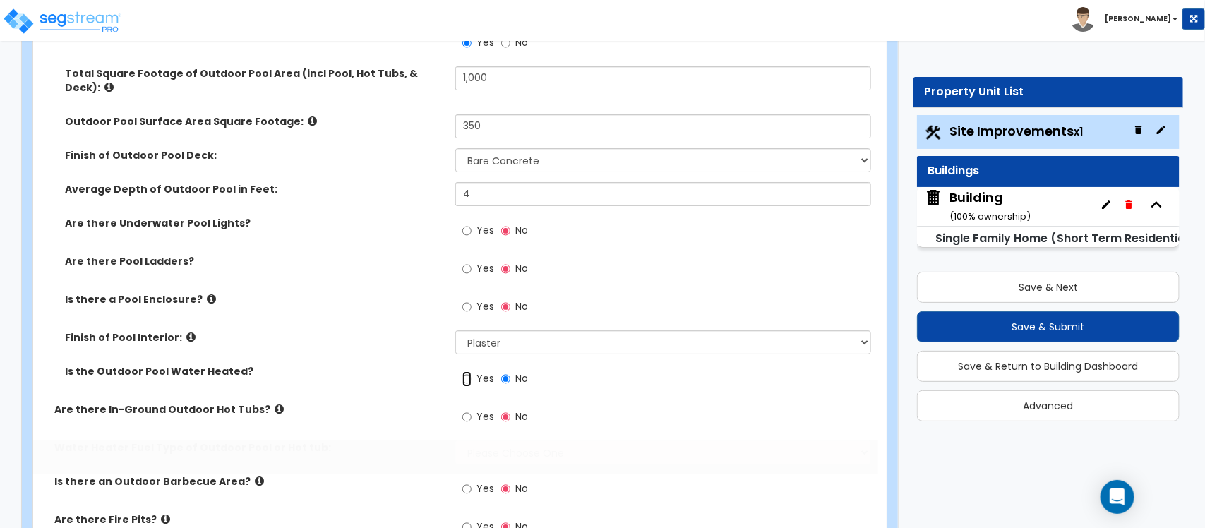
radio input "true"
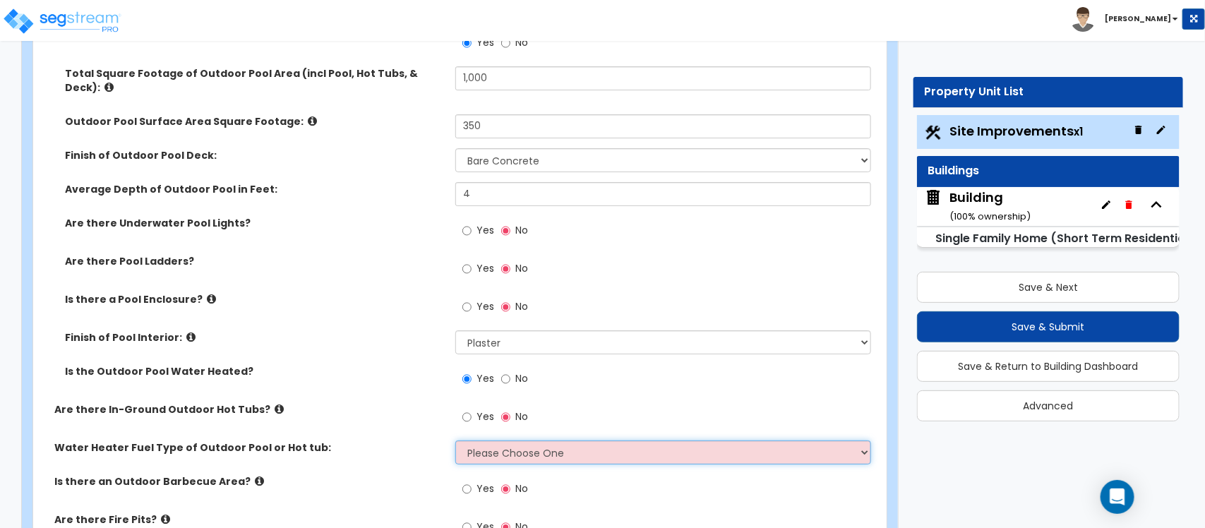
click at [485, 440] on select "Please Choose One Gas Electric" at bounding box center [662, 452] width 415 height 24
select select "1"
click at [455, 440] on select "Please Choose One Gas Electric" at bounding box center [662, 452] width 415 height 24
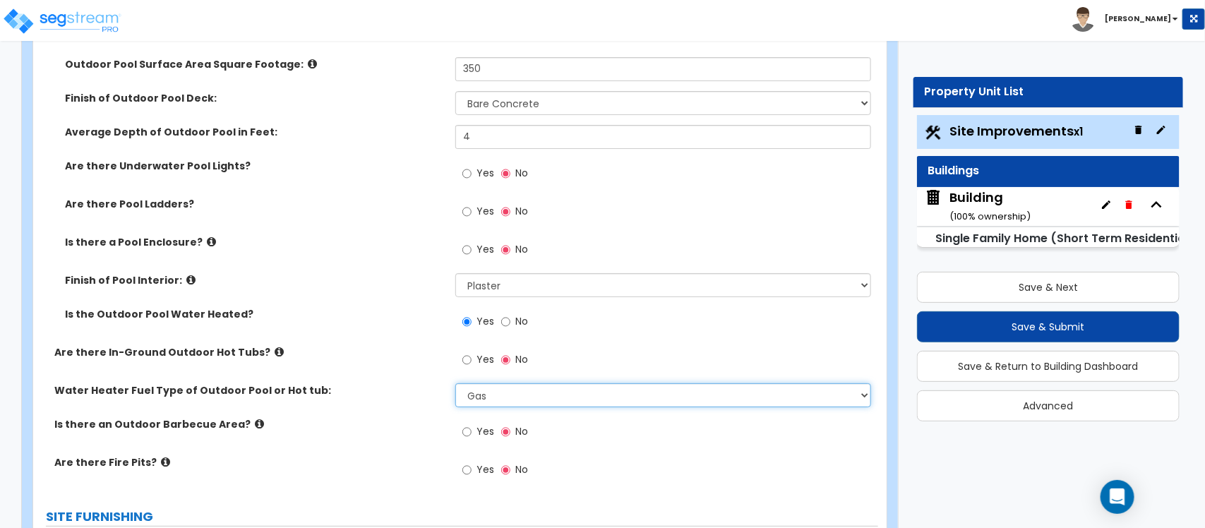
scroll to position [2382, 0]
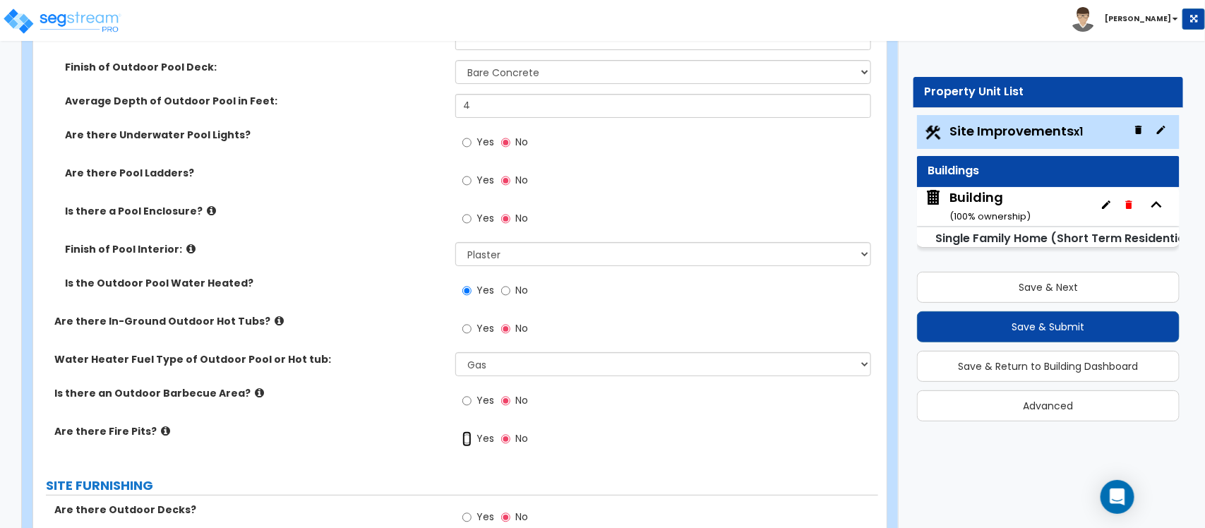
click at [466, 431] on input "Yes" at bounding box center [466, 439] width 9 height 16
radio input "true"
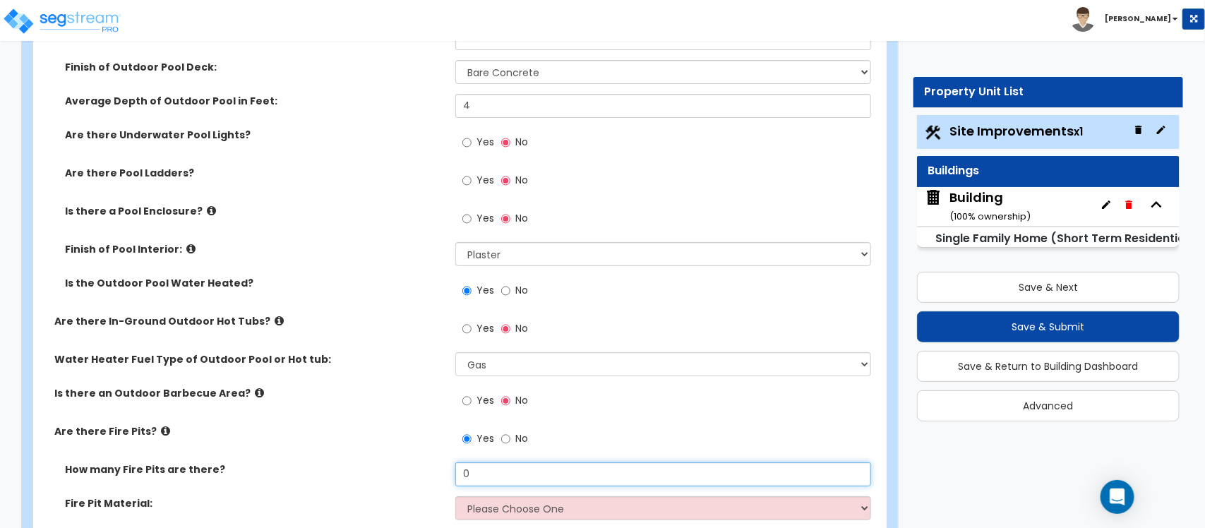
drag, startPoint x: 484, startPoint y: 467, endPoint x: 436, endPoint y: 463, distance: 48.2
click at [436, 463] on div "How many Fire Pits are there? 0" at bounding box center [455, 479] width 845 height 34
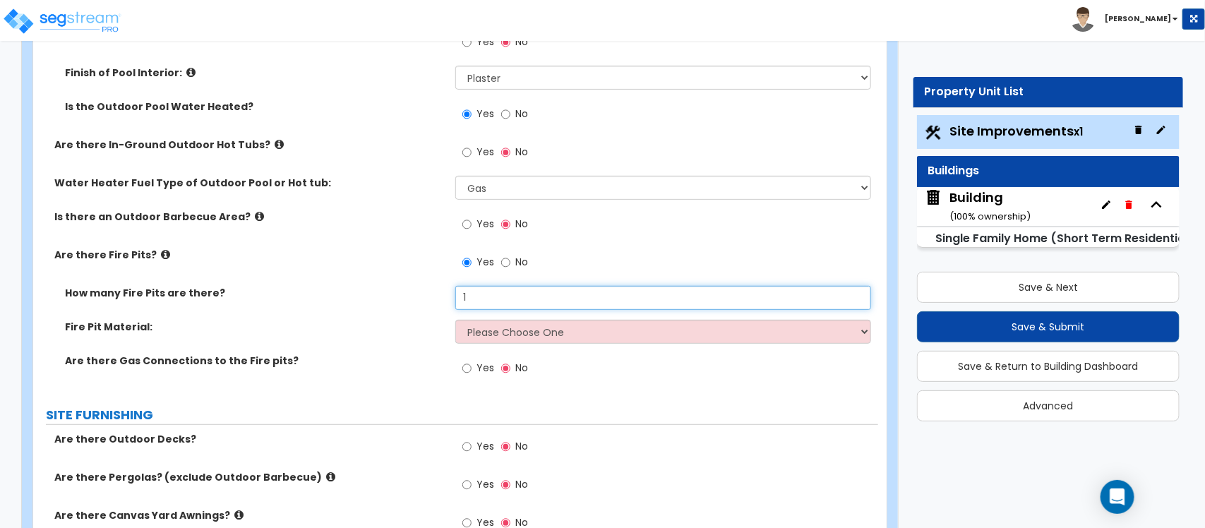
type input "1"
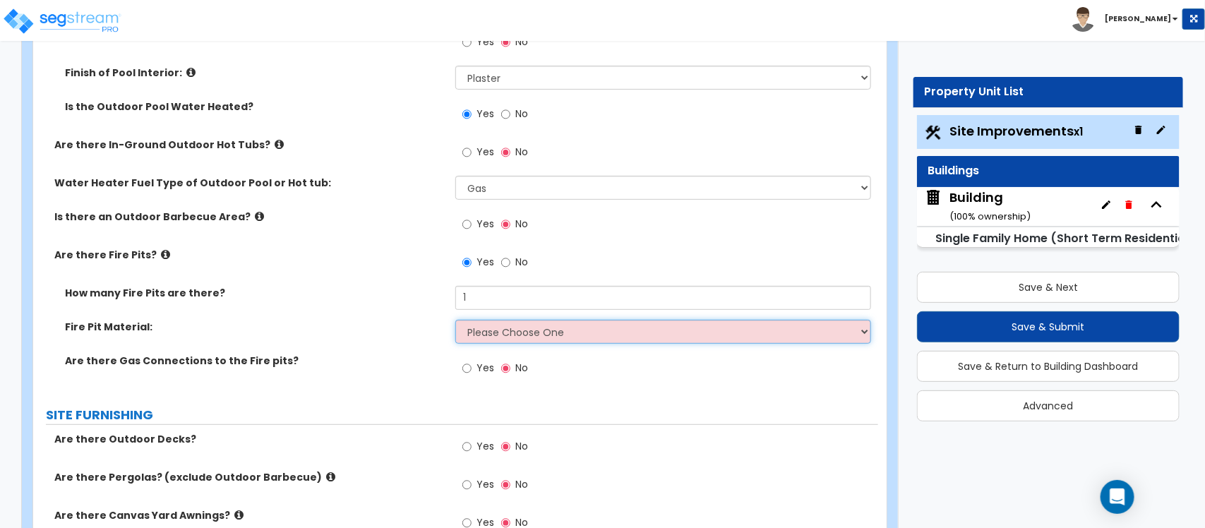
click at [526, 320] on select "Please Choose One Concrete Block Brick Stone" at bounding box center [662, 332] width 415 height 24
select select "3"
click at [455, 320] on select "Please Choose One Concrete Block Brick Stone" at bounding box center [662, 332] width 415 height 24
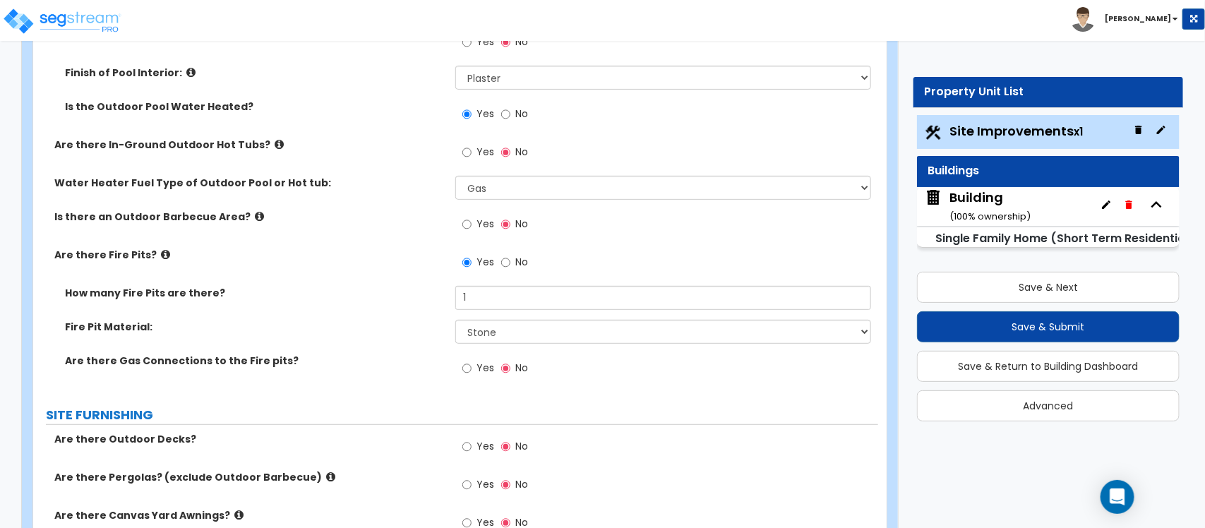
click at [472, 358] on label "Yes" at bounding box center [478, 370] width 32 height 24
click at [472, 361] on input "Yes" at bounding box center [466, 369] width 9 height 16
radio input "true"
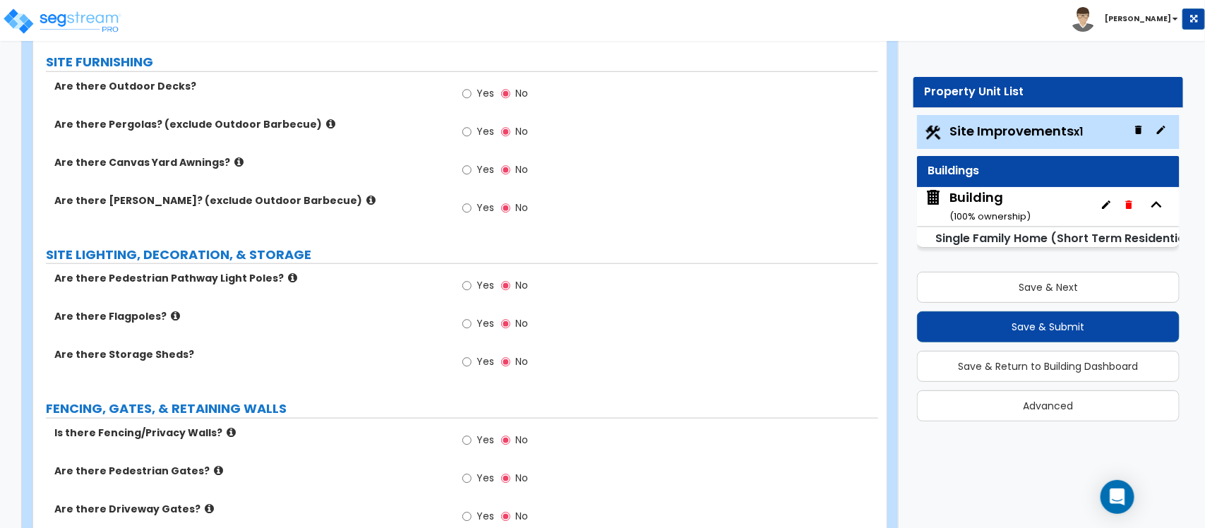
scroll to position [3088, 0]
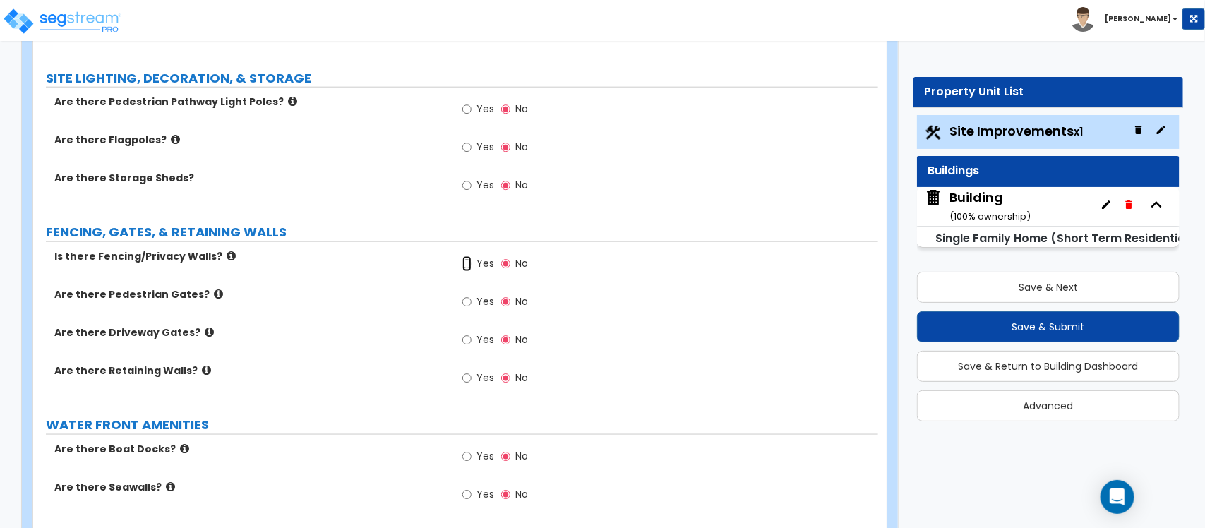
click at [464, 256] on input "Yes" at bounding box center [466, 264] width 9 height 16
radio input "true"
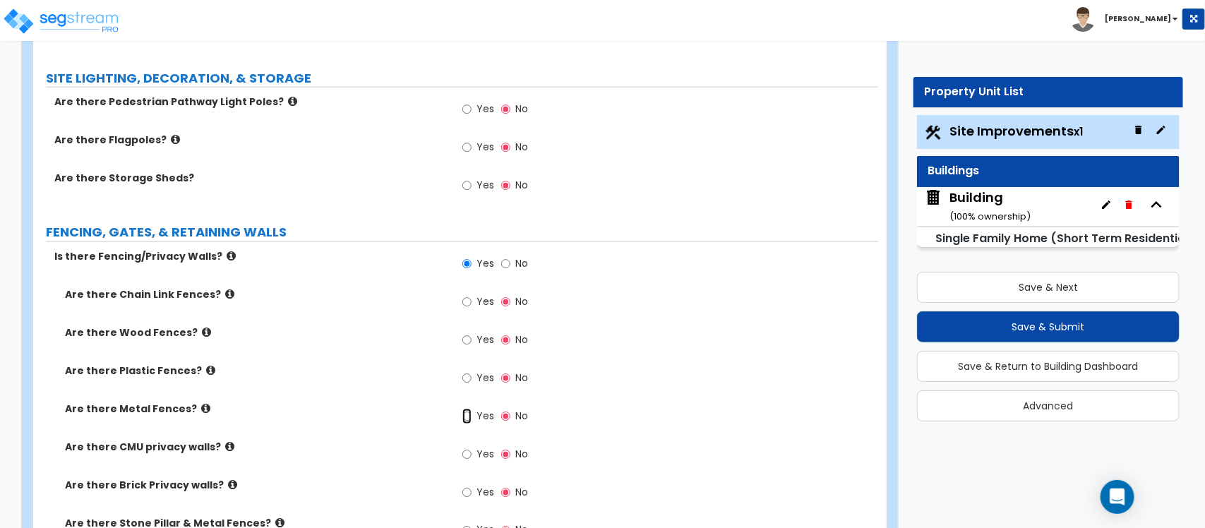
click at [468, 409] on input "Yes" at bounding box center [466, 417] width 9 height 16
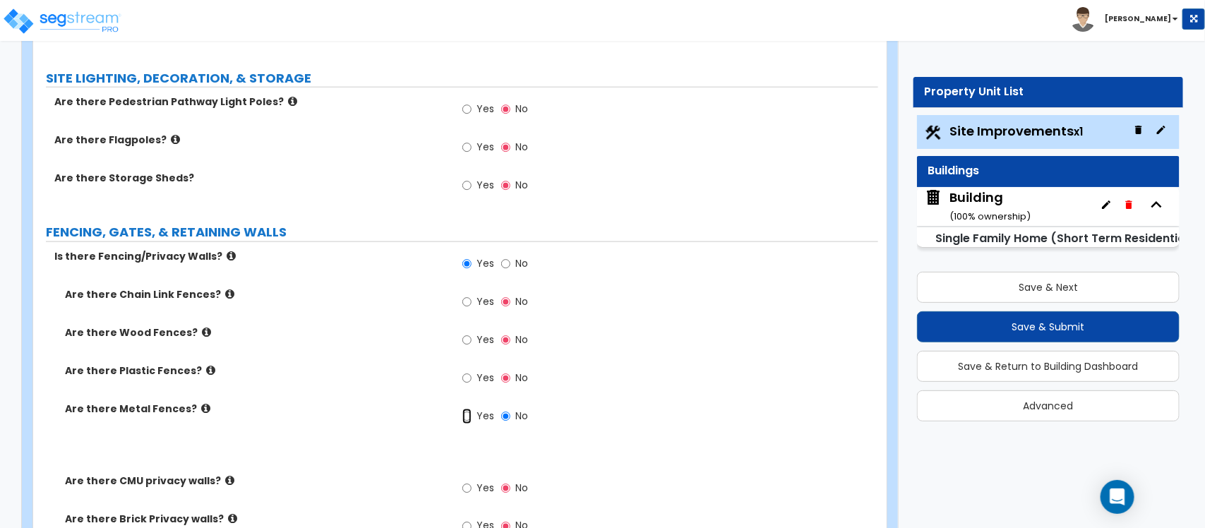
radio input "true"
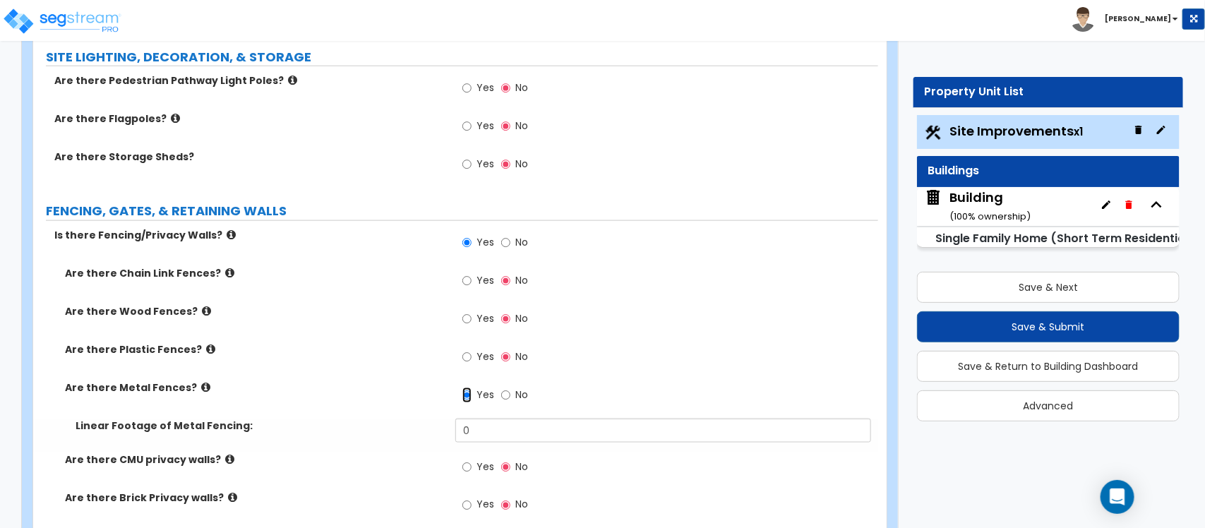
scroll to position [3177, 0]
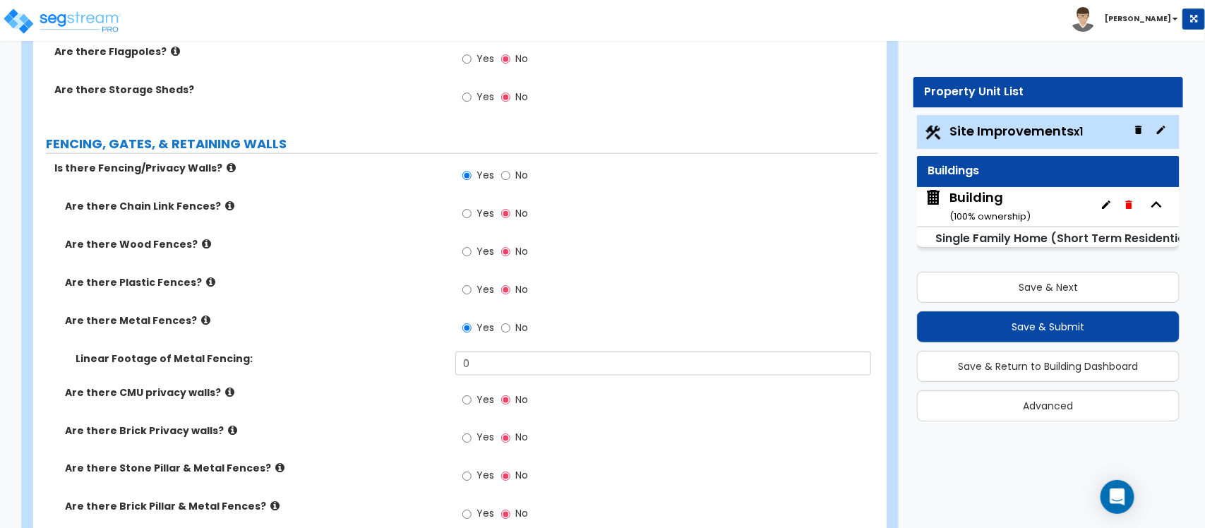
click at [225, 387] on icon at bounding box center [229, 392] width 9 height 11
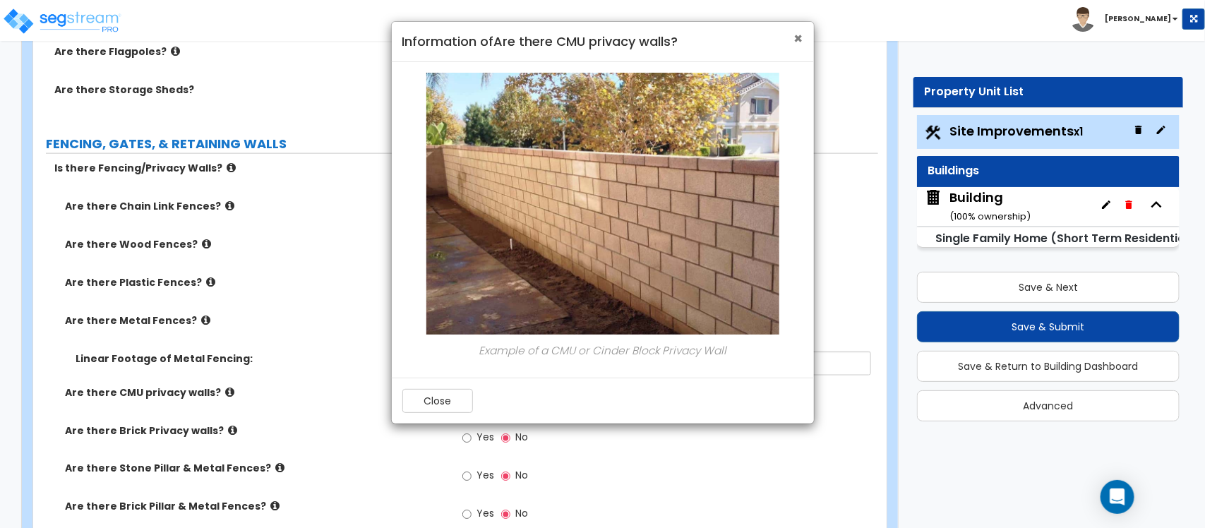
click at [796, 35] on span "×" at bounding box center [798, 38] width 9 height 20
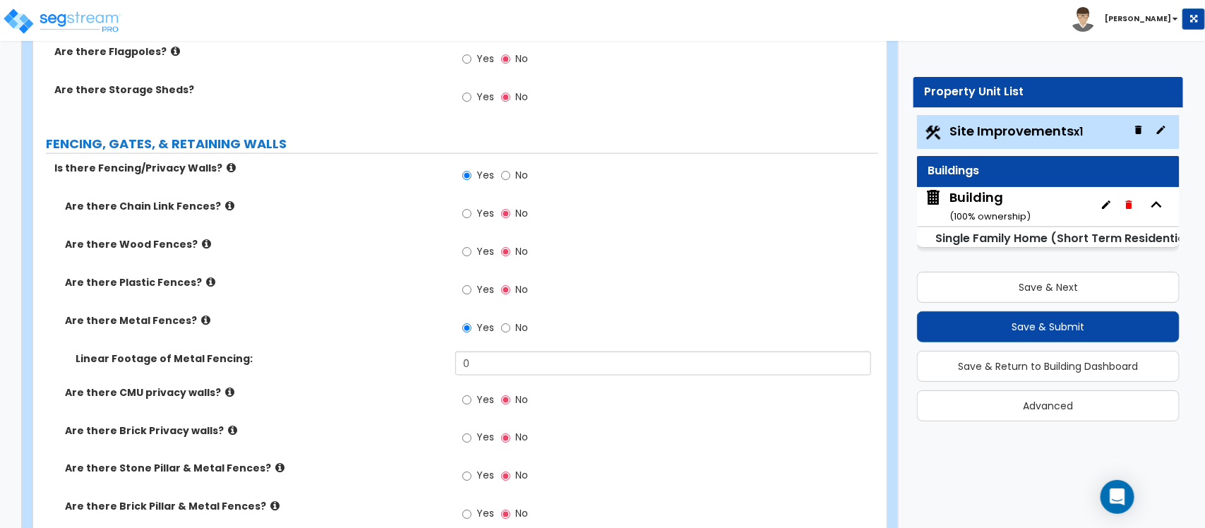
click at [275, 463] on icon at bounding box center [279, 468] width 9 height 11
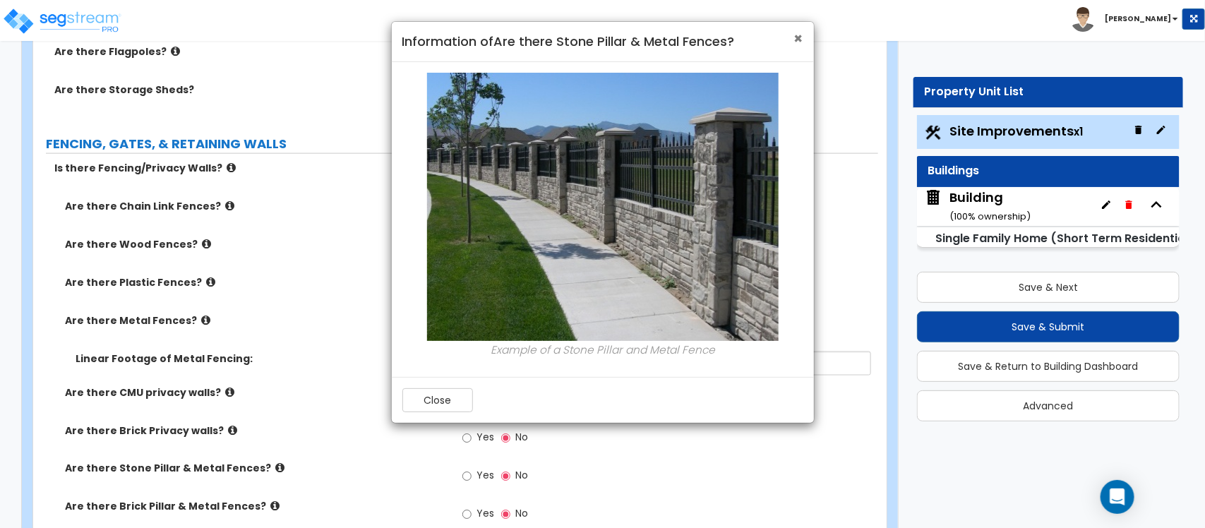
click at [798, 32] on span "×" at bounding box center [798, 38] width 9 height 20
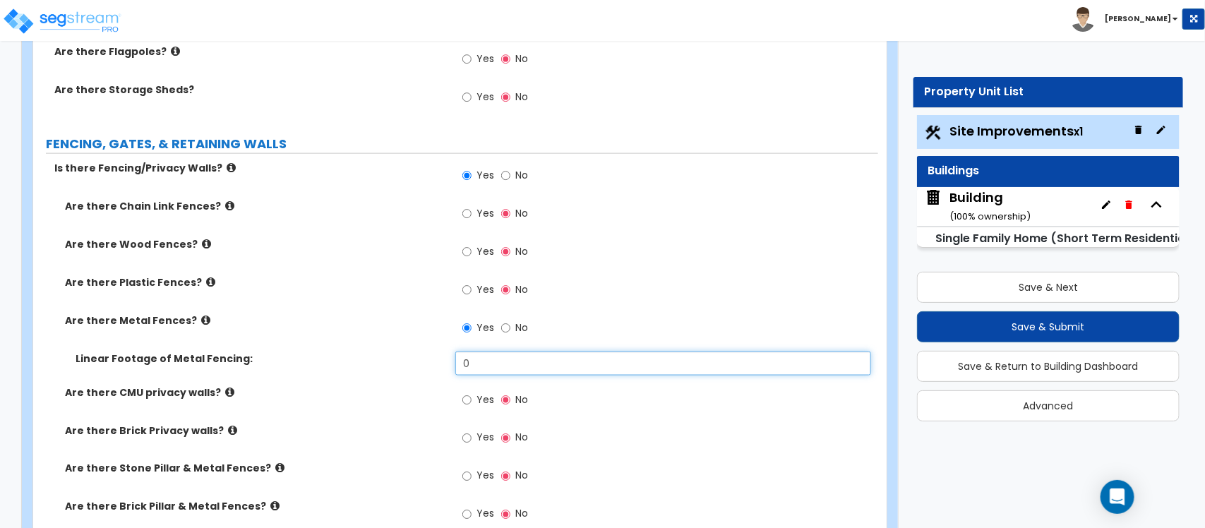
drag, startPoint x: 498, startPoint y: 340, endPoint x: 383, endPoint y: 361, distance: 116.2
click at [383, 361] on div "Linear Footage of Metal Fencing: 0" at bounding box center [455, 369] width 845 height 34
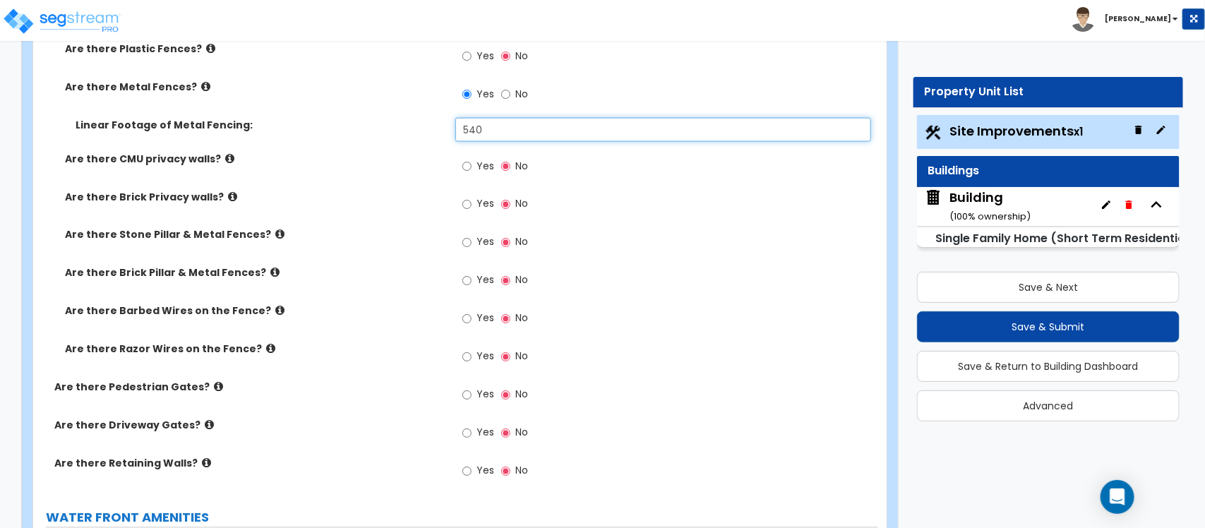
scroll to position [3441, 0]
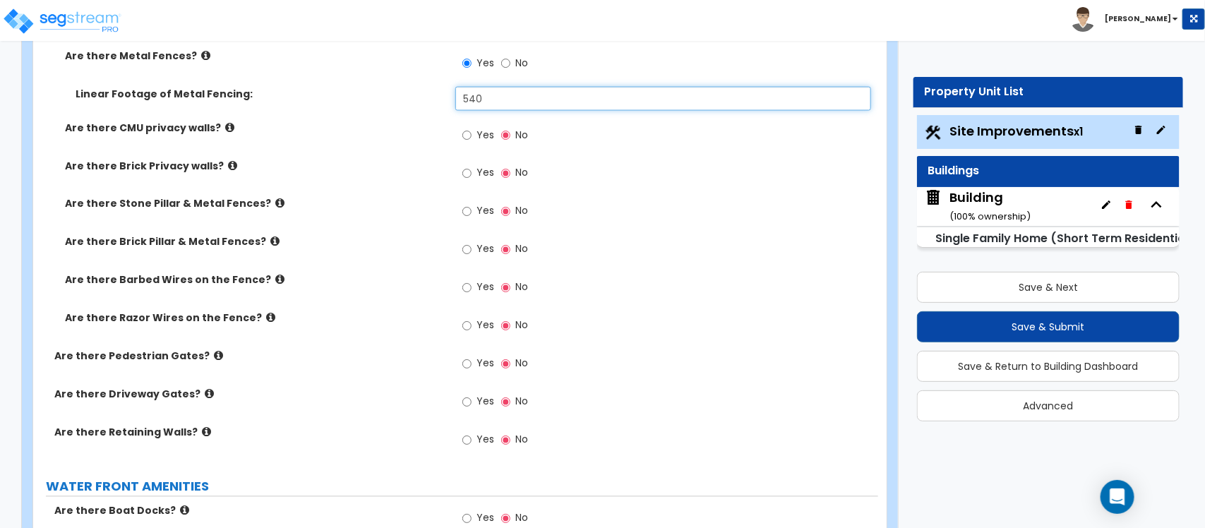
type input "540"
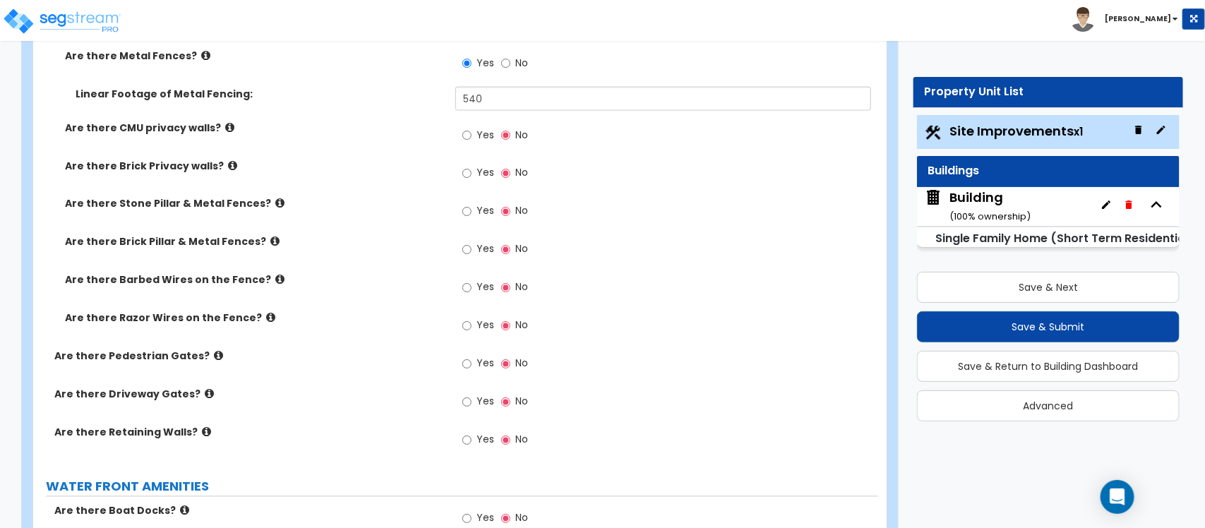
click at [352, 388] on label "Are there Driveway Gates?" at bounding box center [249, 395] width 390 height 14
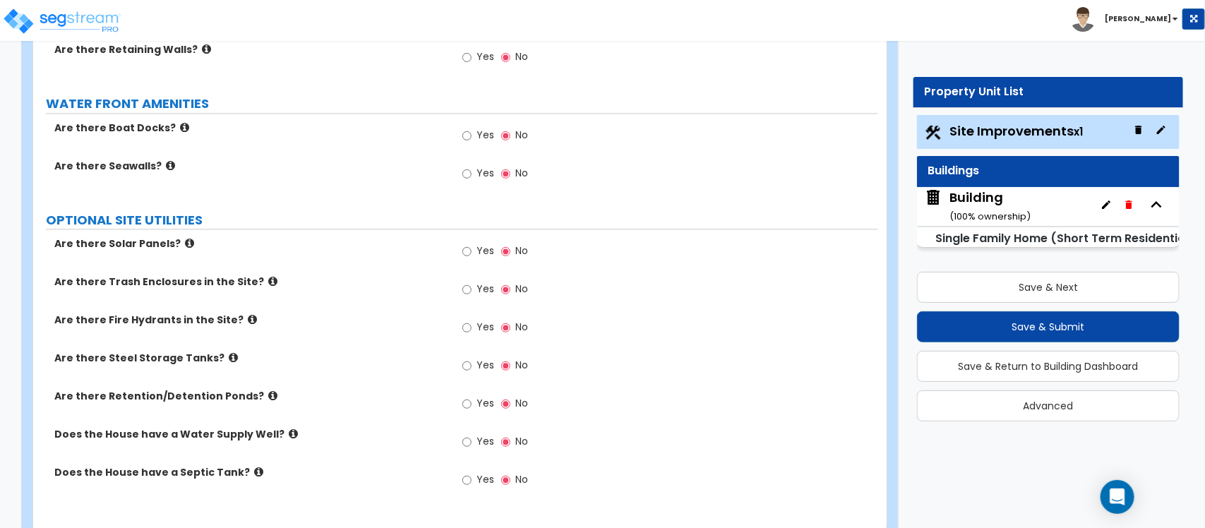
scroll to position [3852, 0]
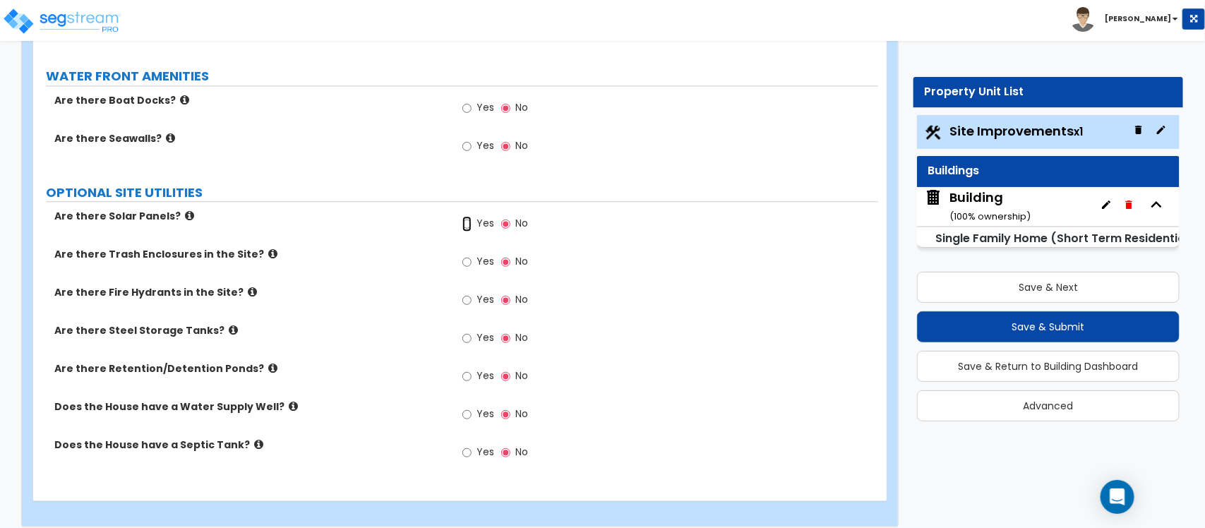
click at [468, 216] on input "Yes" at bounding box center [466, 224] width 9 height 16
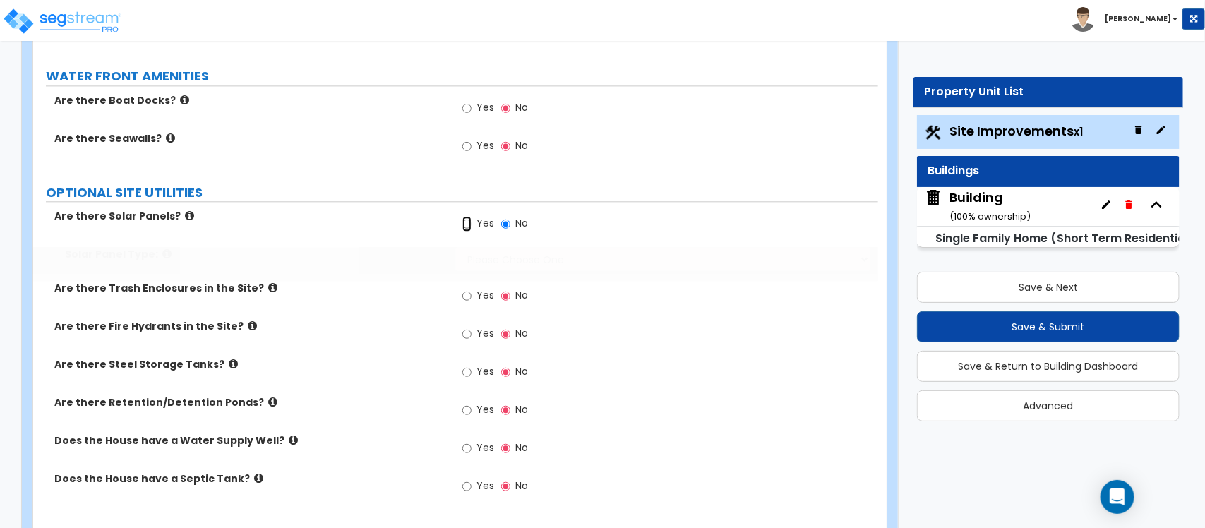
radio input "true"
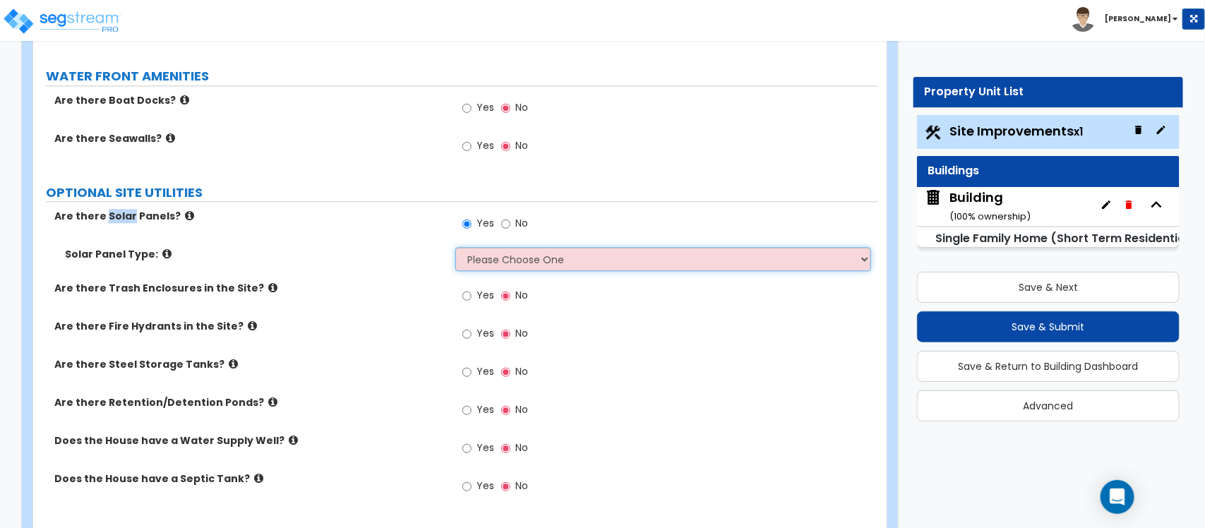
click at [533, 251] on select "Please Choose One Free Standing Attached to Site Shade Structures (Pergola or G…" at bounding box center [662, 259] width 415 height 24
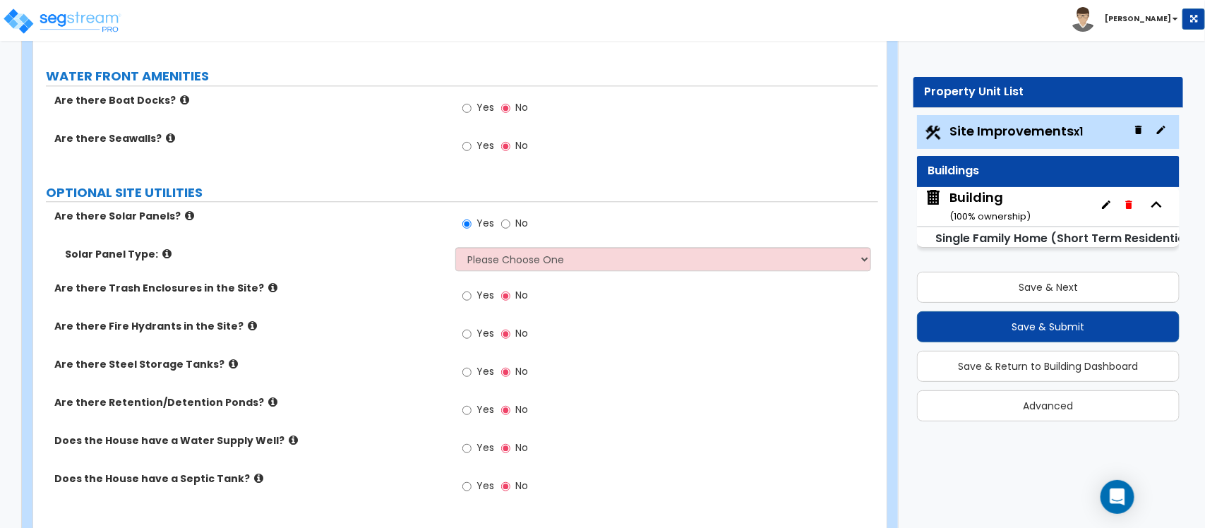
click at [173, 209] on label "Are there Solar Panels?" at bounding box center [249, 216] width 390 height 14
click at [162, 248] on icon at bounding box center [166, 253] width 9 height 11
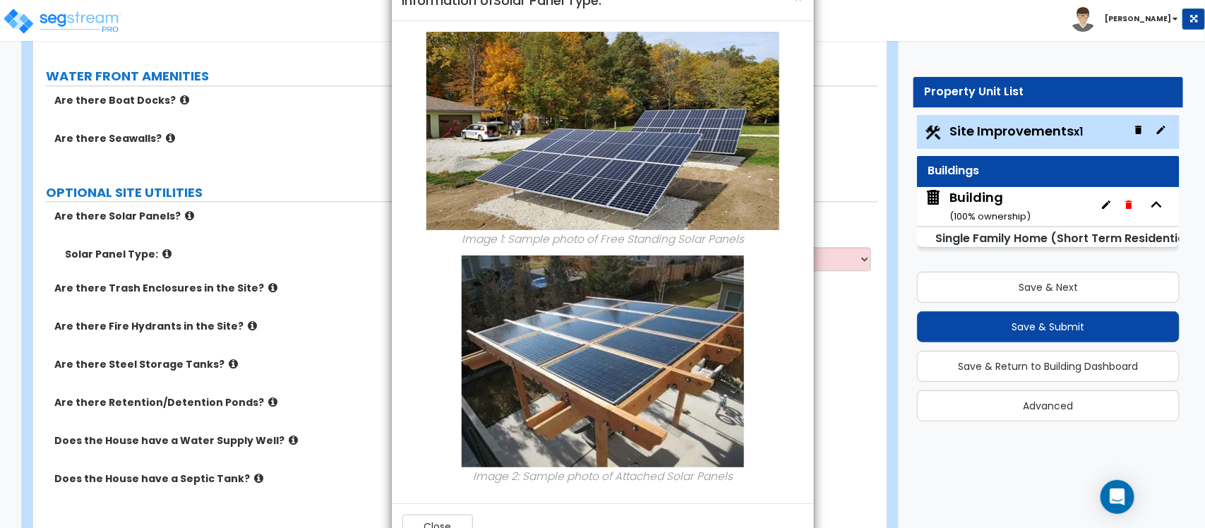
scroll to position [0, 0]
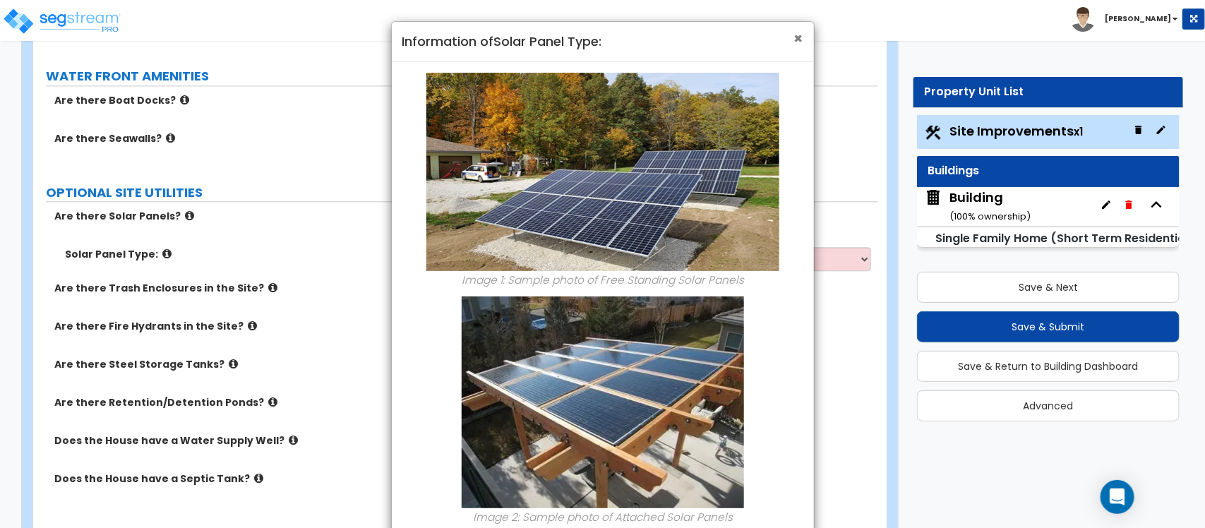
click at [798, 40] on span "×" at bounding box center [798, 38] width 9 height 20
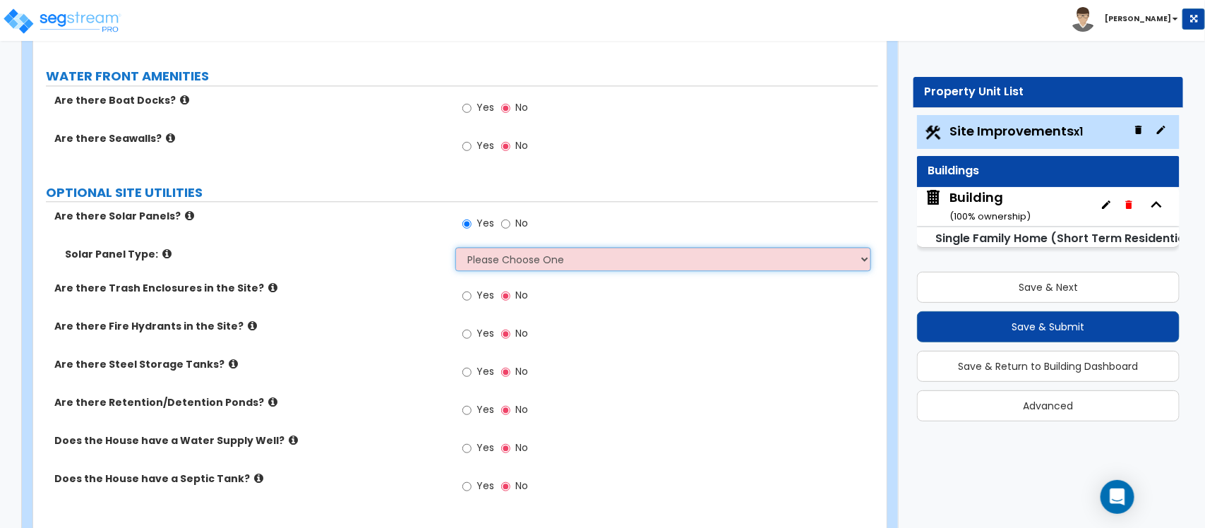
click at [565, 247] on select "Please Choose One Free Standing Attached to Site Shade Structures (Pergola or G…" at bounding box center [662, 259] width 415 height 24
select select "2"
click at [455, 247] on select "Please Choose One Free Standing Attached to Site Shade Structures (Pergola or G…" at bounding box center [662, 259] width 415 height 24
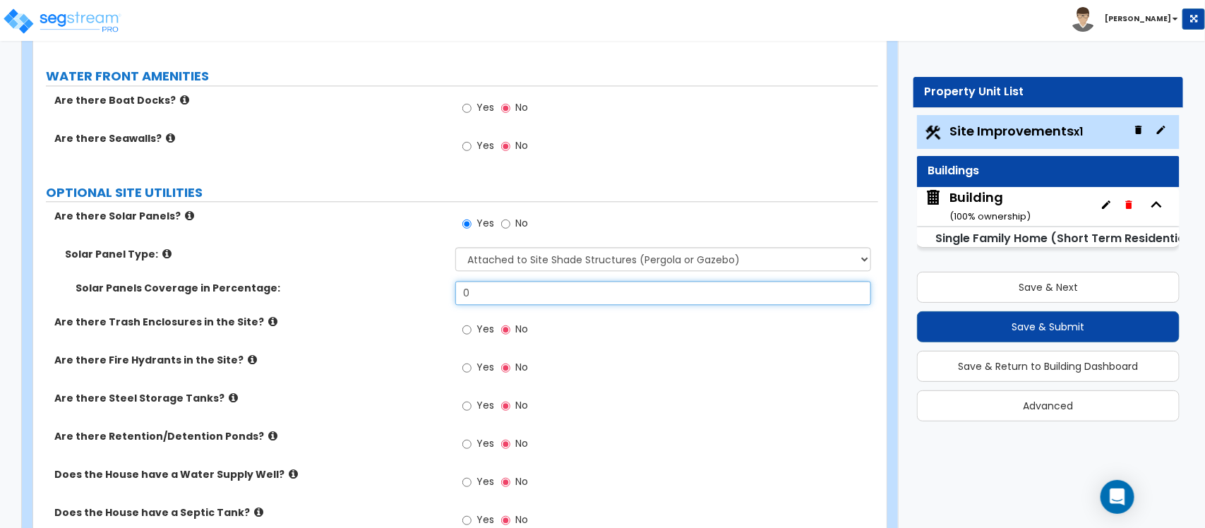
drag, startPoint x: 491, startPoint y: 280, endPoint x: 418, endPoint y: 280, distance: 72.7
click at [418, 281] on div "Solar Panels Coverage in Percentage: 0" at bounding box center [455, 298] width 845 height 34
type input "25"
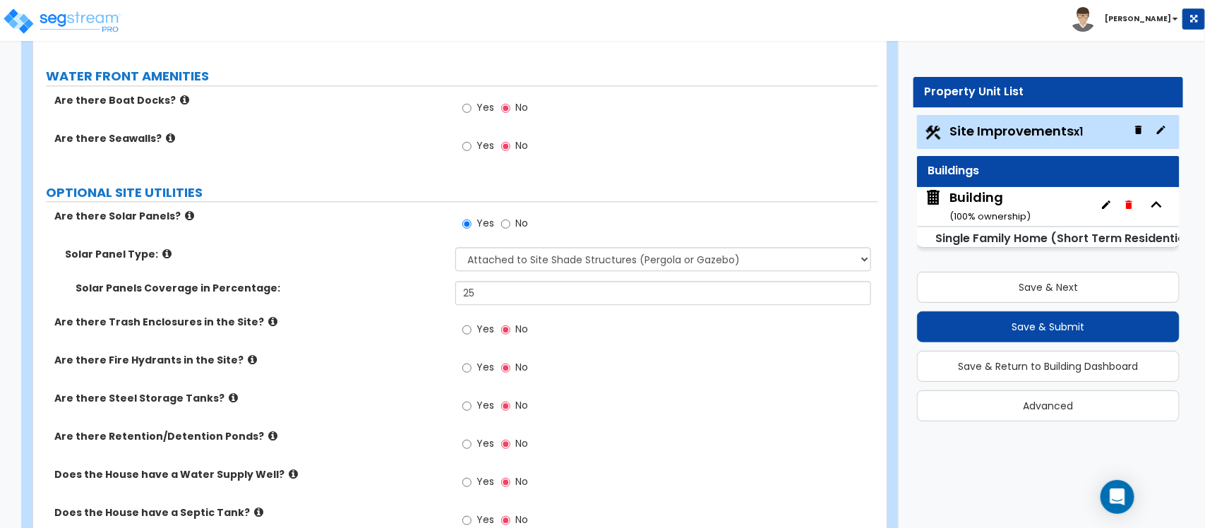
click at [394, 391] on label "Are there Steel Storage Tanks?" at bounding box center [249, 398] width 390 height 14
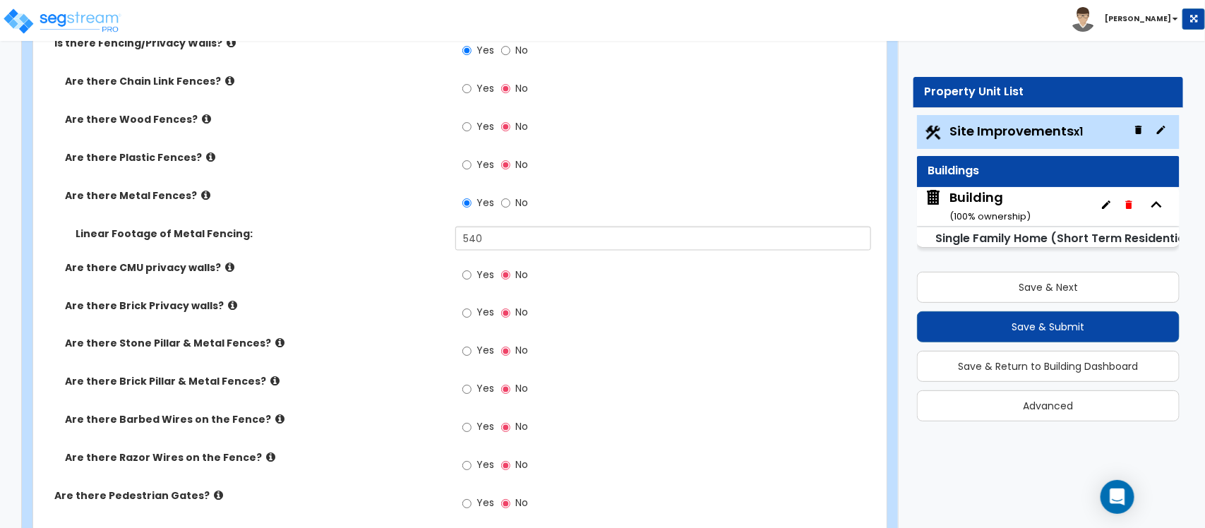
scroll to position [616, 0]
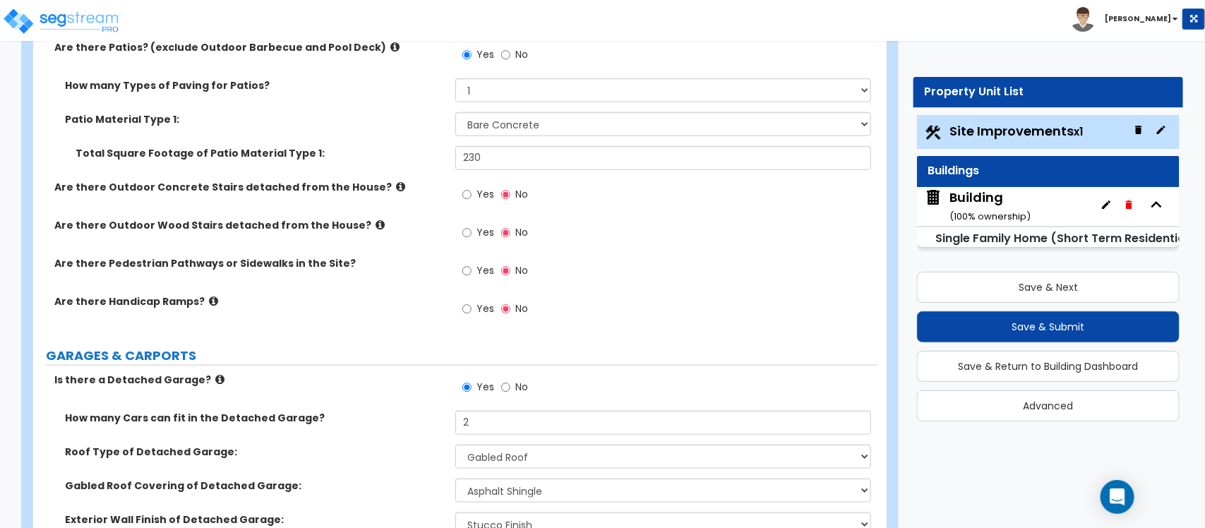
click at [474, 270] on label "Yes" at bounding box center [478, 272] width 32 height 24
click at [472, 270] on input "Yes" at bounding box center [466, 271] width 9 height 16
radio input "true"
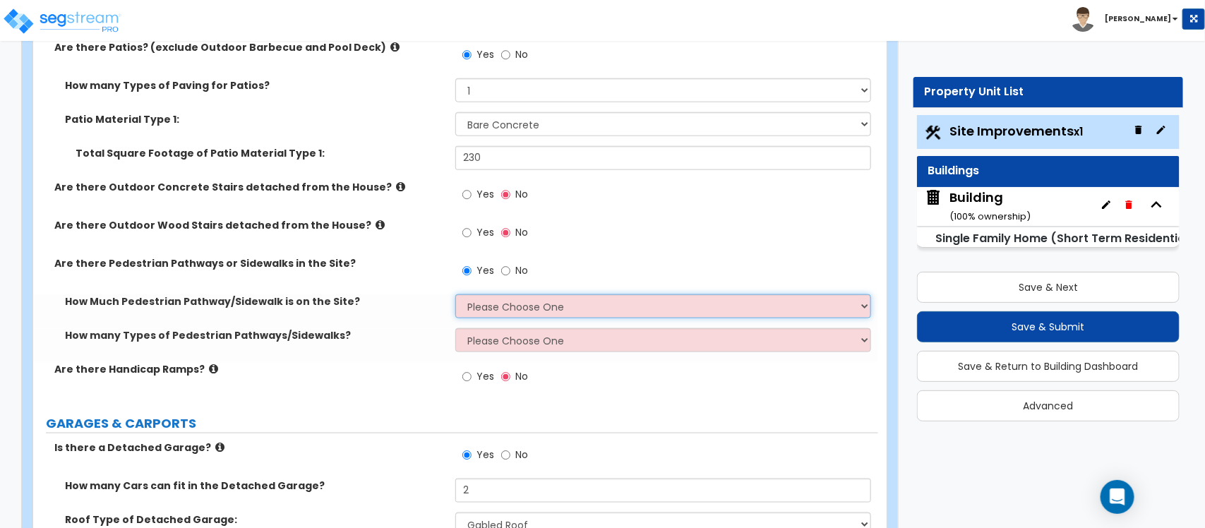
click at [489, 304] on select "Please Choose One I Don't Know, Please Estimate For Me Enter Linear Footage" at bounding box center [662, 306] width 415 height 24
select select "2"
click at [455, 295] on select "Please Choose One I Don't Know, Please Estimate For Me Enter Linear Footage" at bounding box center [662, 306] width 415 height 24
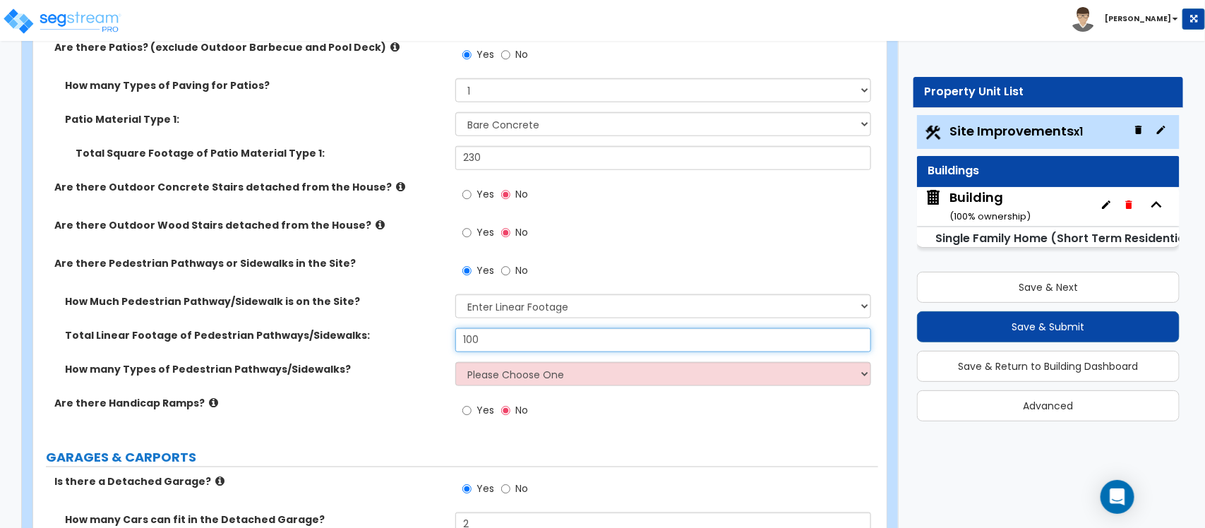
type input "100"
click at [517, 372] on select "Please Choose One 1 2 3" at bounding box center [662, 374] width 415 height 24
select select "1"
click at [455, 362] on select "Please Choose One 1 2 3" at bounding box center [662, 374] width 415 height 24
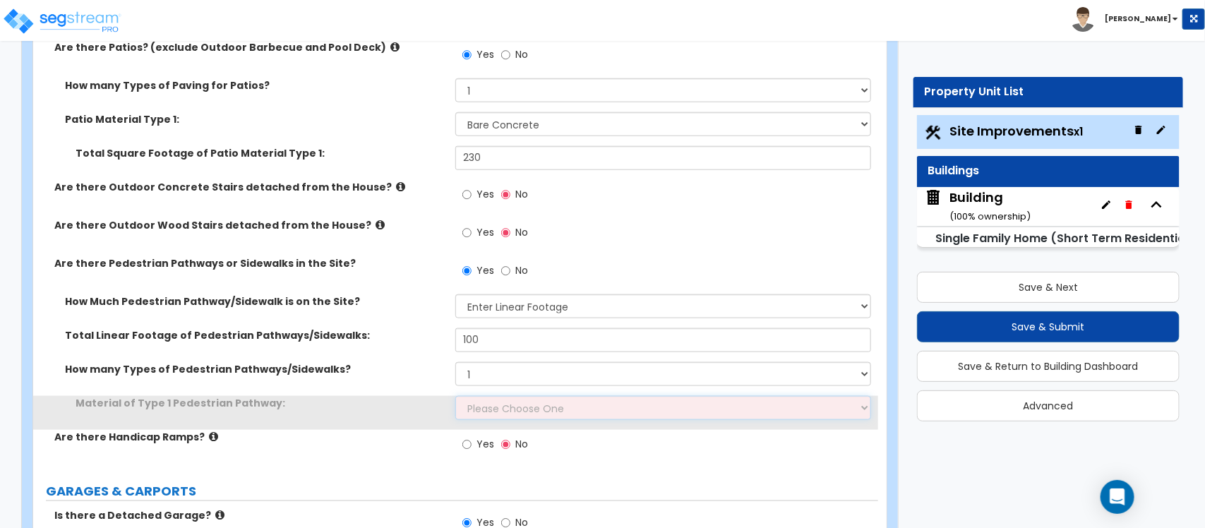
click at [505, 397] on select "Please Choose One Bare Concrete Stamped Concrete Brick Pavers Stone Pavers Wood…" at bounding box center [662, 408] width 415 height 24
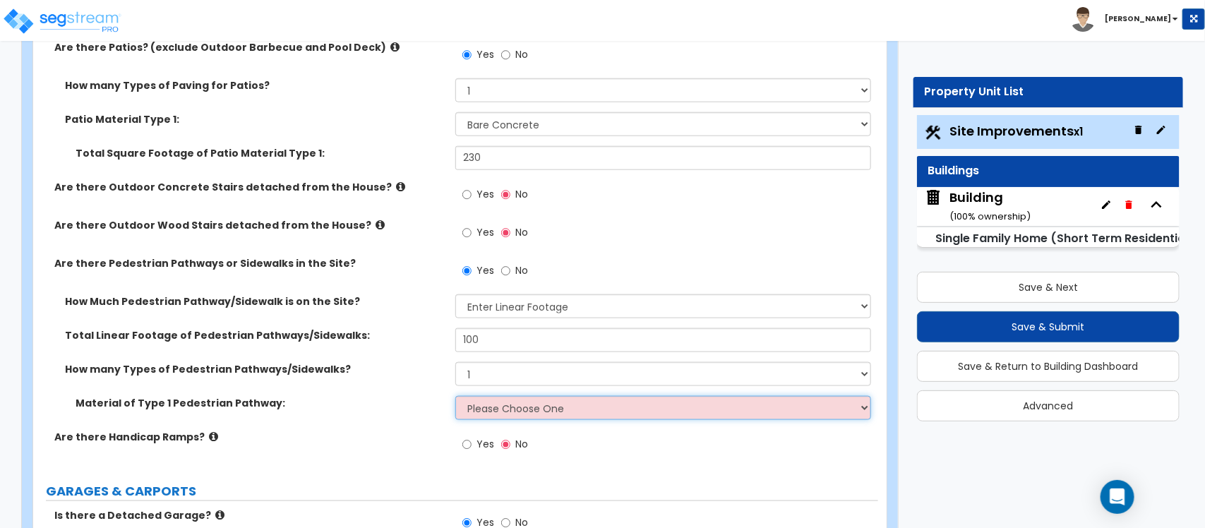
select select "1"
click at [455, 396] on select "Please Choose One Bare Concrete Stamped Concrete Brick Pavers Stone Pavers Wood…" at bounding box center [662, 408] width 415 height 24
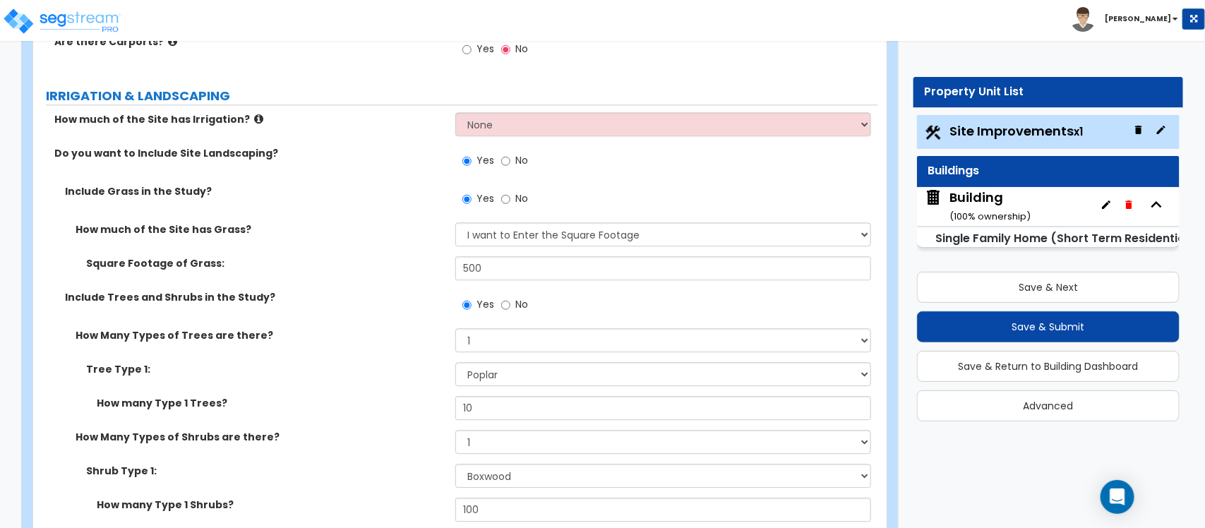
scroll to position [1410, 0]
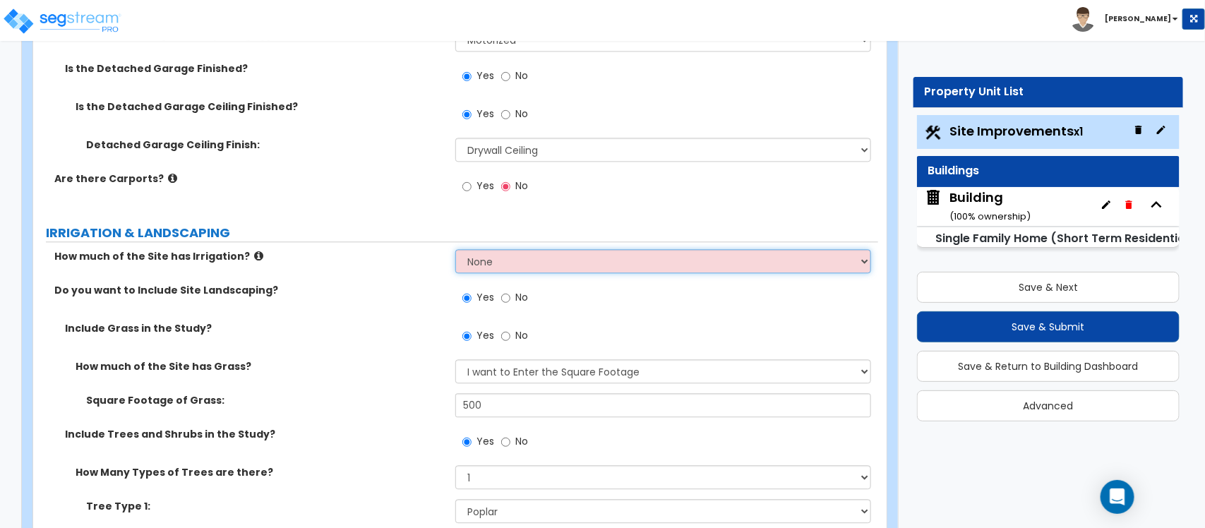
click at [526, 258] on select "None I want to Enter an Approximate Percentage I want to Enter the Square Foota…" at bounding box center [662, 261] width 415 height 24
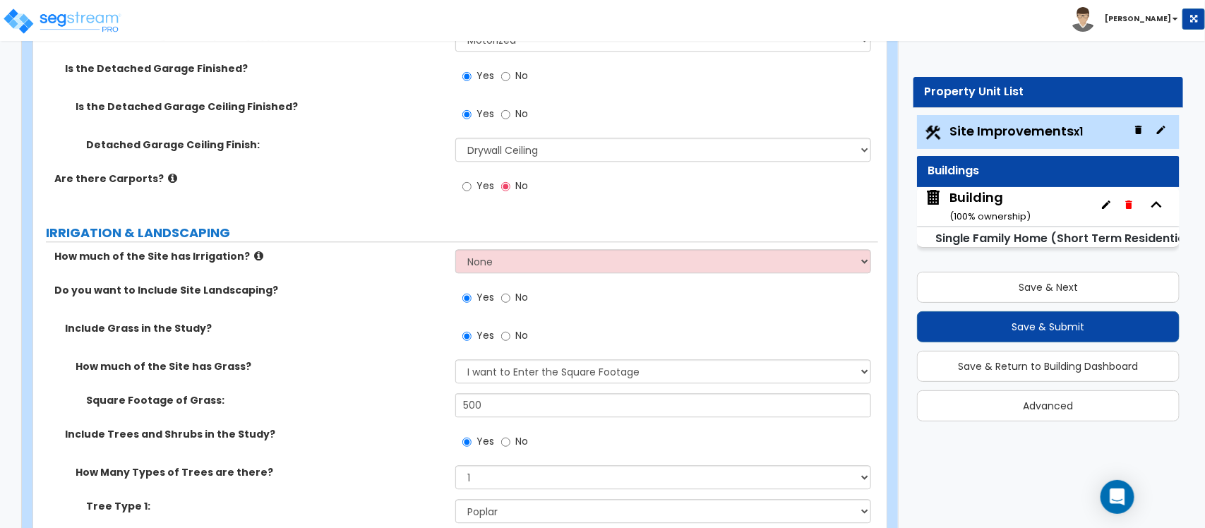
drag, startPoint x: 493, startPoint y: 234, endPoint x: 630, endPoint y: 234, distance: 136.9
click at [493, 234] on label "IRRIGATION & LANDSCAPING" at bounding box center [462, 233] width 832 height 18
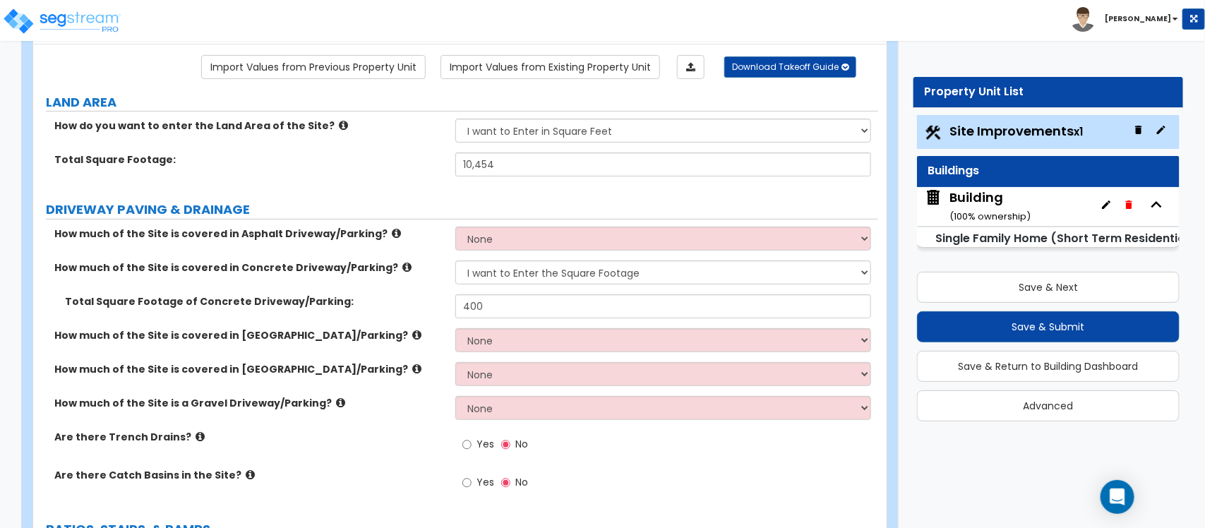
scroll to position [0, 0]
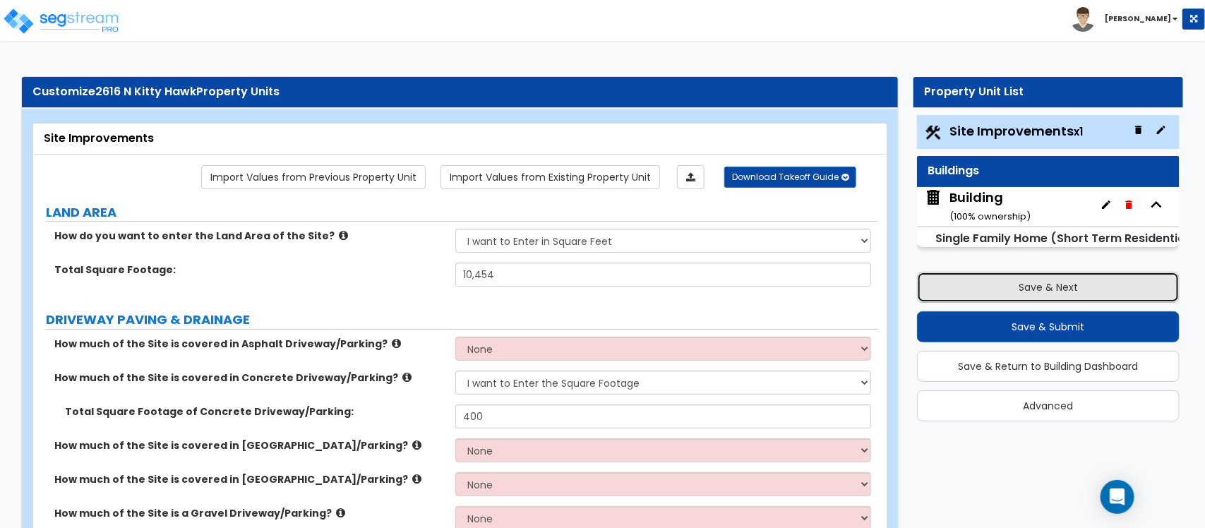
click at [1021, 287] on button "Save & Next" at bounding box center [1048, 287] width 263 height 31
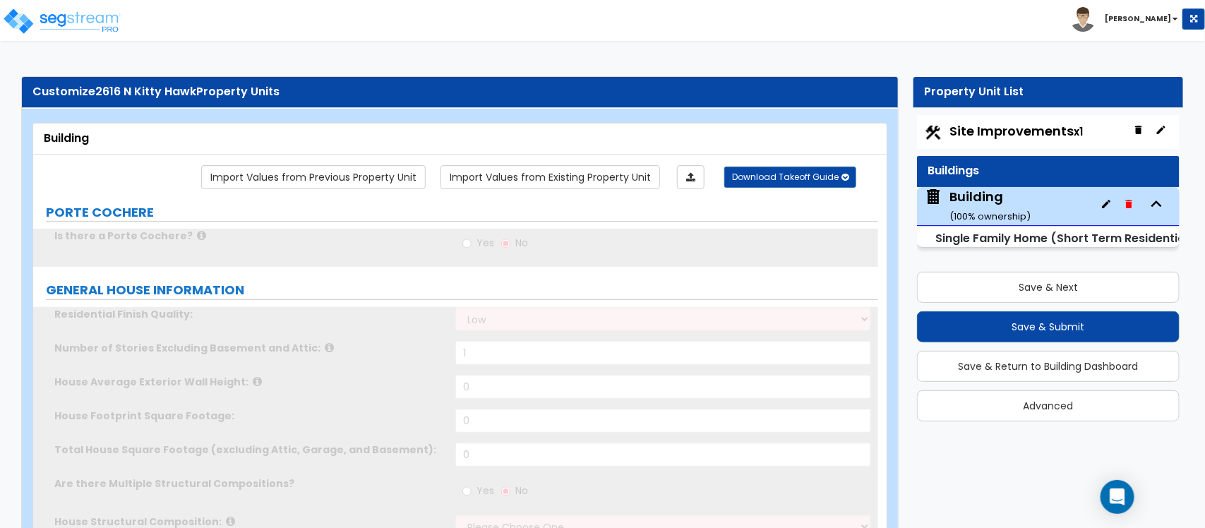
type input "1"
